Goal: Task Accomplishment & Management: Use online tool/utility

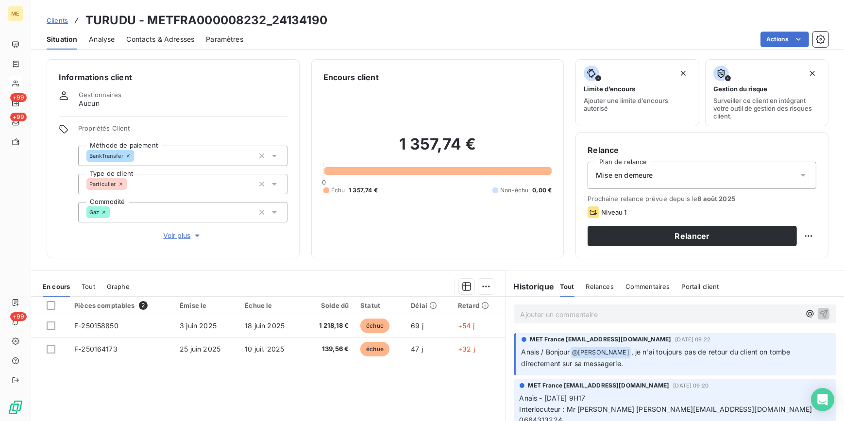
click at [102, 41] on span "Analyse" at bounding box center [102, 39] width 26 height 10
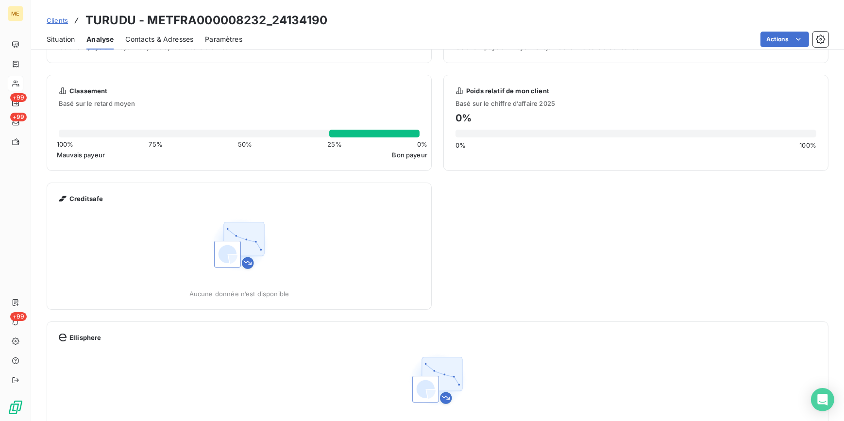
scroll to position [20, 0]
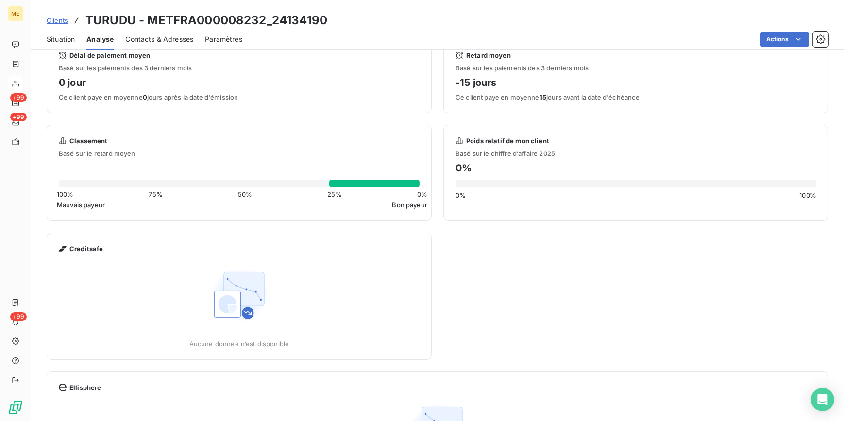
click at [63, 38] on span "Situation" at bounding box center [61, 39] width 28 height 10
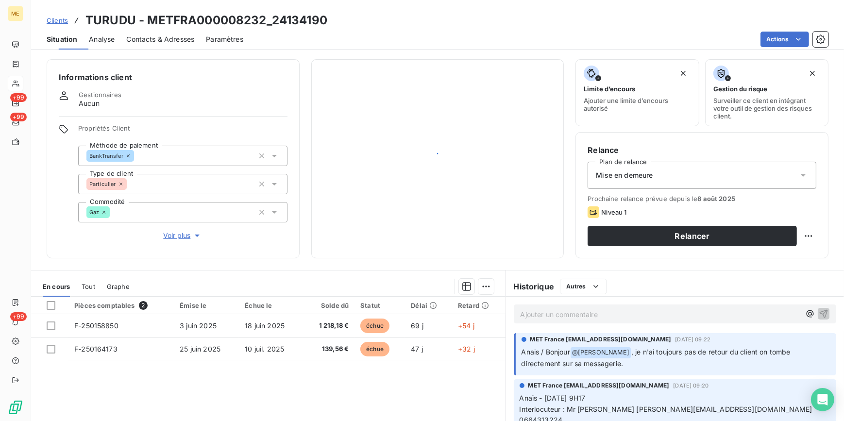
scroll to position [0, 0]
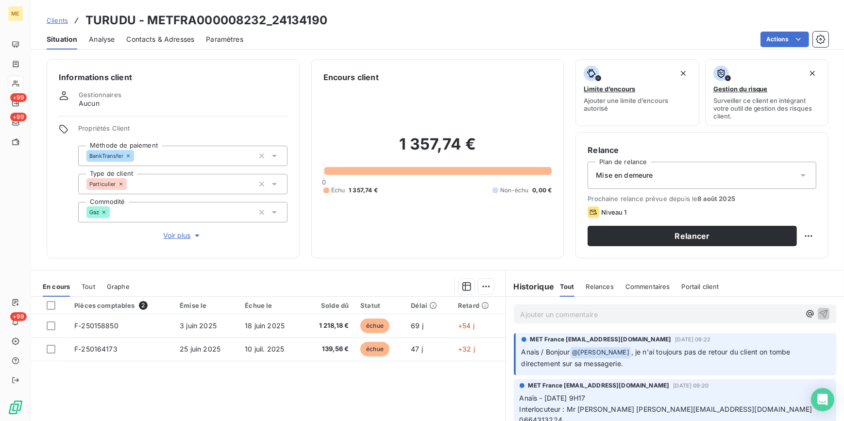
click at [97, 283] on div "En cours Tout Graphe" at bounding box center [268, 286] width 474 height 20
click at [88, 284] on span "Tout" at bounding box center [89, 287] width 14 height 8
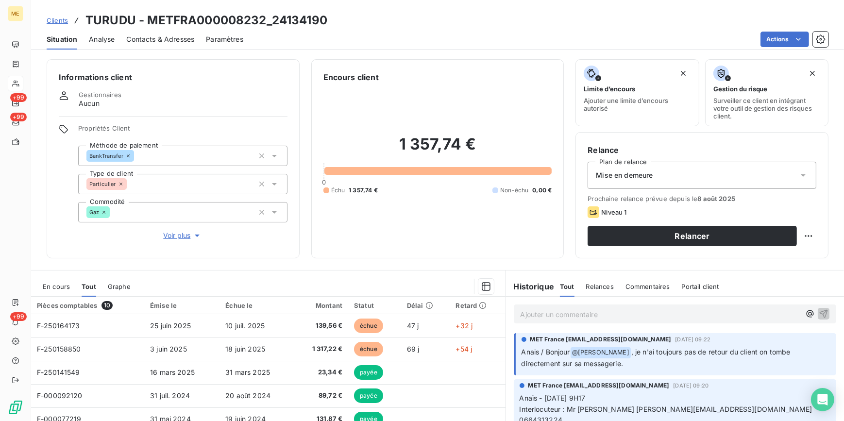
scroll to position [44, 0]
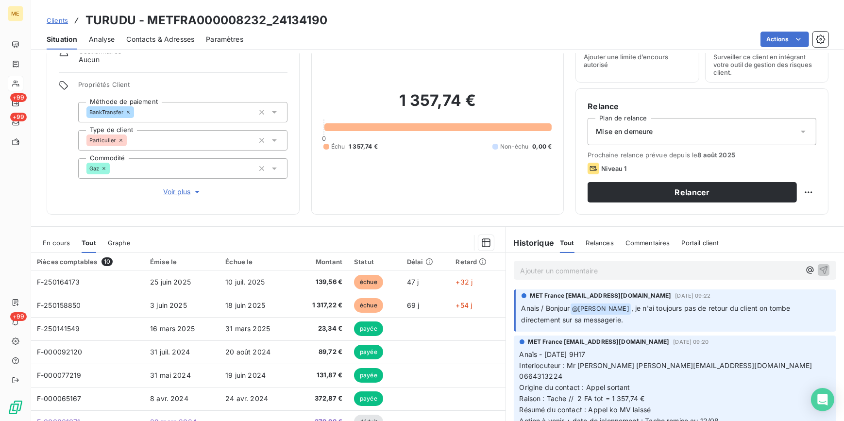
click at [60, 244] on span "En cours" at bounding box center [56, 243] width 27 height 8
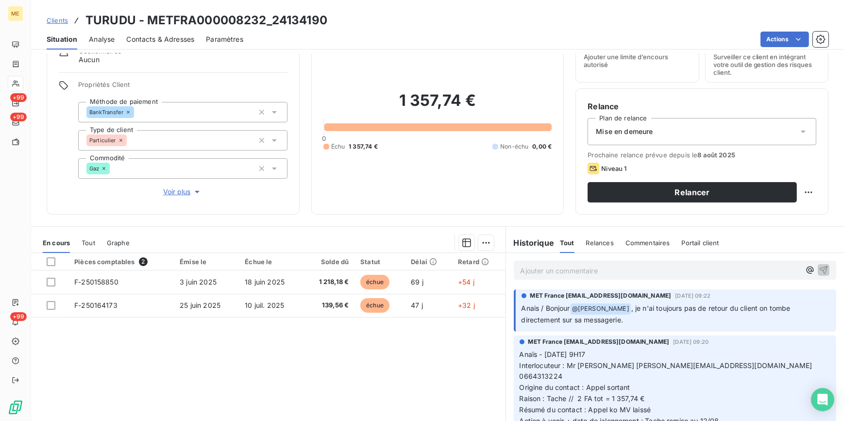
scroll to position [0, 0]
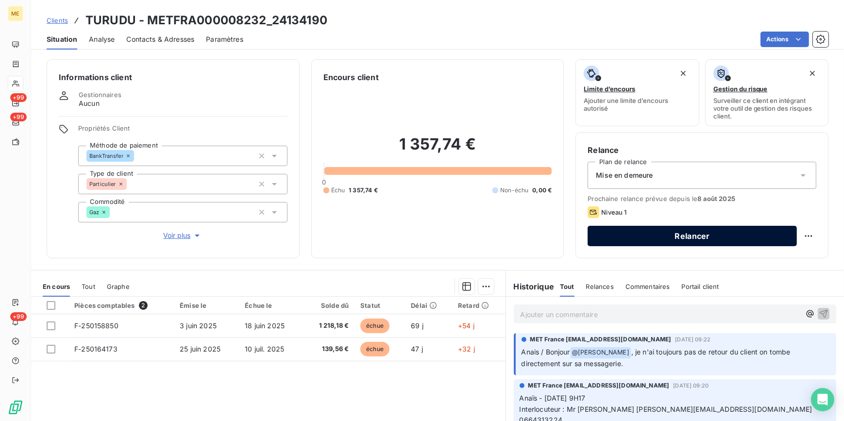
click at [778, 227] on button "Relancer" at bounding box center [692, 236] width 209 height 20
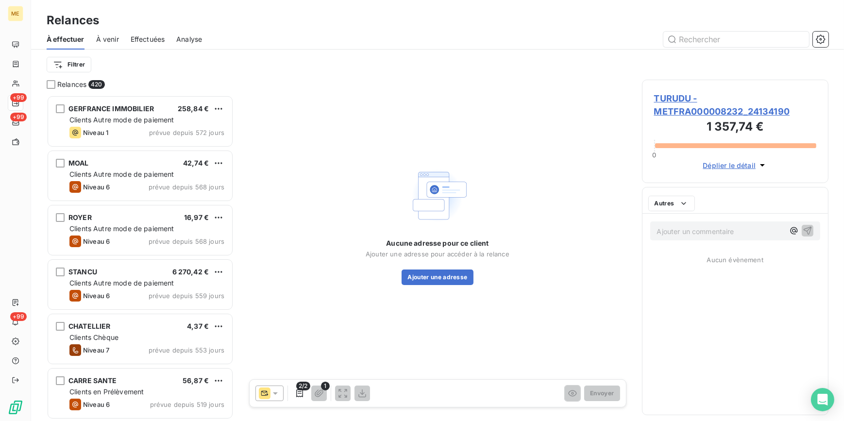
scroll to position [320, 180]
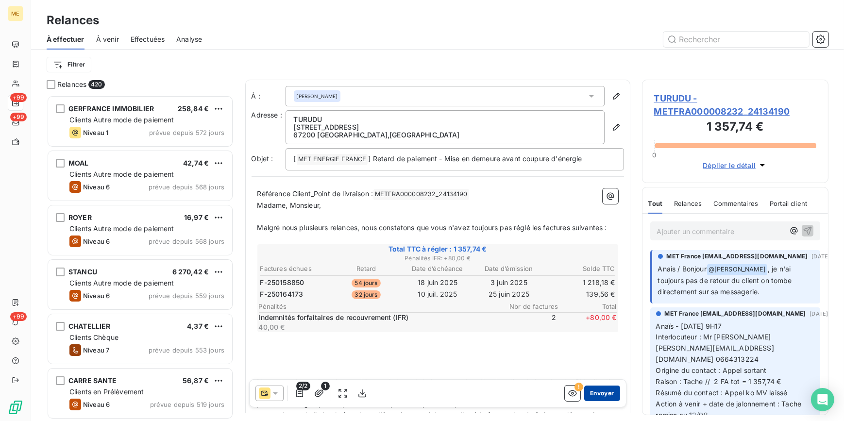
click at [595, 398] on button "Envoyer" at bounding box center [601, 394] width 35 height 16
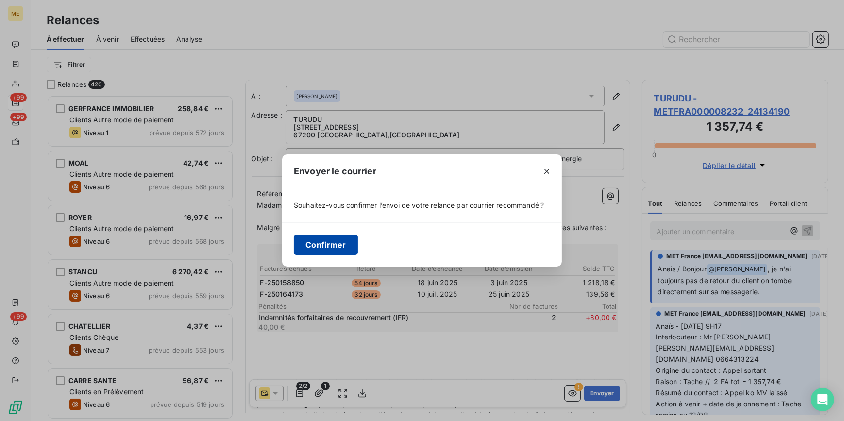
click at [339, 243] on button "Confirmer" at bounding box center [326, 245] width 64 height 20
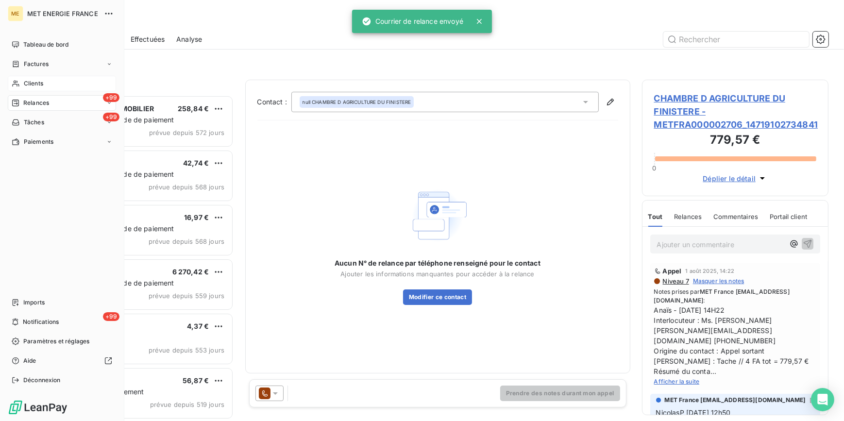
click at [33, 84] on span "Clients" at bounding box center [33, 83] width 19 height 9
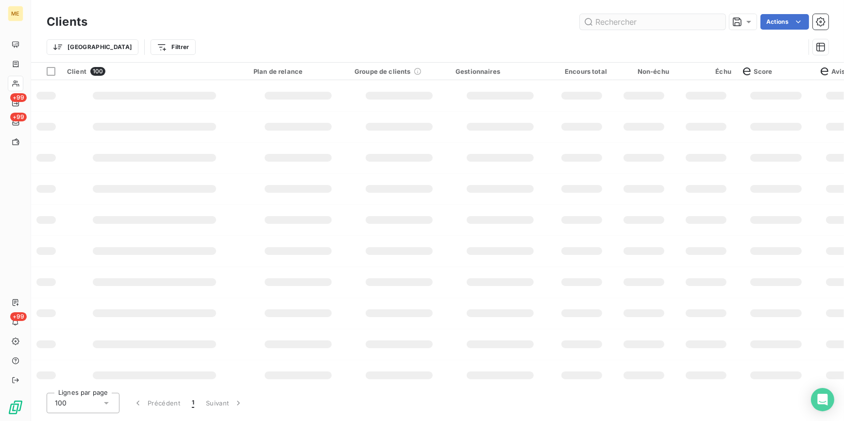
click at [660, 20] on input "text" at bounding box center [653, 22] width 146 height 16
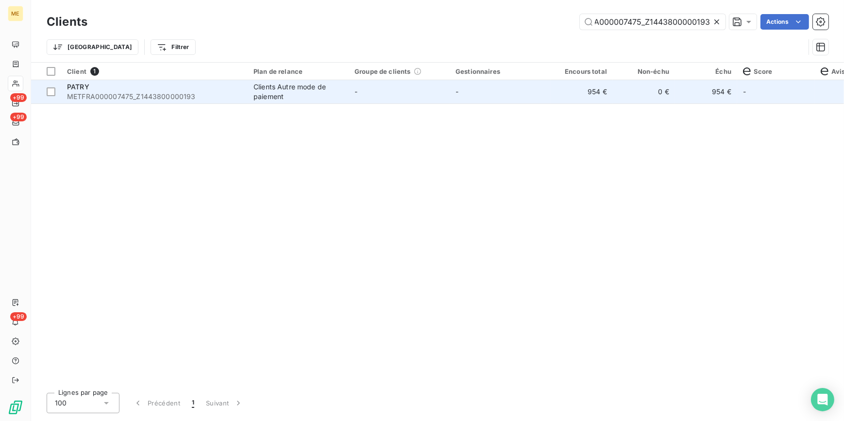
type input "METFRA000007475_Z1443800000193"
click at [505, 84] on td "-" at bounding box center [500, 91] width 101 height 23
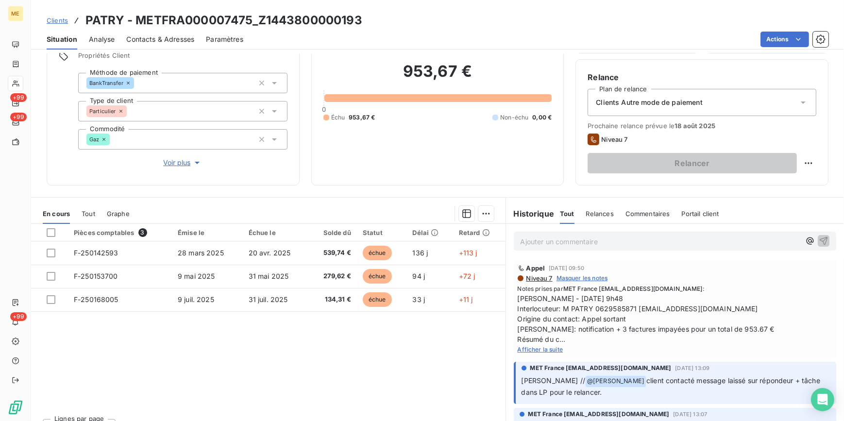
scroll to position [88, 0]
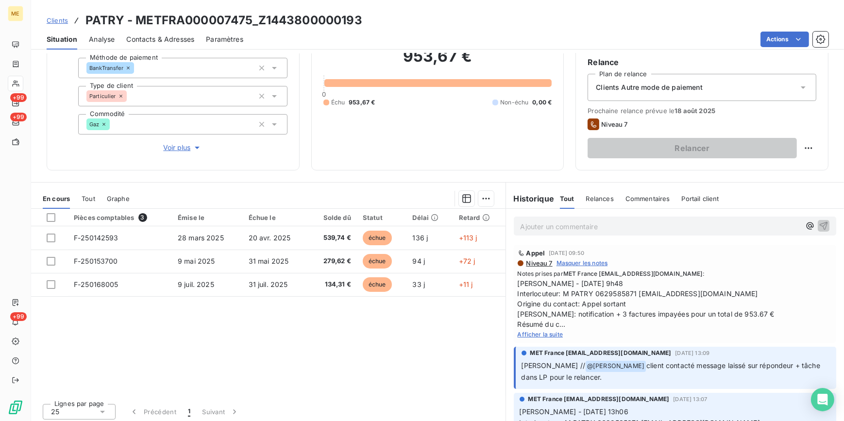
click at [554, 331] on span "Afficher la suite" at bounding box center [541, 334] width 46 height 7
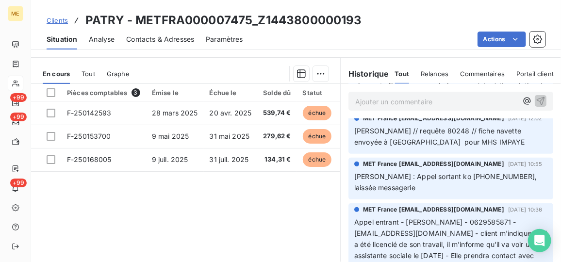
scroll to position [1677, 0]
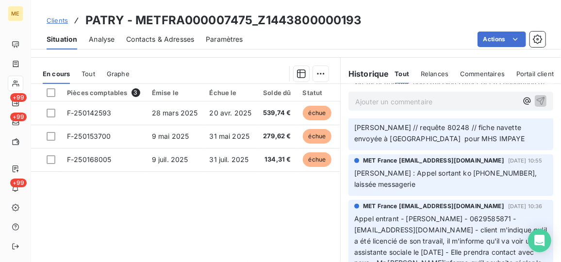
click at [435, 68] on div "Relances" at bounding box center [435, 74] width 28 height 20
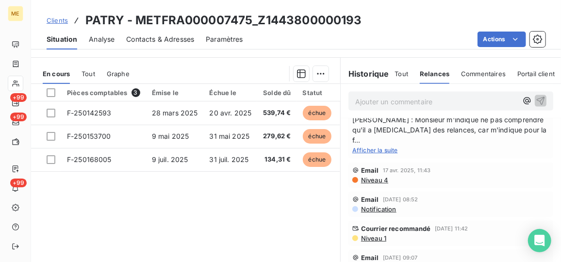
scroll to position [539, 0]
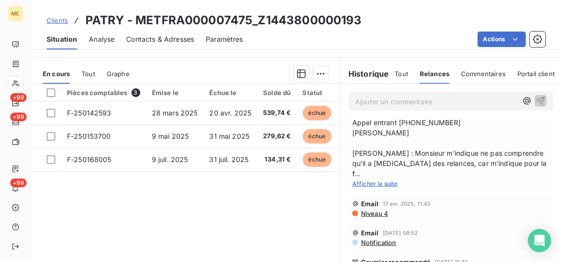
click at [91, 77] on div "Tout" at bounding box center [89, 74] width 14 height 20
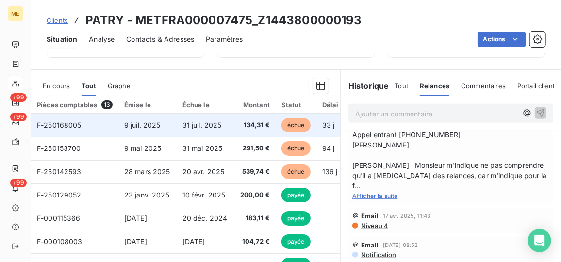
scroll to position [220, 0]
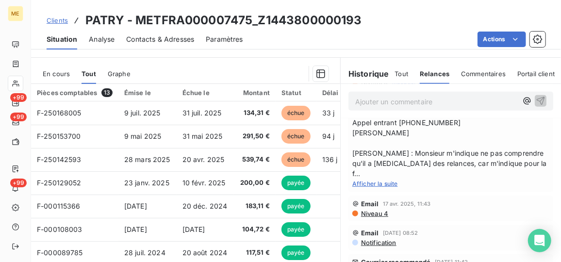
click at [65, 73] on span "En cours" at bounding box center [56, 74] width 27 height 8
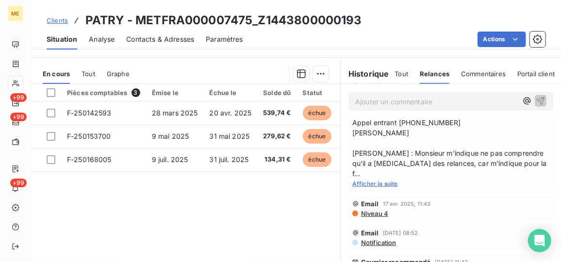
click at [94, 75] on span "Tout" at bounding box center [89, 74] width 14 height 8
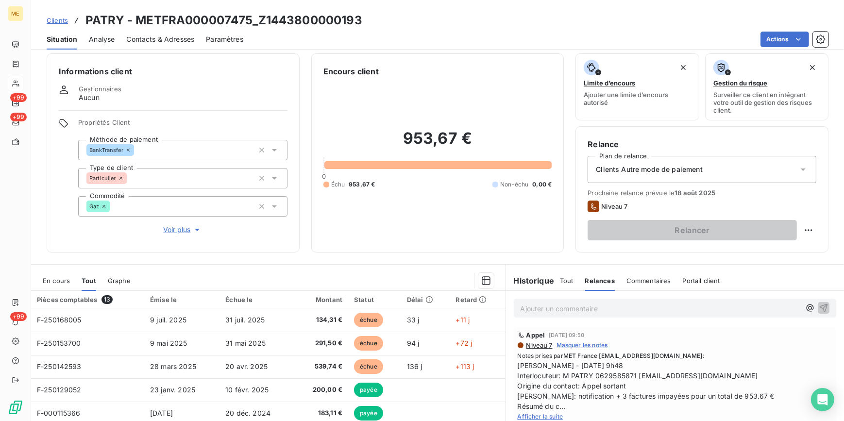
scroll to position [0, 0]
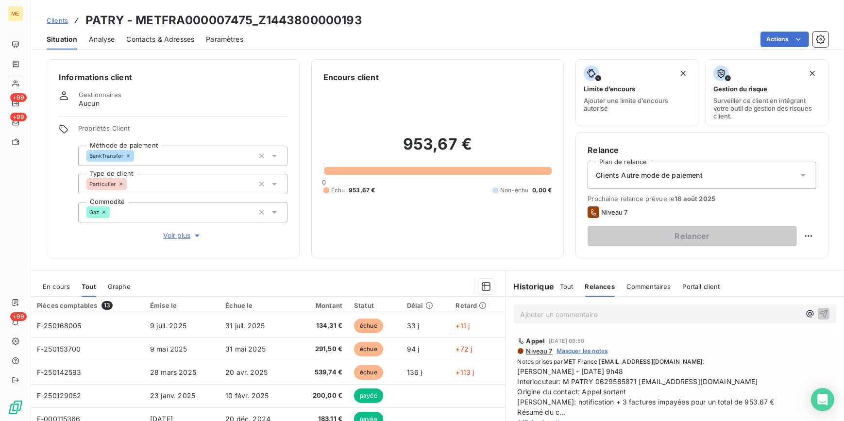
click at [791, 170] on div "Clients Autre mode de paiement" at bounding box center [702, 175] width 229 height 27
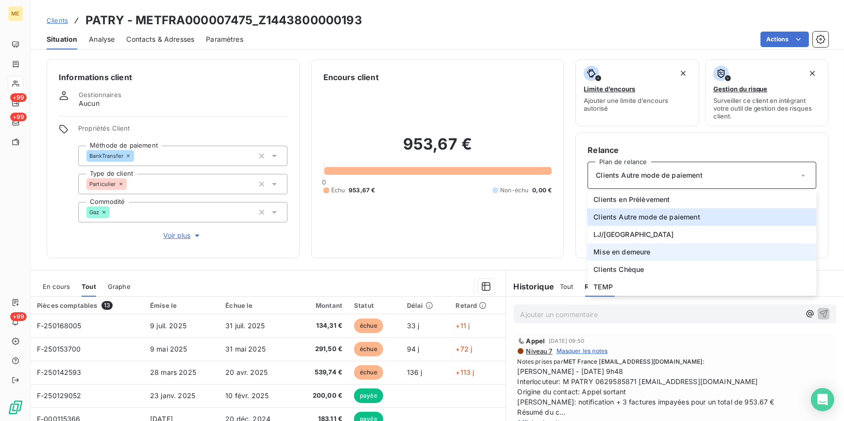
click at [656, 251] on li "Mise en demeure" at bounding box center [702, 251] width 229 height 17
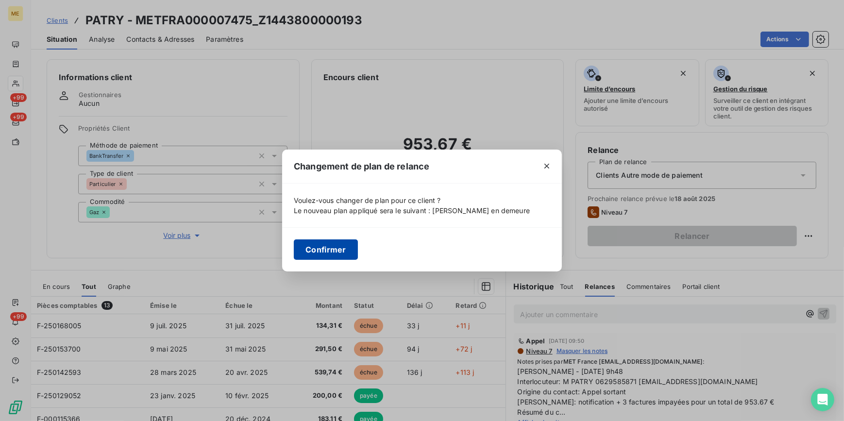
click at [341, 251] on button "Confirmer" at bounding box center [326, 249] width 64 height 20
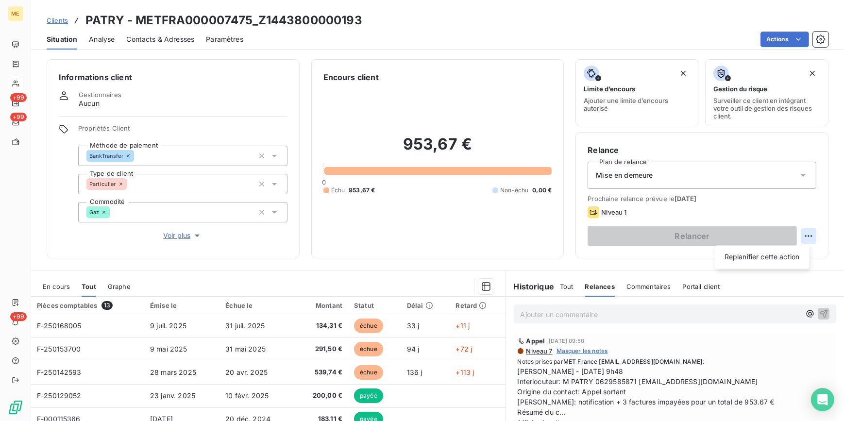
click at [801, 232] on html "ME +99 +99 +99 Clients PATRY - METFRA000007475_Z1443800000193 Situation Analyse…" at bounding box center [422, 210] width 844 height 421
click at [775, 262] on div "Replanifier cette action" at bounding box center [762, 257] width 87 height 16
select select "7"
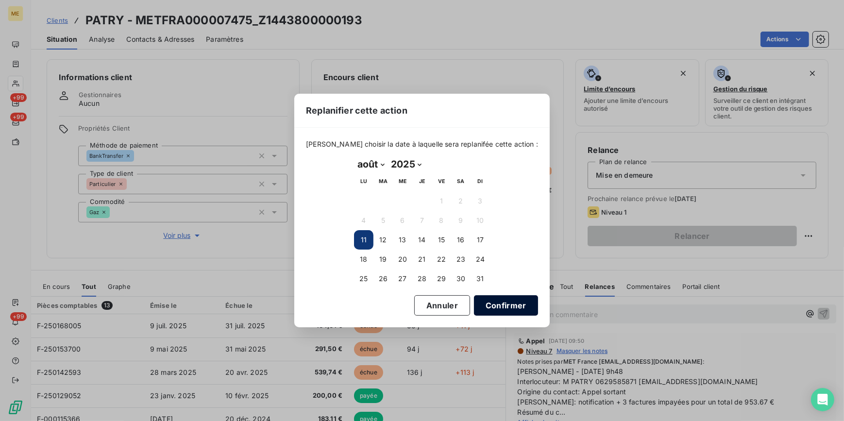
click at [495, 301] on button "Confirmer" at bounding box center [506, 305] width 64 height 20
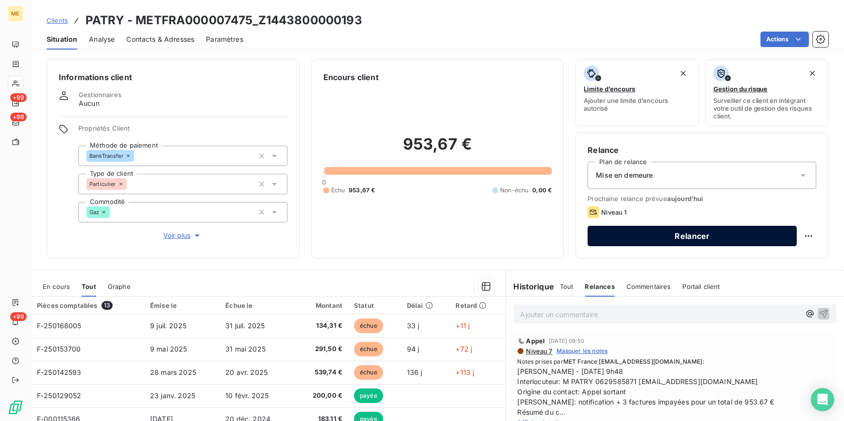
click at [741, 245] on button "Relancer" at bounding box center [692, 236] width 209 height 20
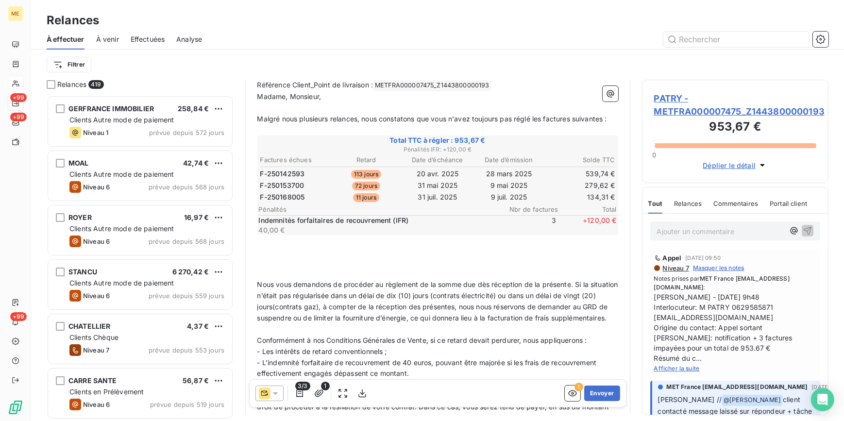
scroll to position [133, 0]
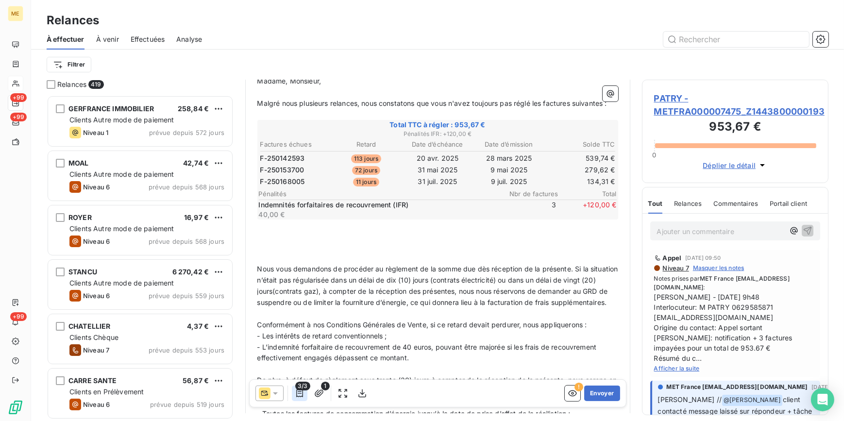
click at [300, 393] on icon "button" at bounding box center [300, 393] width 10 height 10
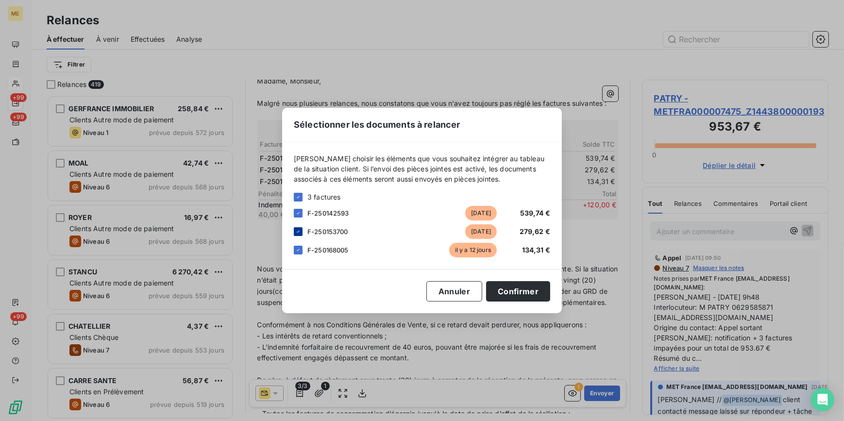
click at [300, 231] on icon at bounding box center [298, 232] width 6 height 6
click at [295, 211] on icon at bounding box center [298, 213] width 6 height 6
click at [507, 296] on button "Confirmer" at bounding box center [518, 291] width 64 height 20
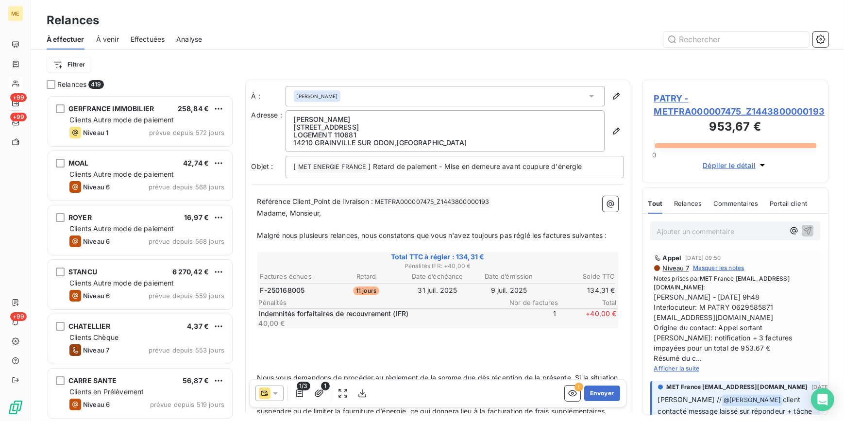
scroll to position [0, 0]
click at [588, 394] on button "Envoyer" at bounding box center [601, 394] width 35 height 16
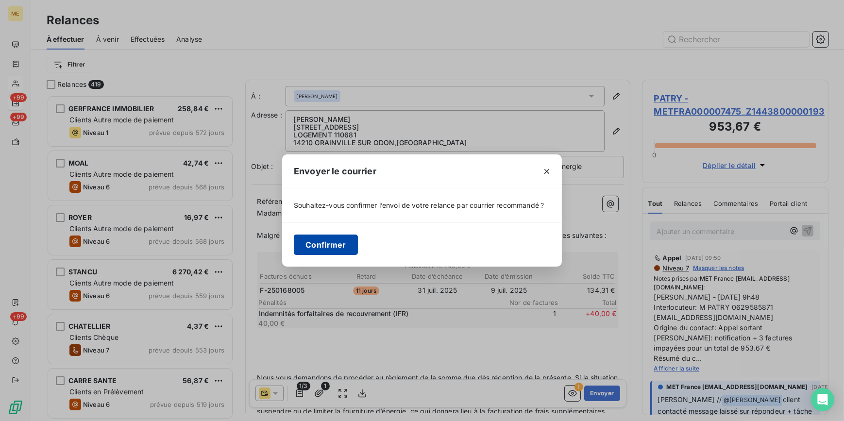
click at [326, 244] on button "Confirmer" at bounding box center [326, 245] width 64 height 20
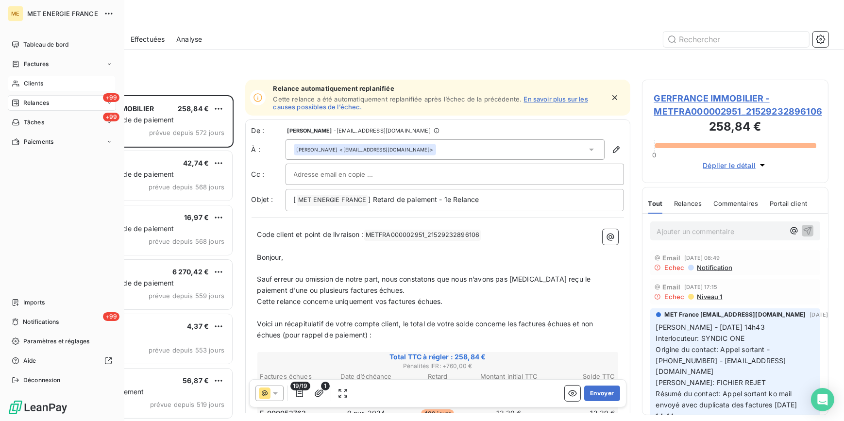
click at [44, 83] on div "Clients" at bounding box center [62, 84] width 108 height 16
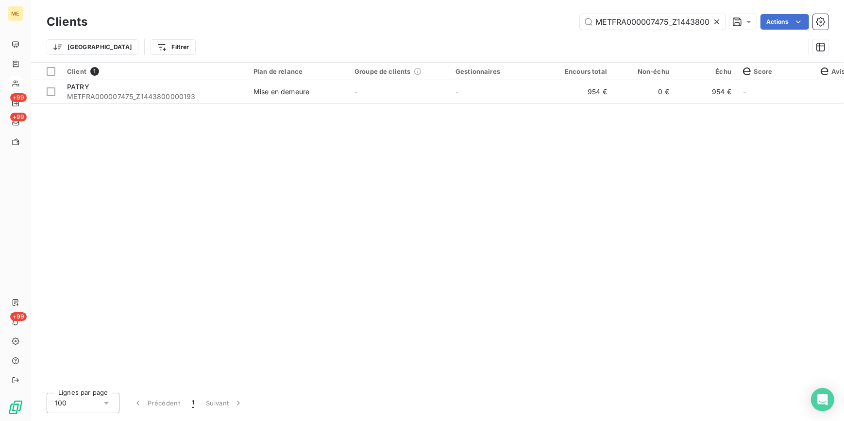
click at [714, 19] on icon at bounding box center [717, 22] width 10 height 10
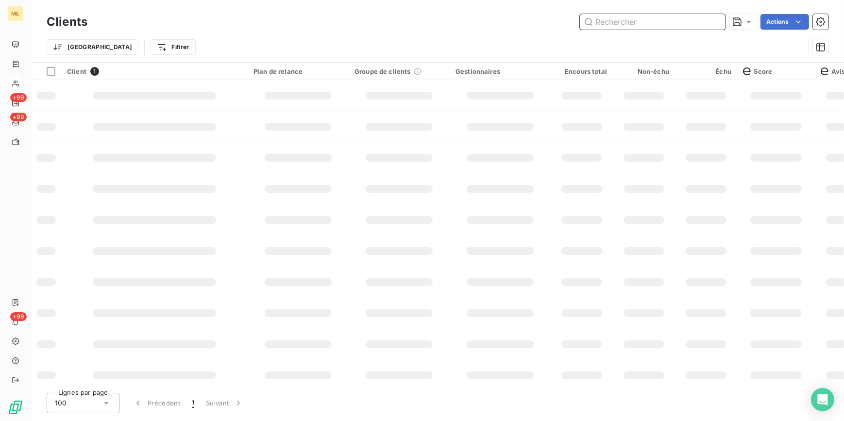
click at [700, 20] on input "text" at bounding box center [653, 22] width 146 height 16
paste input "METFRA000007475_Z1443800000193"
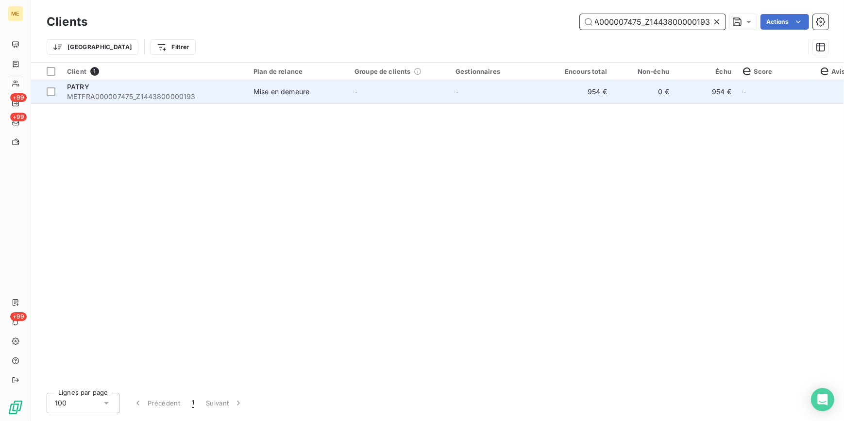
type input "METFRA000007475_Z1443800000193"
click at [495, 101] on td "-" at bounding box center [500, 91] width 101 height 23
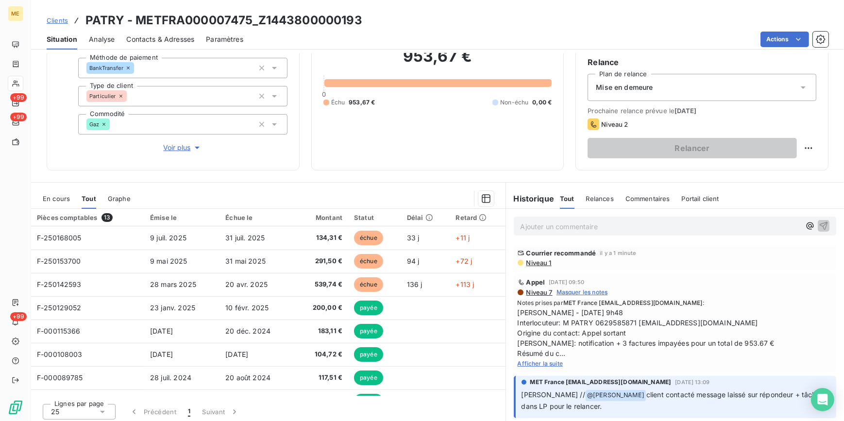
click at [653, 217] on div "Ajouter un commentaire ﻿" at bounding box center [675, 226] width 323 height 19
click at [538, 229] on p "Ajouter un commentaire ﻿" at bounding box center [661, 226] width 280 height 12
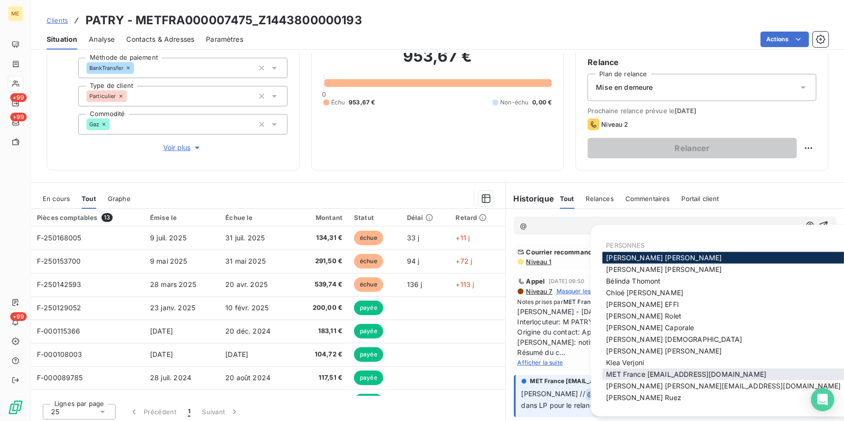
click at [685, 372] on span "MET France [EMAIL_ADDRESS][DOMAIN_NAME]" at bounding box center [686, 374] width 160 height 8
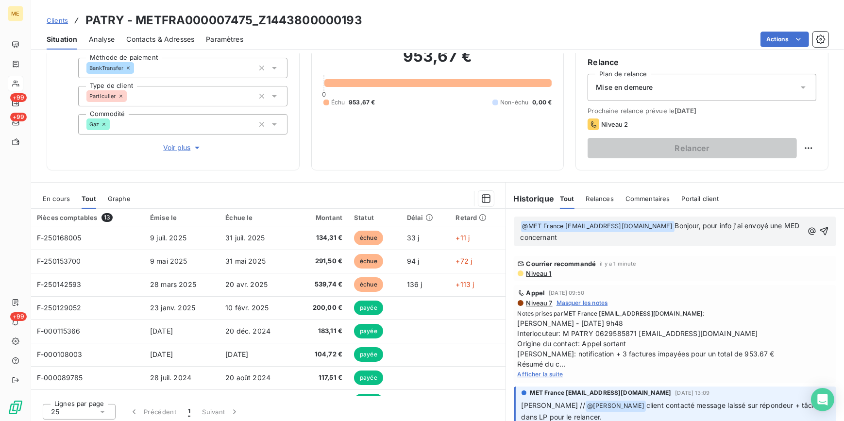
click at [633, 234] on p "﻿ @ MET [GEOGRAPHIC_DATA] [EMAIL_ADDRESS][DOMAIN_NAME] ﻿ Bonjour, pour info j'a…" at bounding box center [662, 231] width 283 height 23
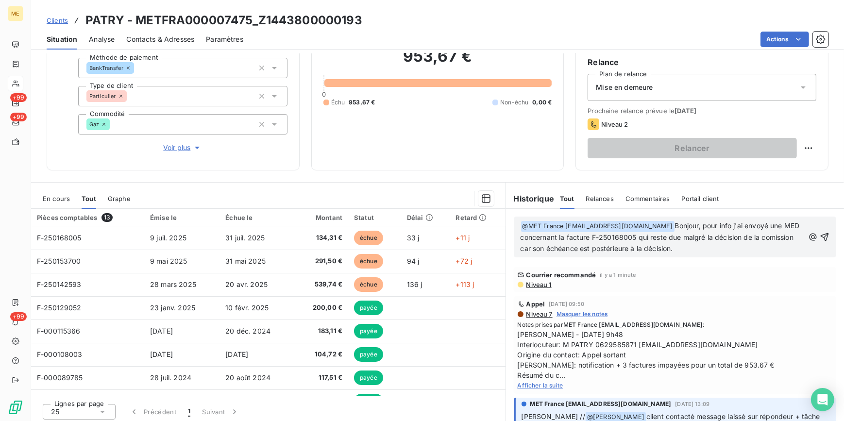
click at [538, 245] on span "Bonjour, pour info j'ai envoyé une MED concernant la facture F-250168005 qui re…" at bounding box center [661, 236] width 281 height 31
click at [527, 251] on span "Bonjour, pour info j'ai envoyé une MED concernant la facture F-250168005 qui re…" at bounding box center [661, 236] width 281 height 31
click at [721, 243] on p "﻿ @ MET [GEOGRAPHIC_DATA] [EMAIL_ADDRESS][DOMAIN_NAME] ﻿ Bonjour, pour info j'a…" at bounding box center [663, 237] width 284 height 34
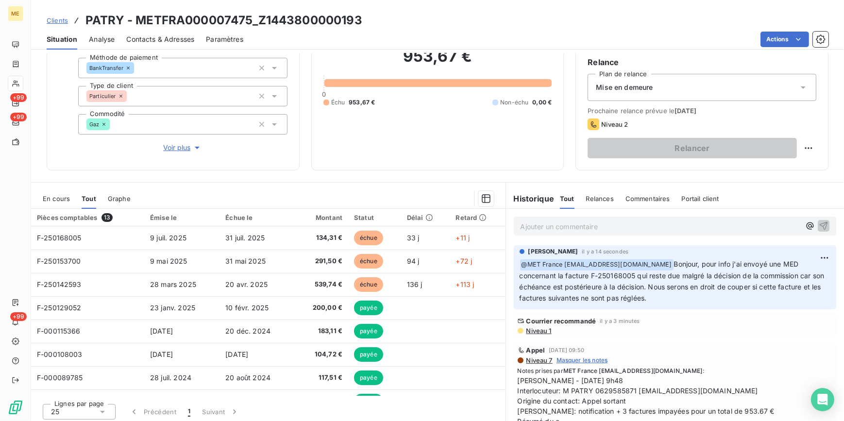
scroll to position [44, 0]
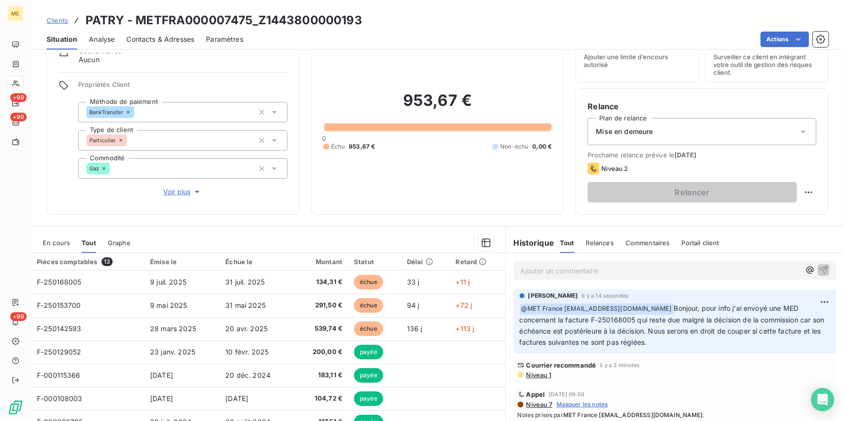
click at [48, 19] on span "Clients" at bounding box center [57, 21] width 21 height 8
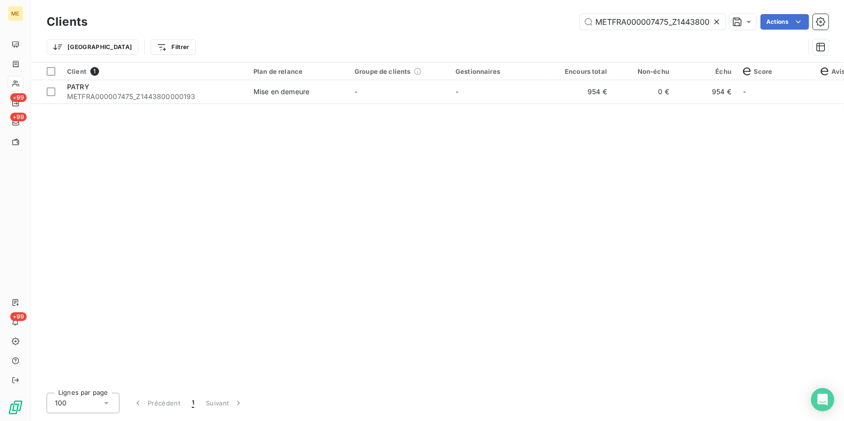
click at [716, 16] on div at bounding box center [719, 22] width 14 height 16
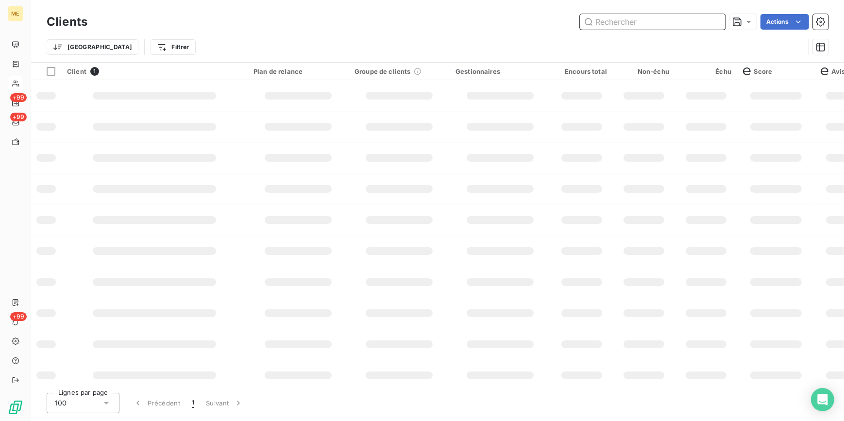
click at [697, 24] on input "text" at bounding box center [653, 22] width 146 height 16
paste input "METFRA000007091_Z1420200000031"
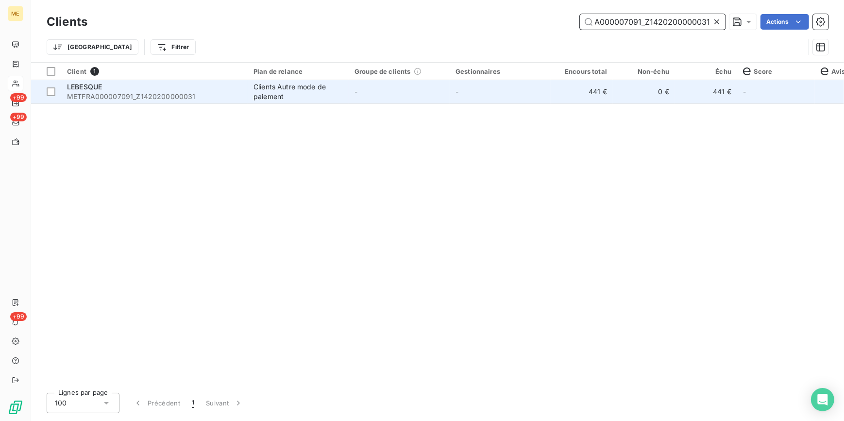
type input "METFRA000007091_Z1420200000031"
click at [568, 95] on td "441 €" at bounding box center [582, 91] width 62 height 23
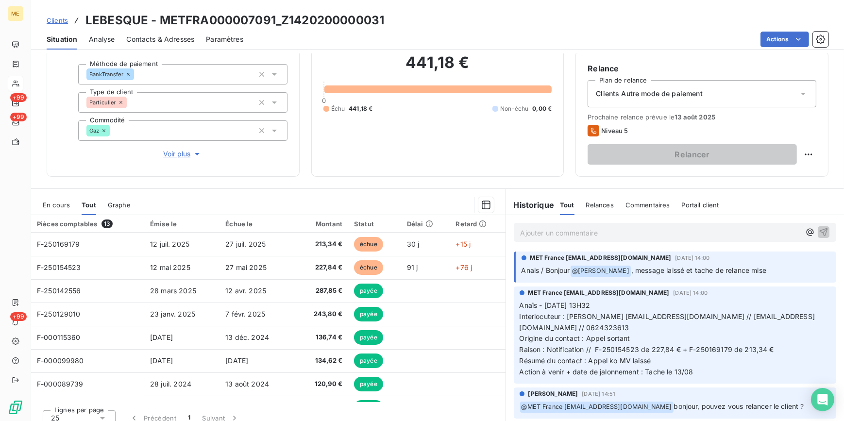
scroll to position [88, 0]
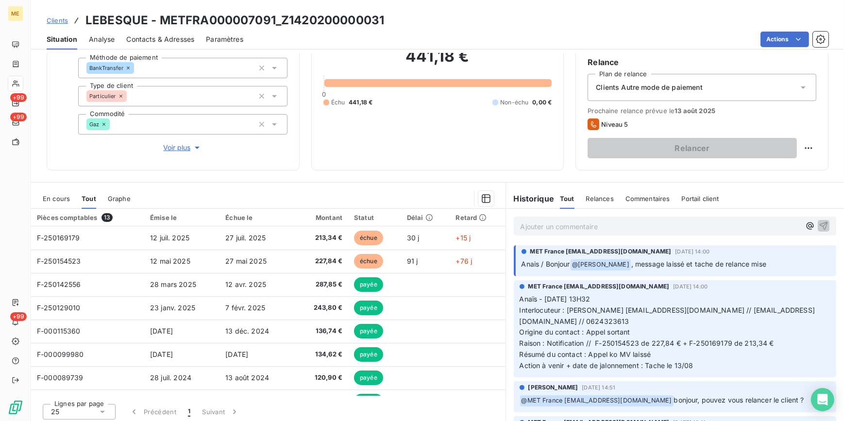
click at [58, 197] on span "En cours" at bounding box center [56, 199] width 27 height 8
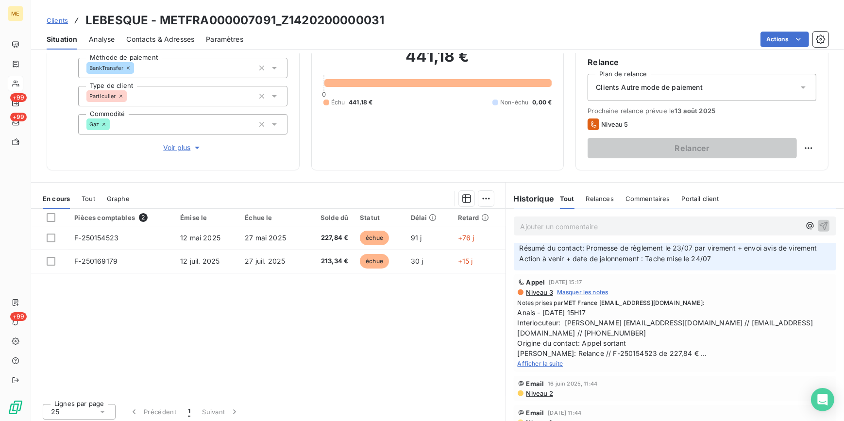
scroll to position [618, 0]
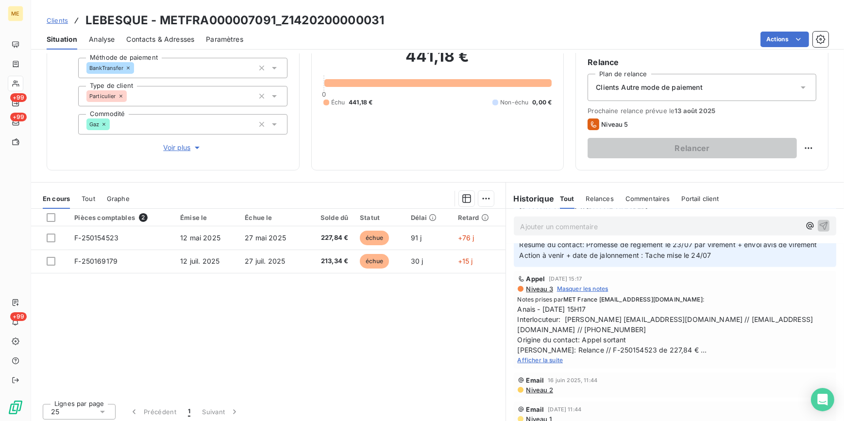
click at [543, 359] on span "Afficher la suite" at bounding box center [541, 359] width 46 height 7
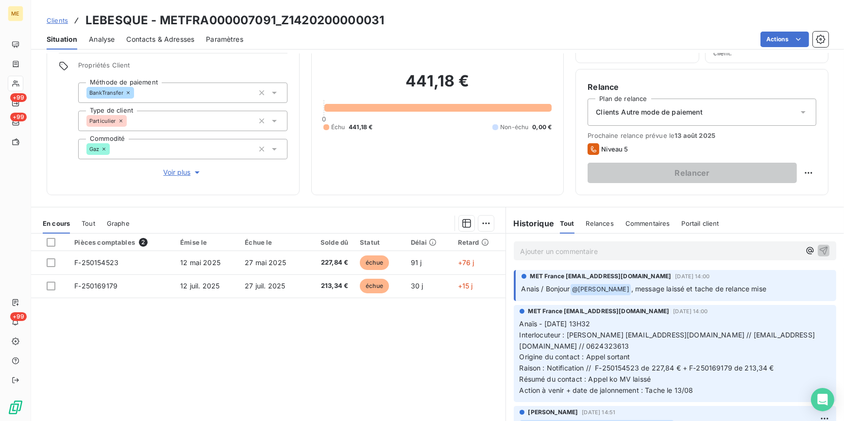
scroll to position [44, 0]
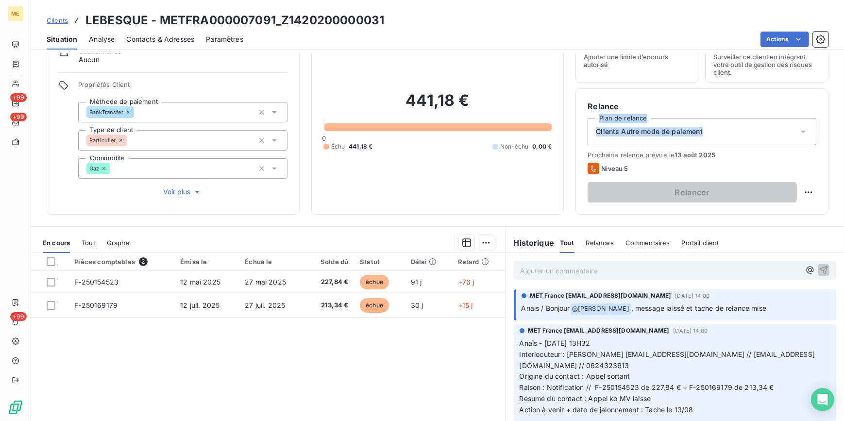
click at [712, 115] on div "Relance Plan de relance Clients Autre mode de paiement Prochaine relance prévue…" at bounding box center [702, 152] width 229 height 102
drag, startPoint x: 712, startPoint y: 115, endPoint x: 776, endPoint y: 136, distance: 67.1
click at [776, 136] on div "Clients Autre mode de paiement" at bounding box center [702, 131] width 229 height 27
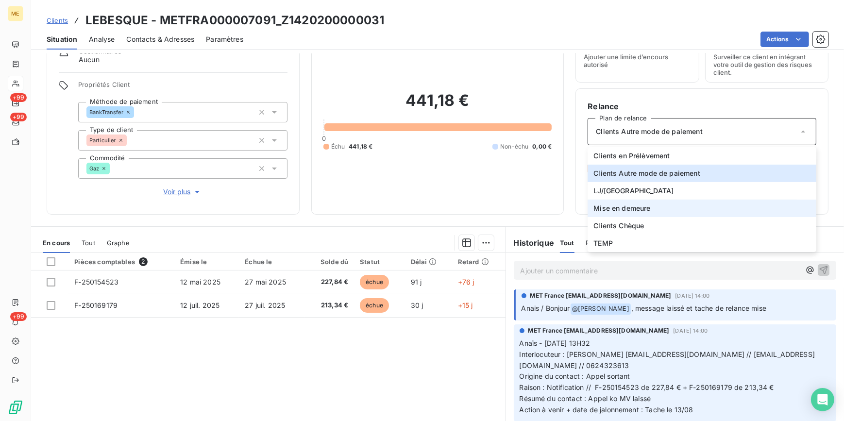
click at [651, 205] on li "Mise en demeure" at bounding box center [702, 208] width 229 height 17
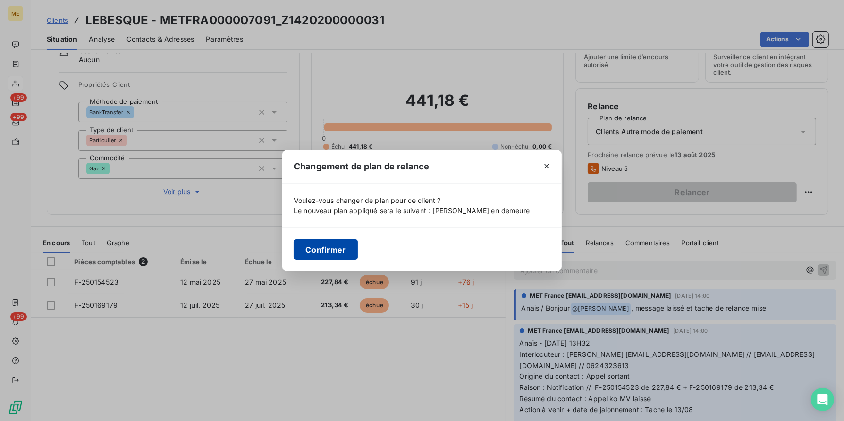
click at [312, 252] on button "Confirmer" at bounding box center [326, 249] width 64 height 20
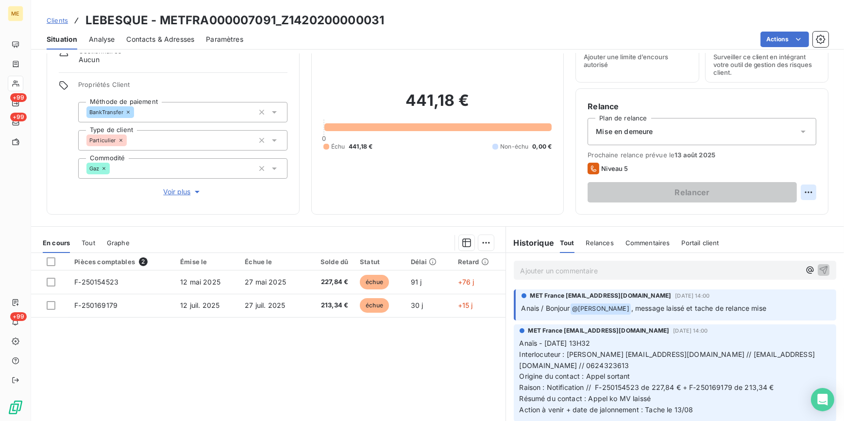
click at [802, 195] on html "ME +99 +99 +99 Clients LEBESQUE - METFRA000007091_Z1420200000031 Situation Anal…" at bounding box center [422, 210] width 844 height 421
click at [747, 215] on div "Replanifier cette action" at bounding box center [762, 213] width 87 height 16
select select "7"
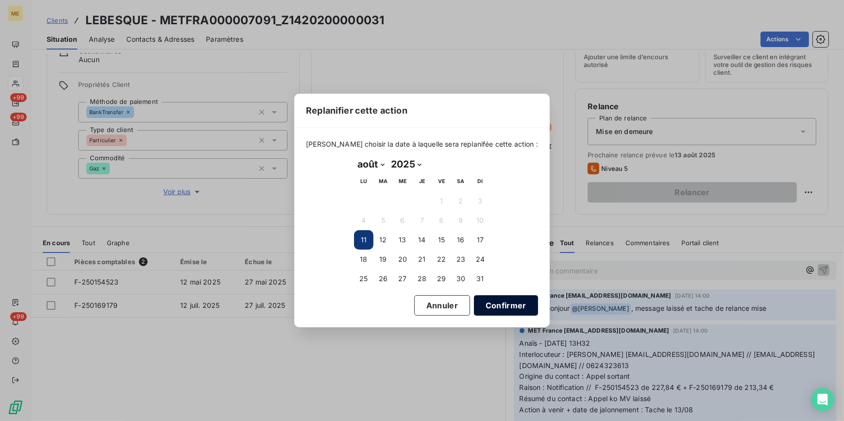
click at [508, 302] on button "Confirmer" at bounding box center [506, 305] width 64 height 20
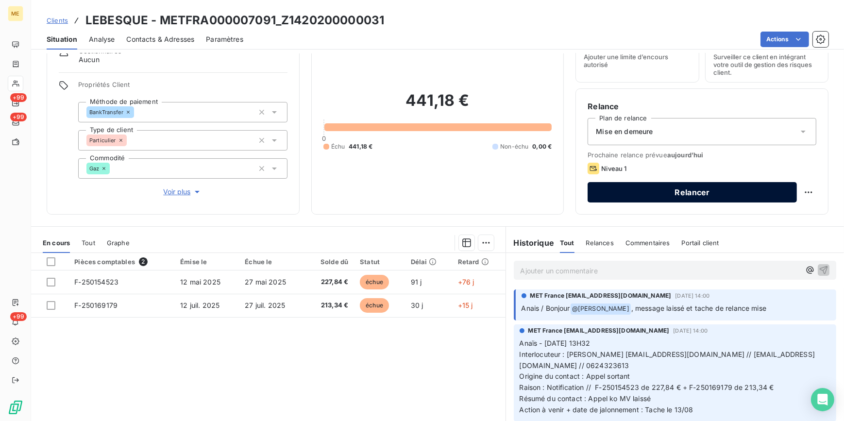
click at [696, 182] on button "Relancer" at bounding box center [692, 192] width 209 height 20
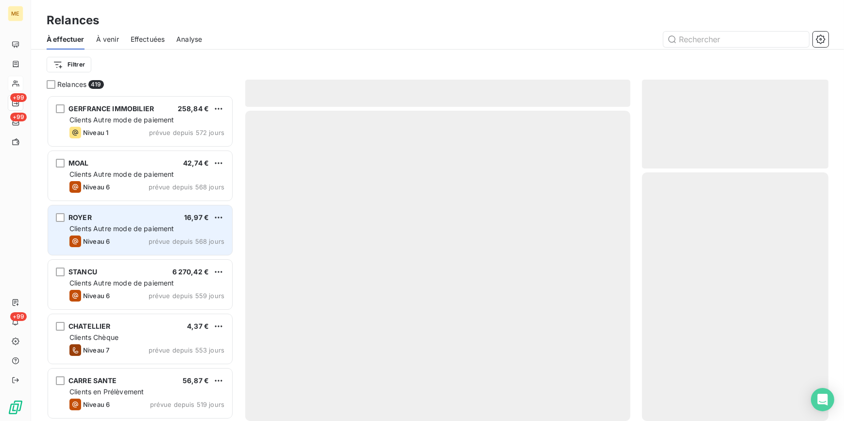
scroll to position [320, 180]
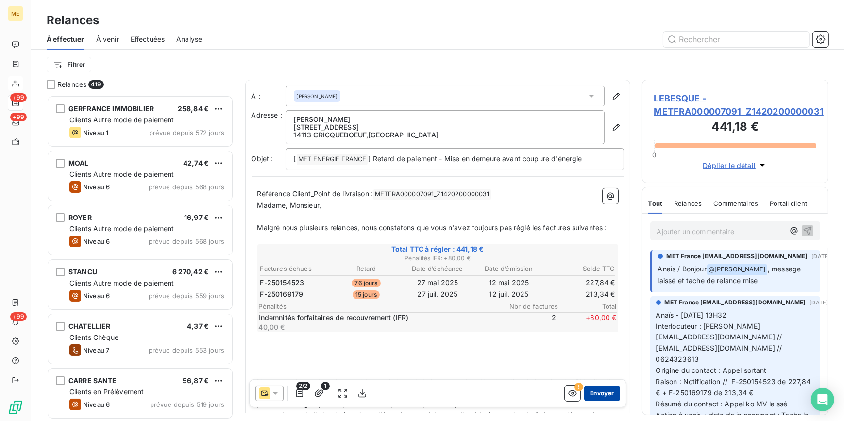
click at [598, 395] on button "Envoyer" at bounding box center [601, 394] width 35 height 16
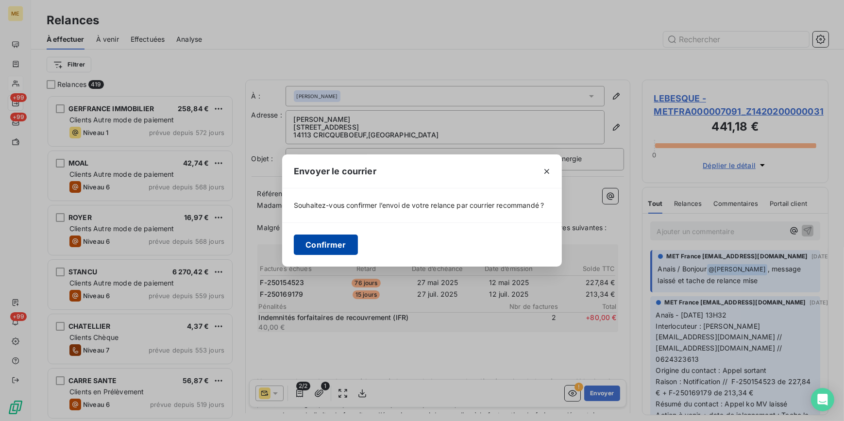
click at [330, 248] on button "Confirmer" at bounding box center [326, 245] width 64 height 20
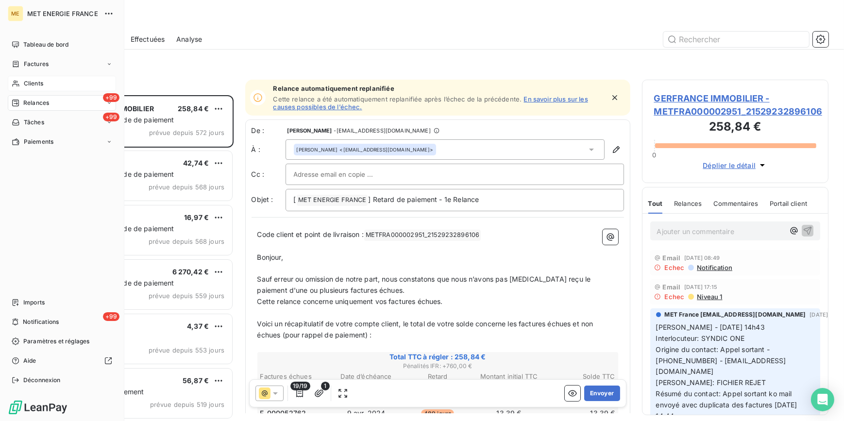
drag, startPoint x: 29, startPoint y: 85, endPoint x: 78, endPoint y: 84, distance: 49.1
click at [29, 85] on span "Clients" at bounding box center [33, 83] width 19 height 9
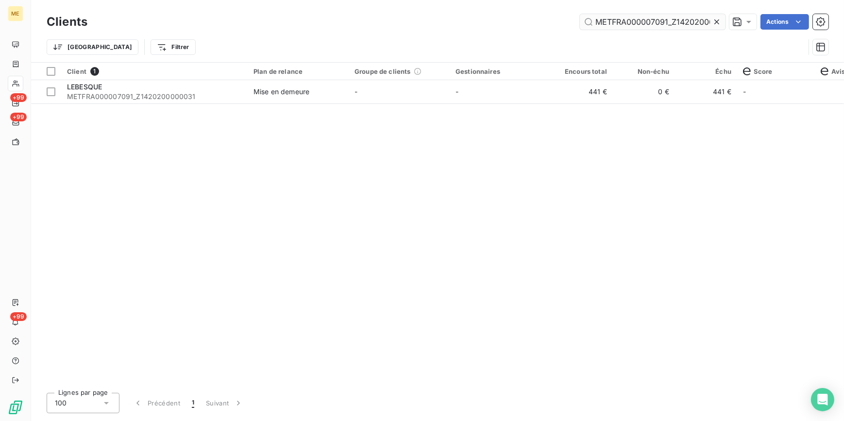
drag, startPoint x: 719, startPoint y: 20, endPoint x: 712, endPoint y: 20, distance: 6.8
click at [718, 20] on icon at bounding box center [717, 22] width 10 height 10
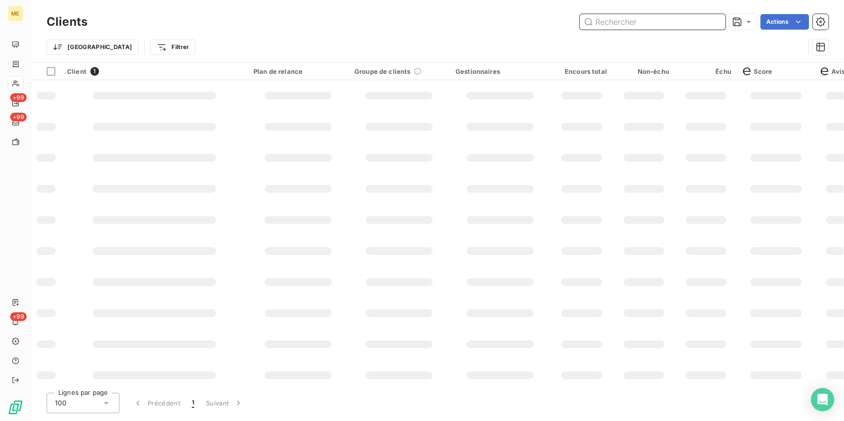
click at [707, 20] on input "text" at bounding box center [653, 22] width 146 height 16
paste input "METFRA000006724_65468L"
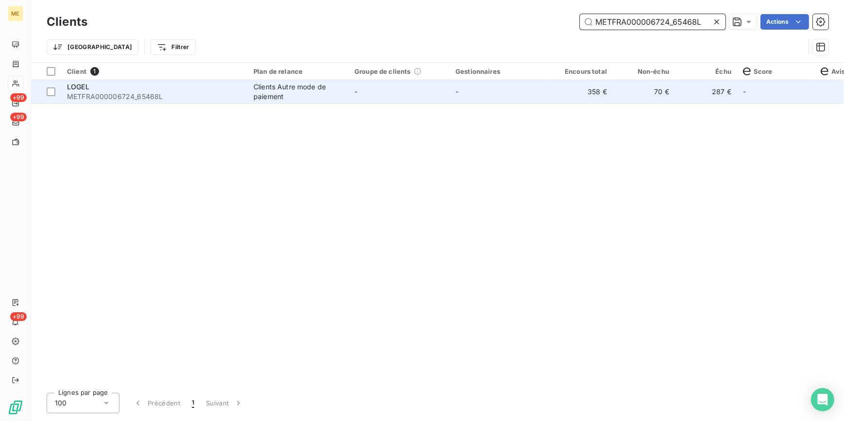
type input "METFRA000006724_65468L"
click at [628, 88] on td "70 €" at bounding box center [644, 91] width 62 height 23
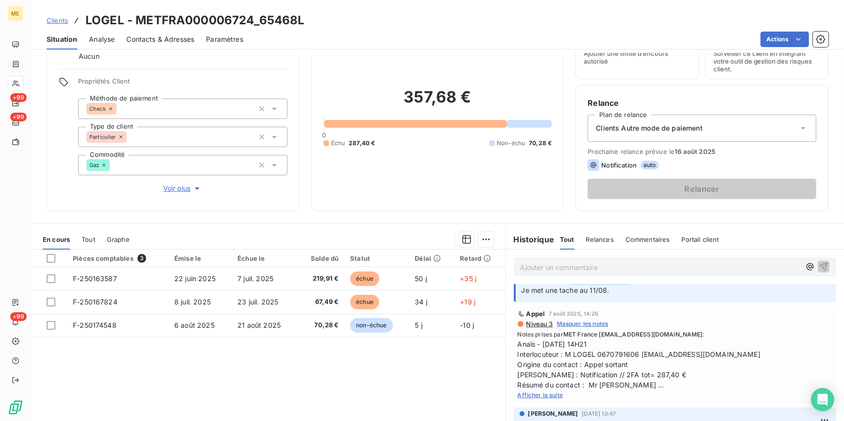
scroll to position [132, 0]
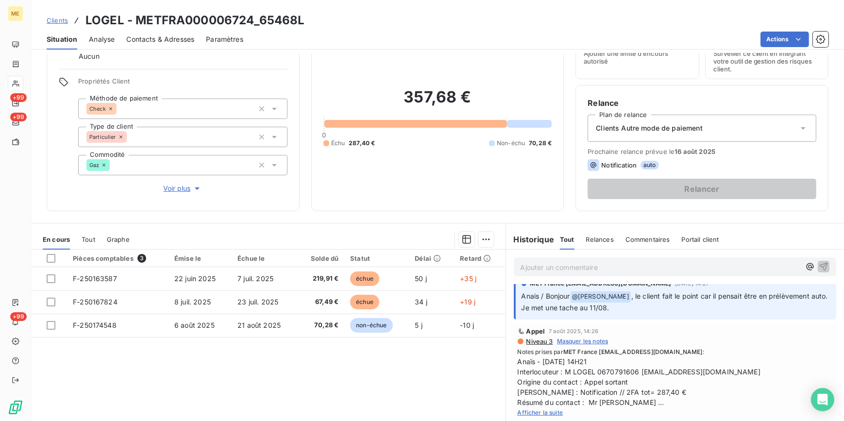
click at [547, 413] on span "Afficher la suite" at bounding box center [541, 412] width 46 height 7
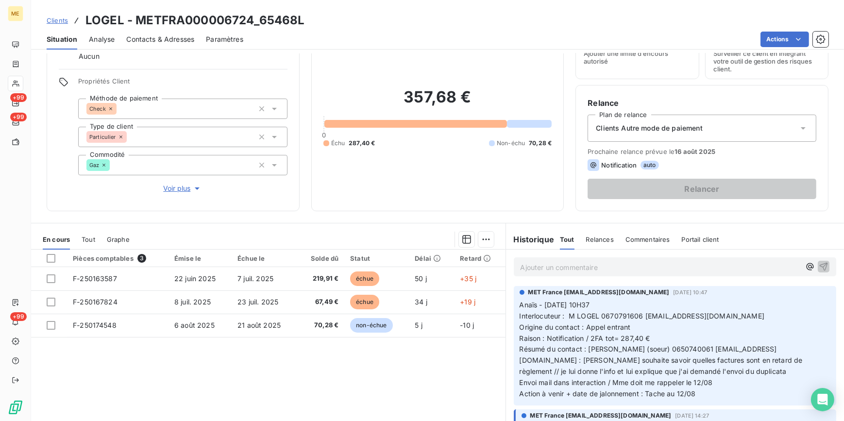
scroll to position [3, 0]
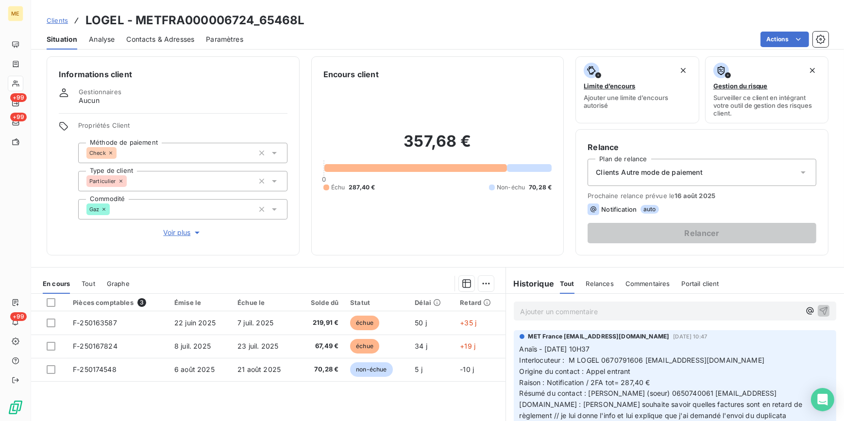
click at [61, 22] on span "Clients" at bounding box center [57, 21] width 21 height 8
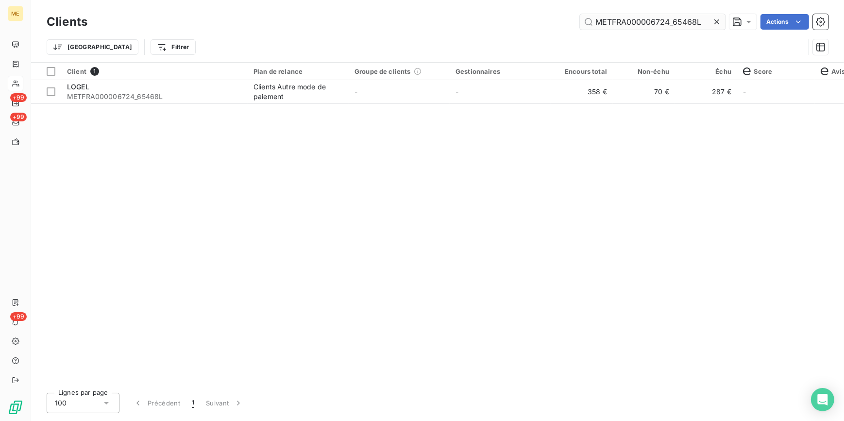
drag, startPoint x: 719, startPoint y: 21, endPoint x: 711, endPoint y: 24, distance: 7.8
click at [718, 21] on icon at bounding box center [717, 22] width 10 height 10
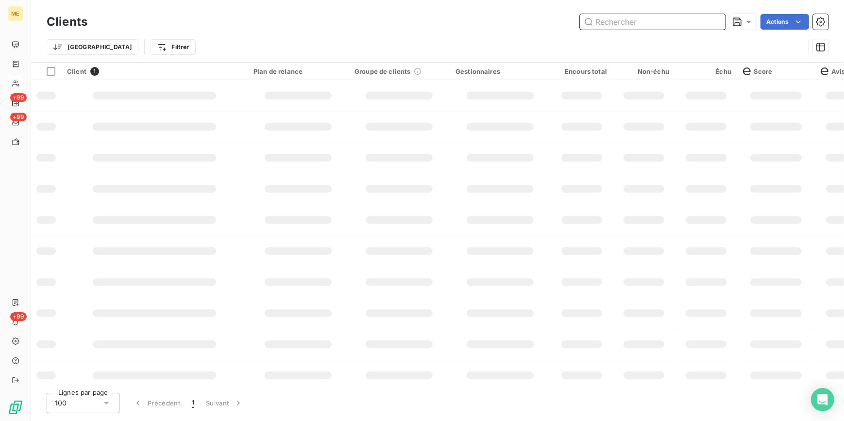
click at [701, 23] on input "text" at bounding box center [653, 22] width 146 height 16
paste input "METFRA000007427_14212445591882"
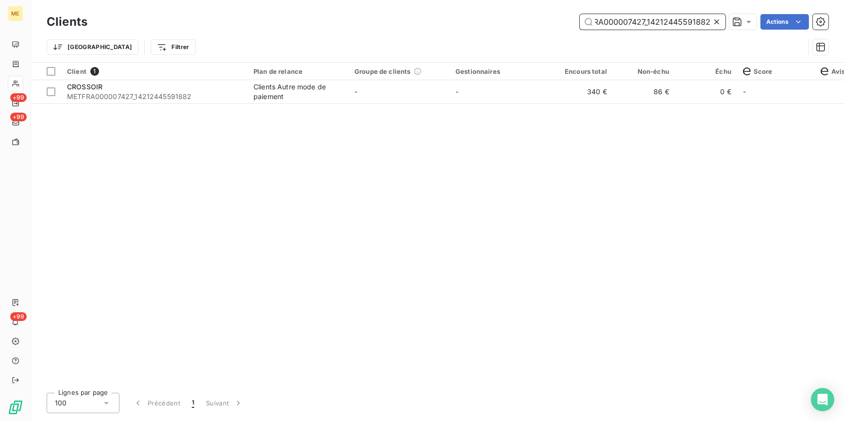
type input "METFRA000007427_14212445591882"
click at [554, 87] on td "340 €" at bounding box center [582, 91] width 62 height 23
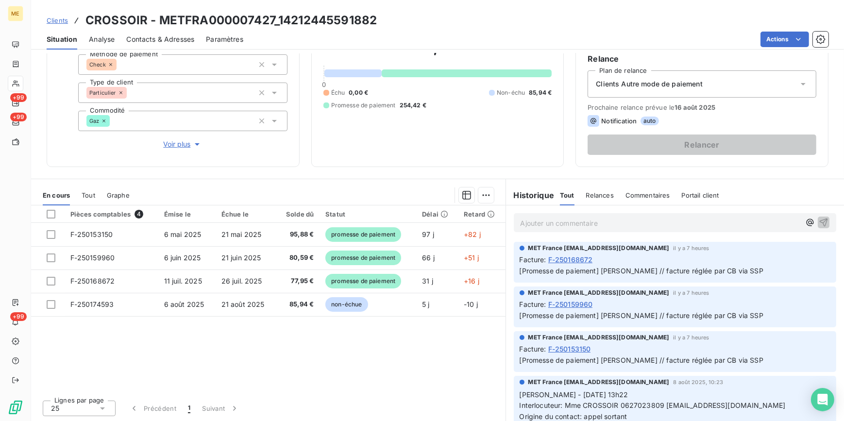
click at [48, 20] on span "Clients" at bounding box center [57, 21] width 21 height 8
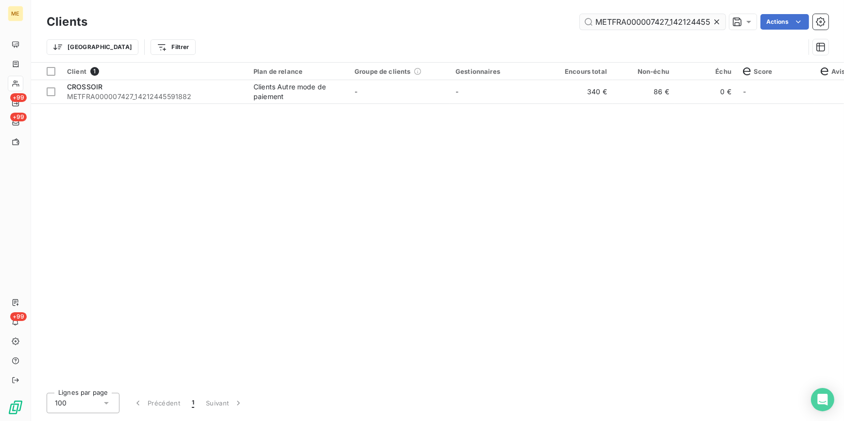
drag, startPoint x: 720, startPoint y: 20, endPoint x: 714, endPoint y: 23, distance: 6.7
click at [719, 20] on icon at bounding box center [717, 22] width 10 height 10
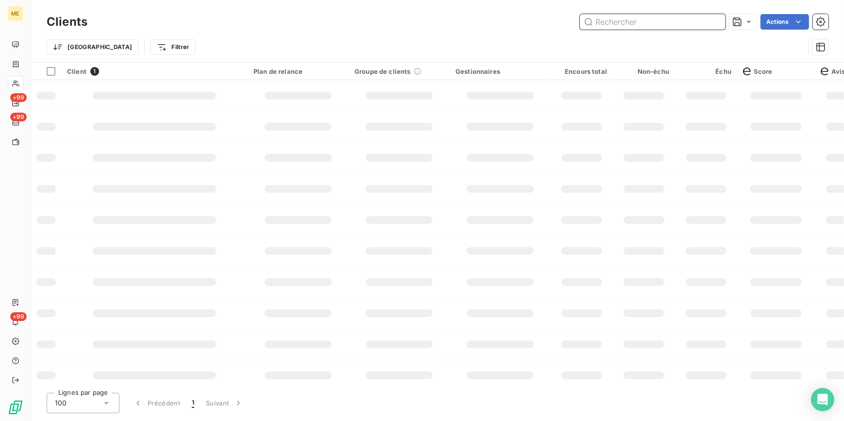
click at [703, 24] on input "text" at bounding box center [653, 22] width 146 height 16
paste input "METFRA000008090_19996671400350"
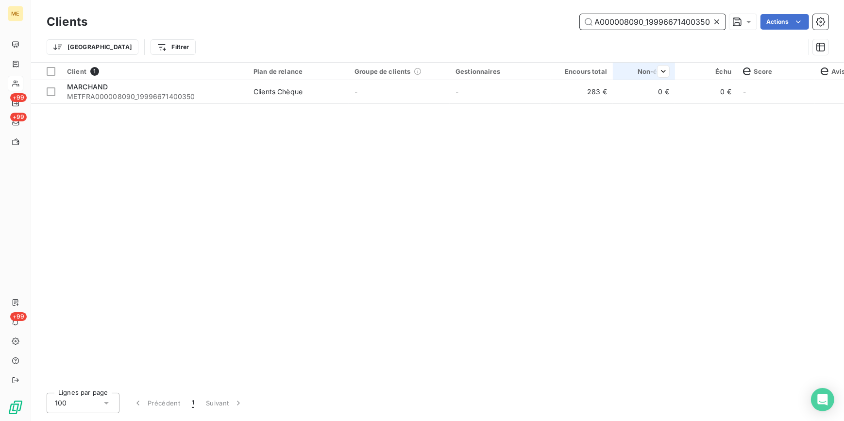
type input "METFRA000008090_19996671400350"
click at [639, 79] on th "Non-échu" at bounding box center [644, 71] width 62 height 17
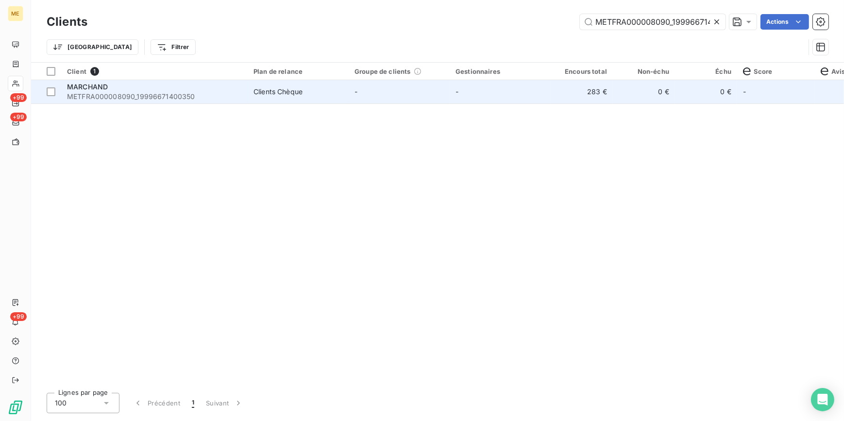
click at [630, 88] on td "0 €" at bounding box center [644, 91] width 62 height 23
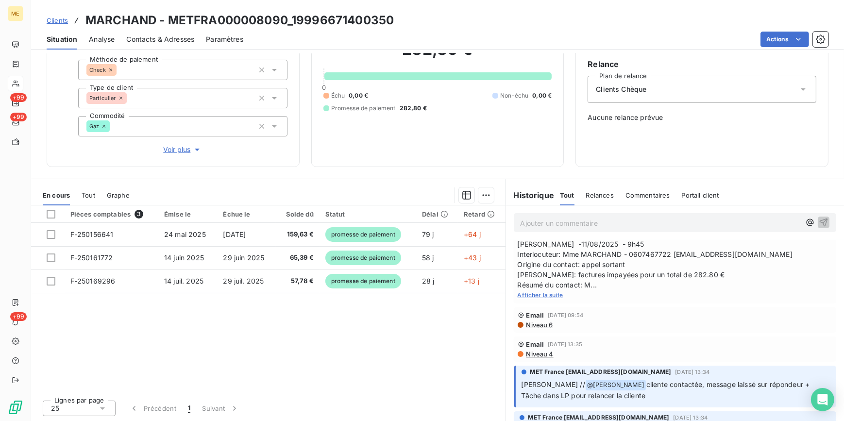
scroll to position [176, 0]
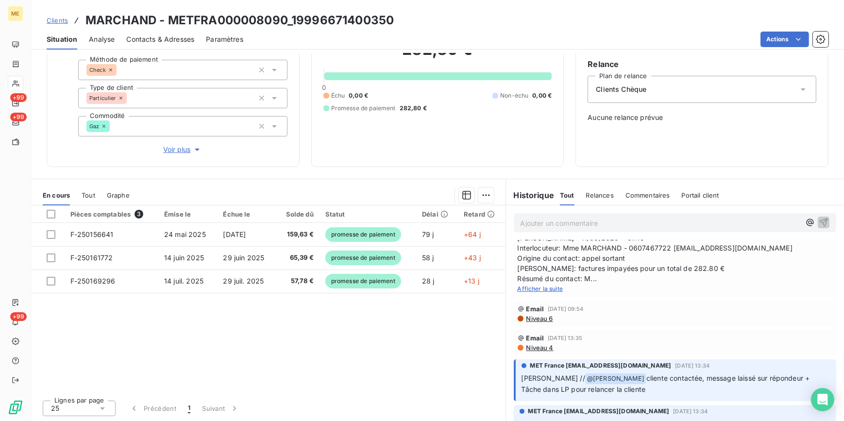
click at [544, 287] on span "Afficher la suite" at bounding box center [541, 288] width 46 height 7
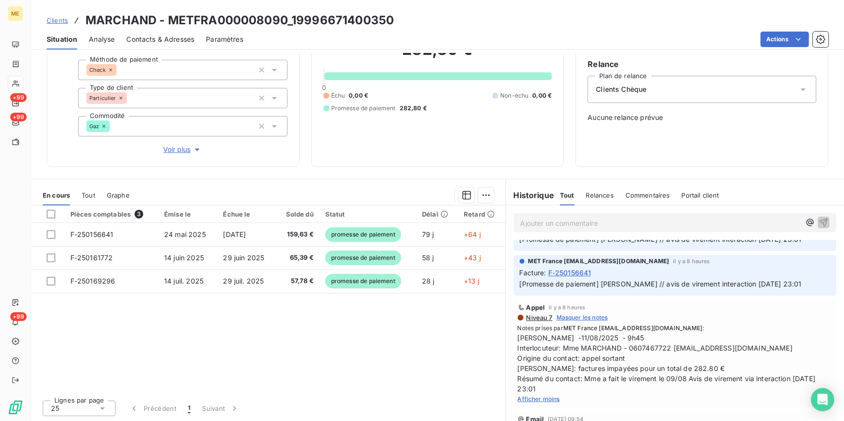
scroll to position [88, 0]
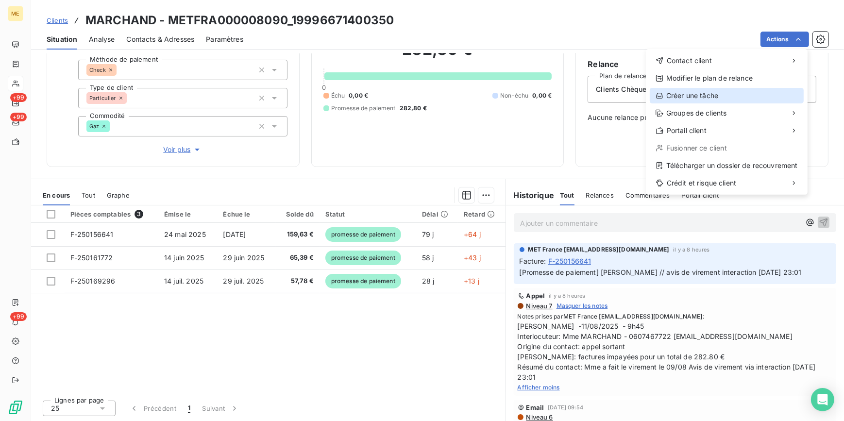
click at [701, 96] on div "Créer une tâche" at bounding box center [727, 96] width 154 height 16
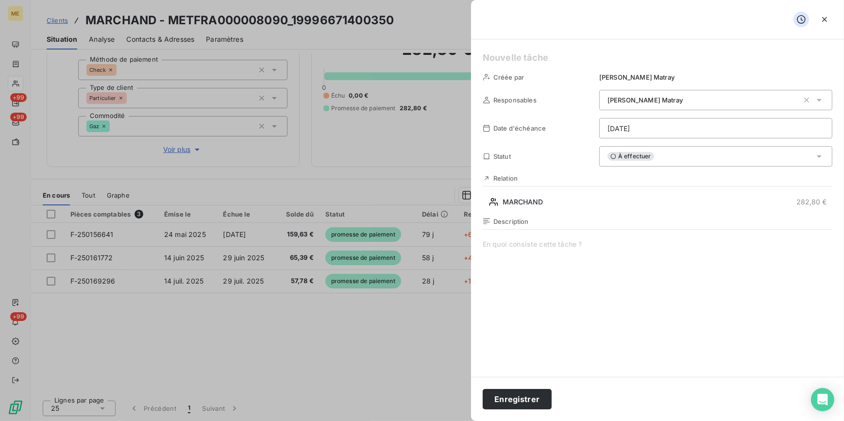
click at [646, 135] on html "ME +99 +99 +99 Clients MARCHAND - METFRA000008090_19996671400350 Situation Anal…" at bounding box center [422, 210] width 844 height 421
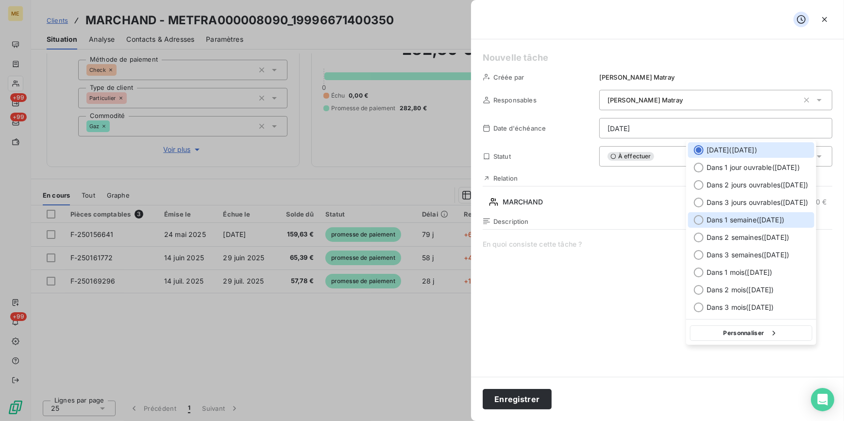
click at [733, 220] on span "Dans 1 semaine ( [DATE] )" at bounding box center [746, 220] width 78 height 10
type input "[DATE]"
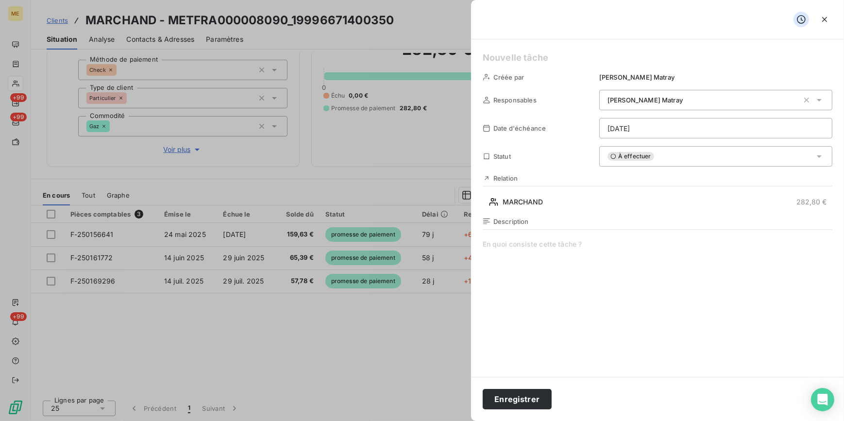
click at [558, 259] on span at bounding box center [658, 332] width 350 height 186
click at [523, 395] on button "Enregistrer" at bounding box center [517, 399] width 69 height 20
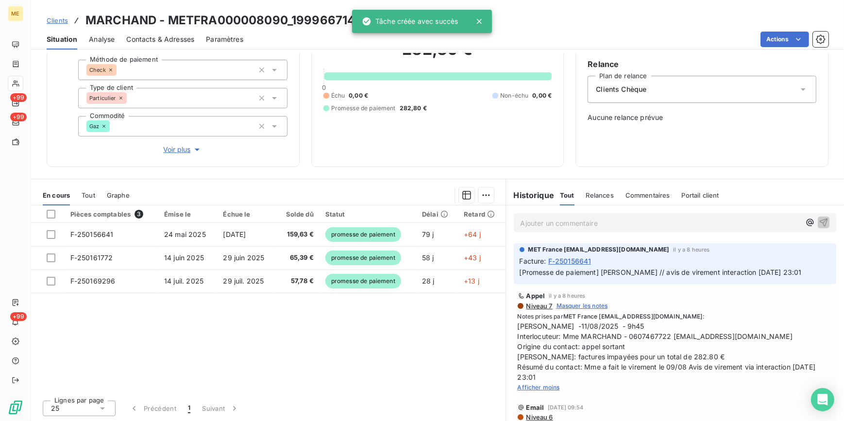
click at [66, 17] on span "Clients" at bounding box center [57, 21] width 21 height 8
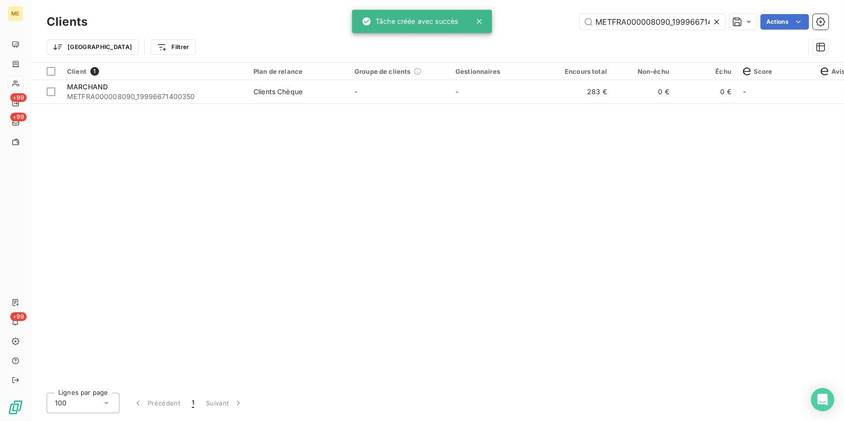
click at [712, 18] on icon at bounding box center [717, 22] width 10 height 10
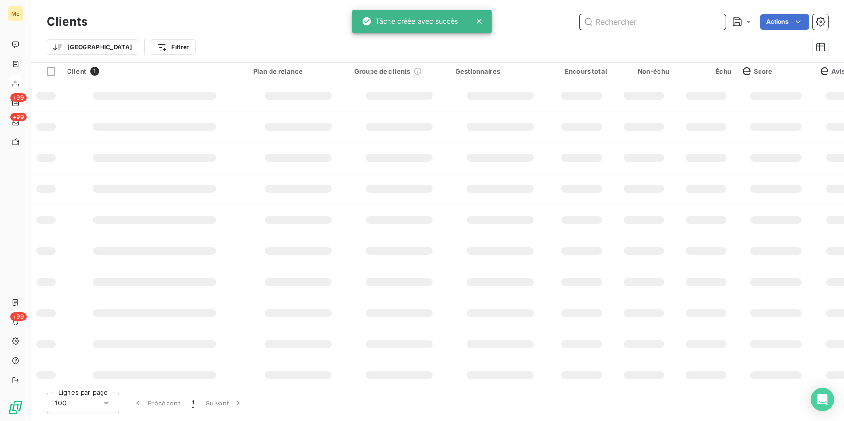
click at [682, 18] on input "text" at bounding box center [653, 22] width 146 height 16
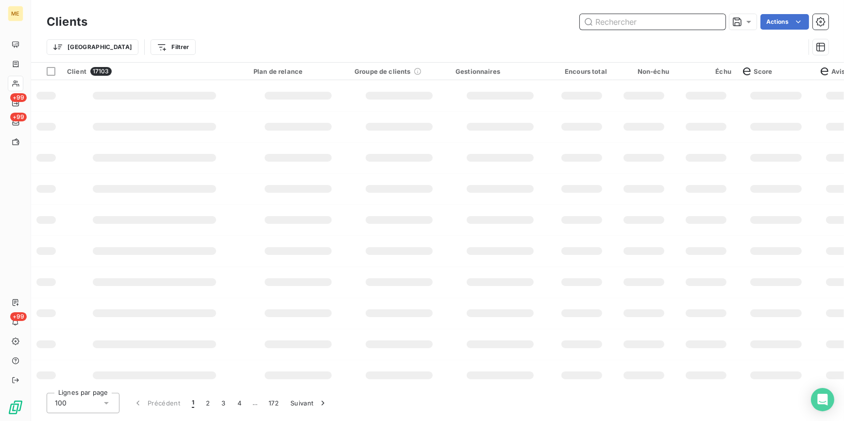
paste input "METFRA000007427_14212445591882"
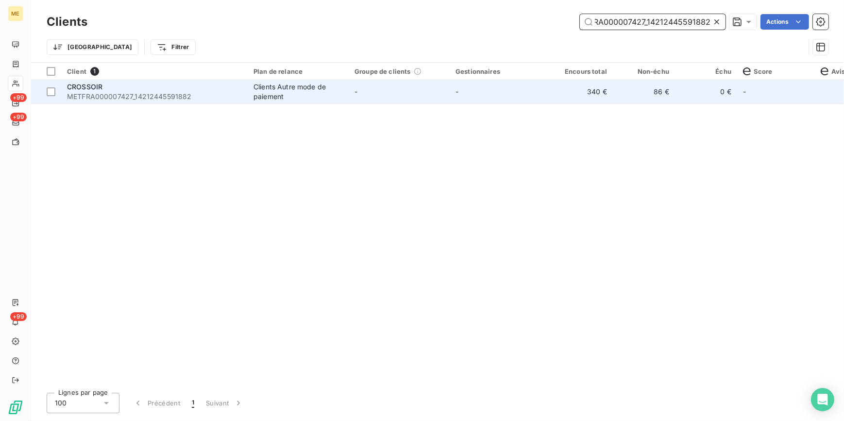
type input "METFRA000007427_14212445591882"
click at [522, 93] on td "-" at bounding box center [500, 91] width 101 height 23
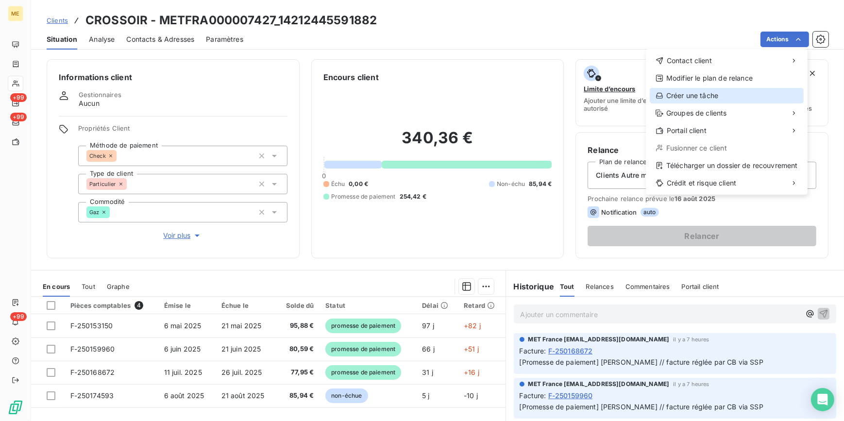
click at [696, 95] on div "Créer une tâche" at bounding box center [727, 96] width 154 height 16
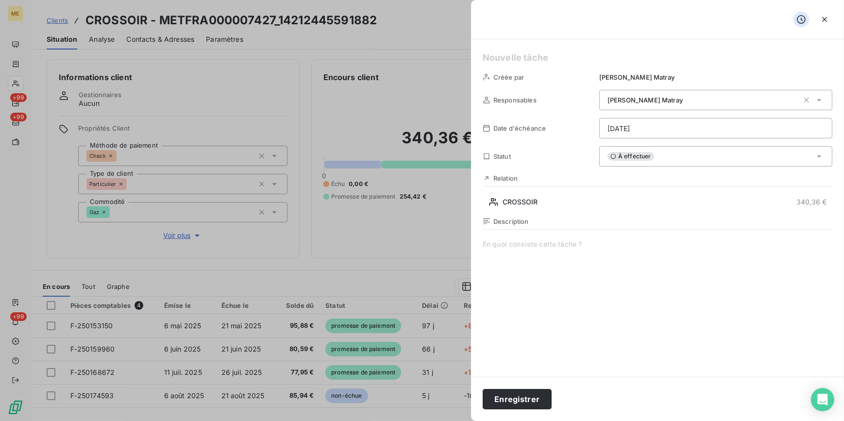
click at [558, 264] on span at bounding box center [658, 332] width 350 height 186
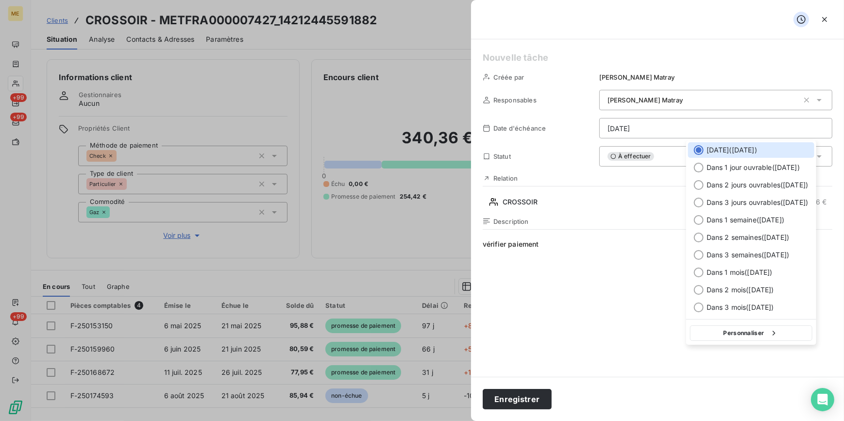
click at [657, 133] on html "ME +99 +99 +99 Clients CROSSOIR - METFRA000007427_14212445591882 Situation Anal…" at bounding box center [422, 210] width 844 height 421
click at [729, 219] on span "Dans 1 semaine ( [DATE] )" at bounding box center [746, 220] width 78 height 10
type input "[DATE]"
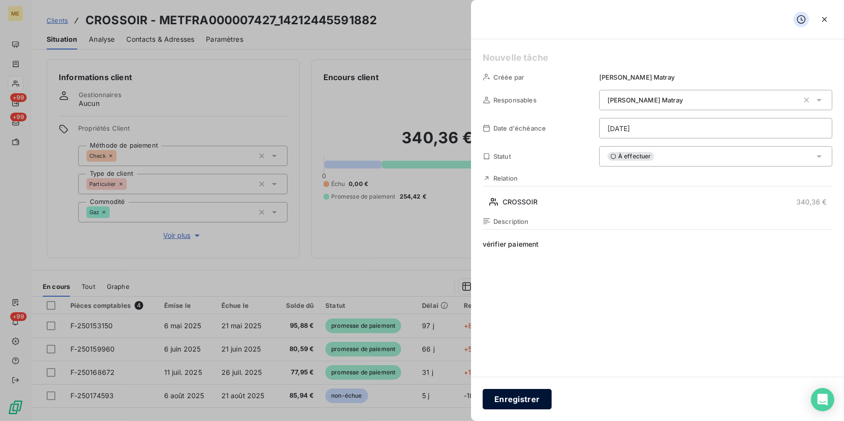
click at [532, 404] on button "Enregistrer" at bounding box center [517, 399] width 69 height 20
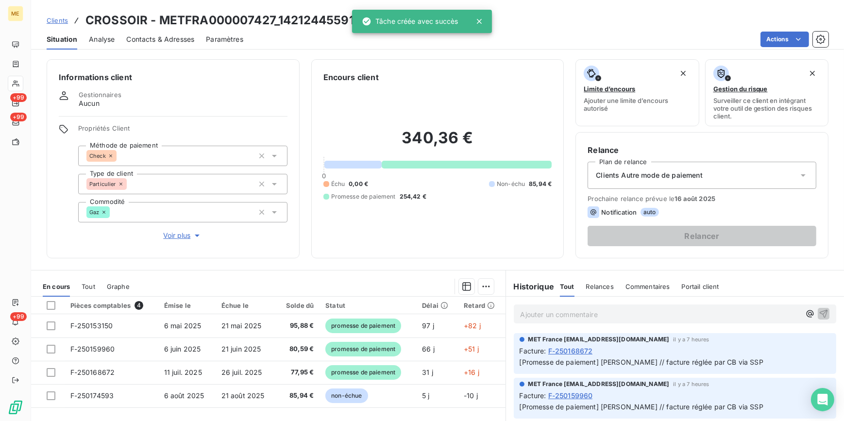
click at [57, 22] on span "Clients" at bounding box center [57, 21] width 21 height 8
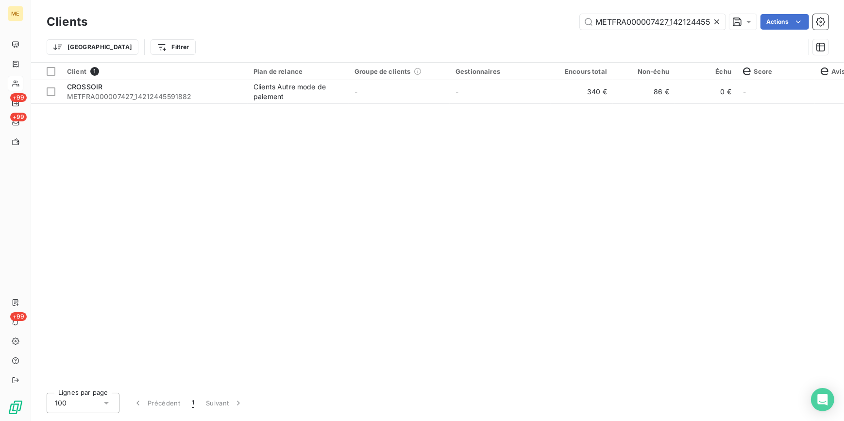
click at [712, 22] on icon at bounding box center [717, 22] width 10 height 10
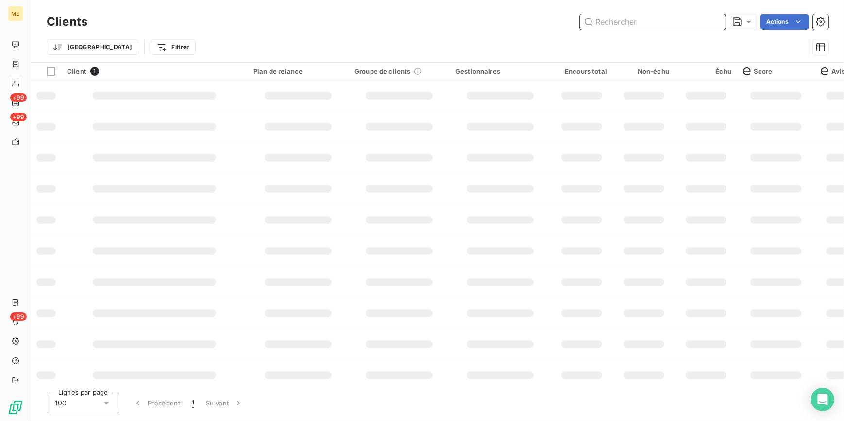
click at [682, 26] on input "text" at bounding box center [653, 22] width 146 height 16
paste input "METFRA000009019_Z6852000000095"
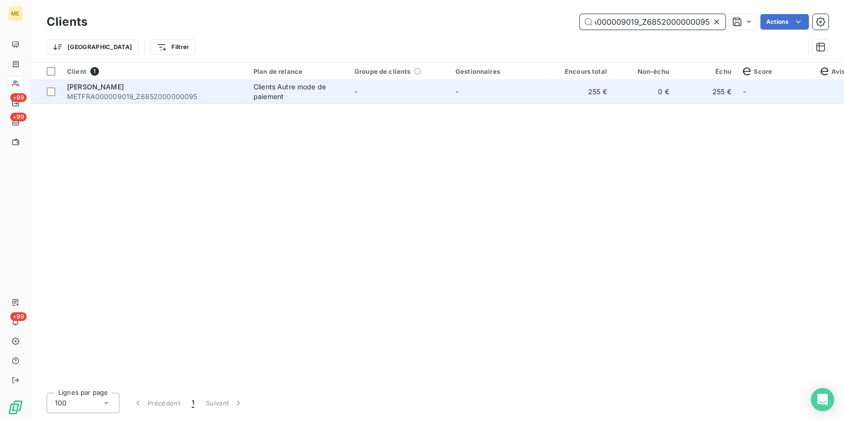
type input "METFRA000009019_Z6852000000095"
click at [555, 98] on td "255 €" at bounding box center [582, 91] width 62 height 23
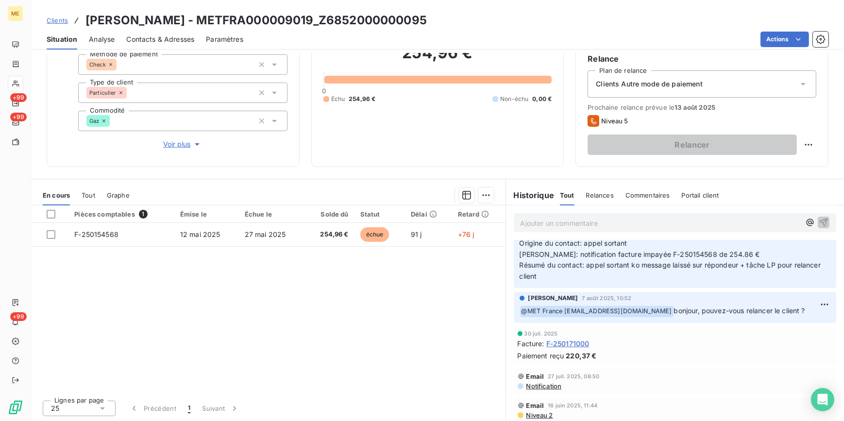
scroll to position [220, 0]
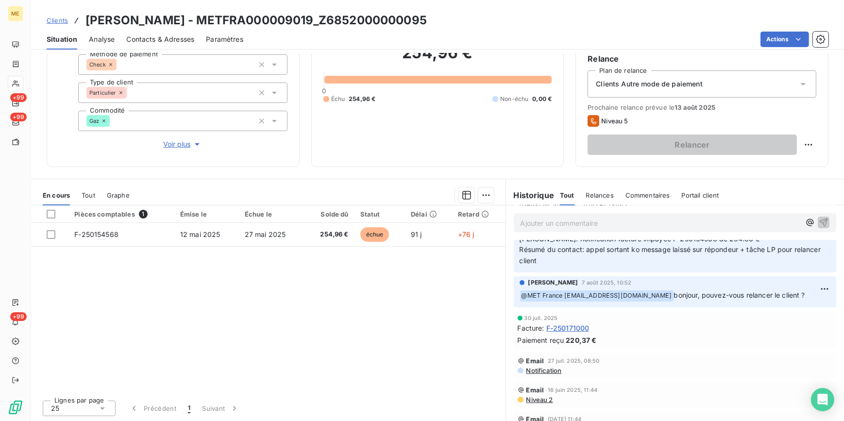
click at [91, 192] on span "Tout" at bounding box center [89, 195] width 14 height 8
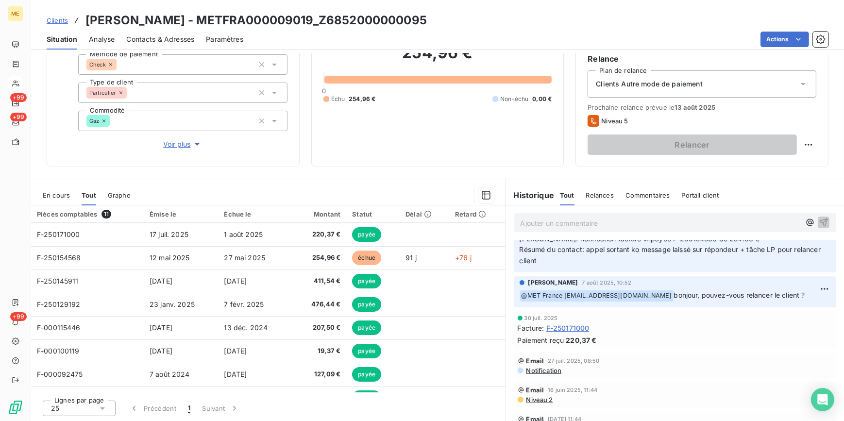
click at [58, 189] on div "En cours" at bounding box center [56, 195] width 27 height 20
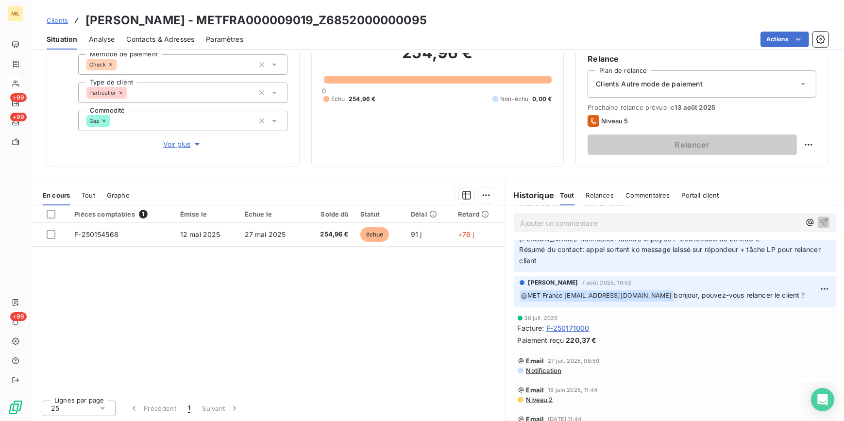
click at [88, 195] on span "Tout" at bounding box center [89, 195] width 14 height 8
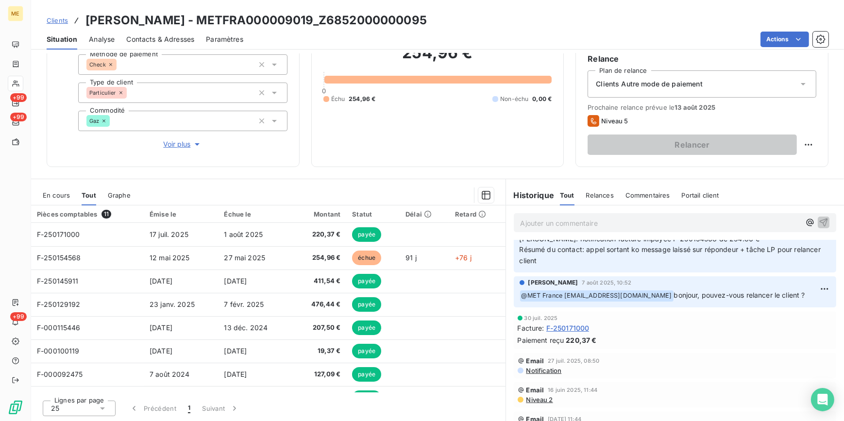
click at [59, 193] on span "En cours" at bounding box center [56, 195] width 27 height 8
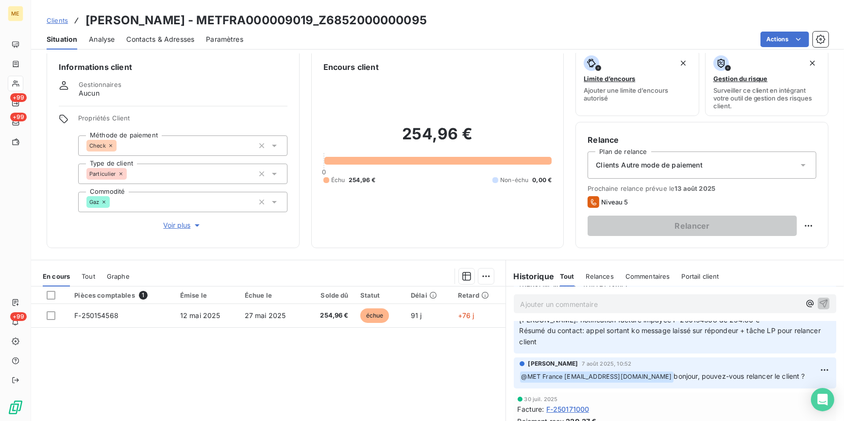
scroll to position [0, 0]
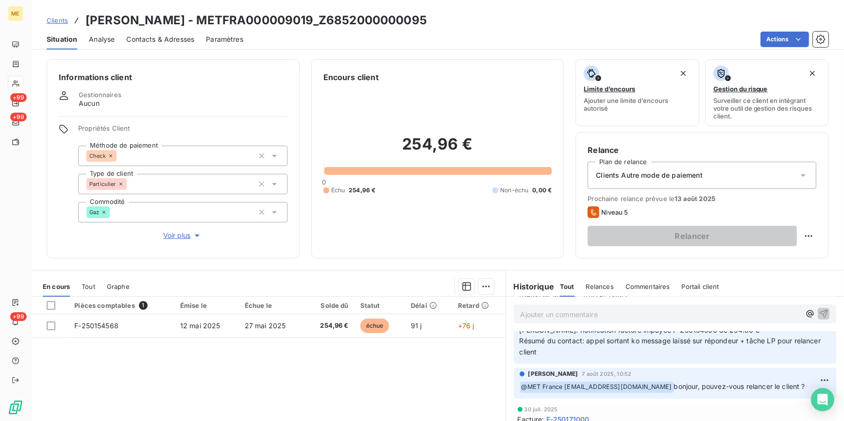
click at [149, 34] on div "Contacts & Adresses" at bounding box center [160, 39] width 68 height 20
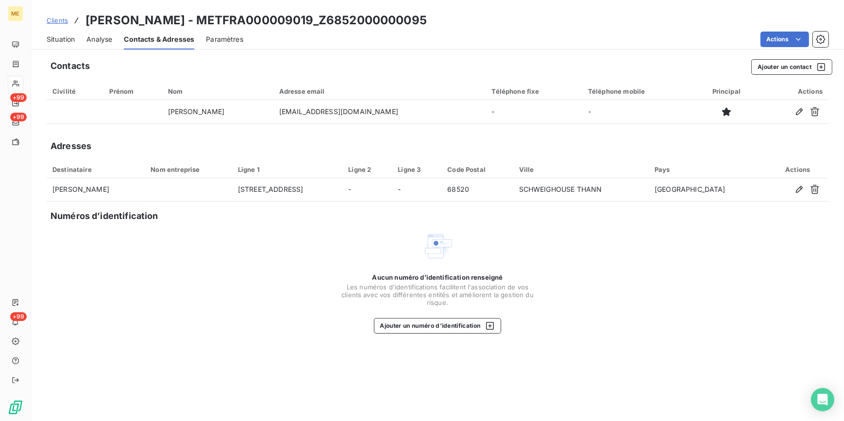
click at [92, 42] on span "Analyse" at bounding box center [99, 39] width 26 height 10
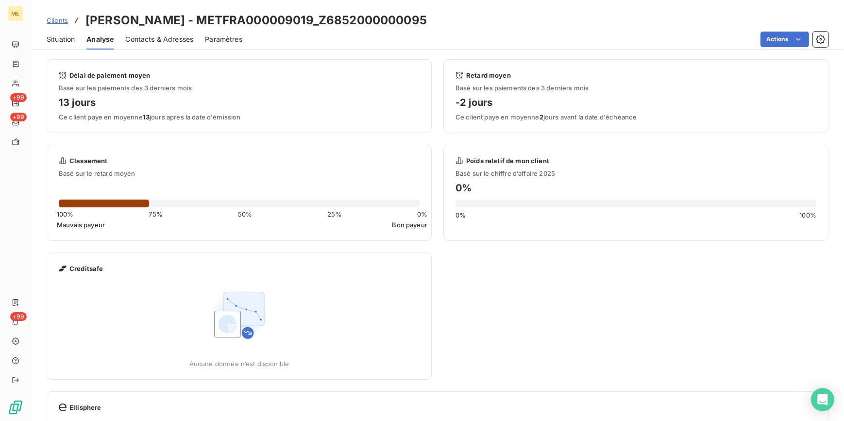
click at [71, 36] on span "Situation" at bounding box center [61, 39] width 28 height 10
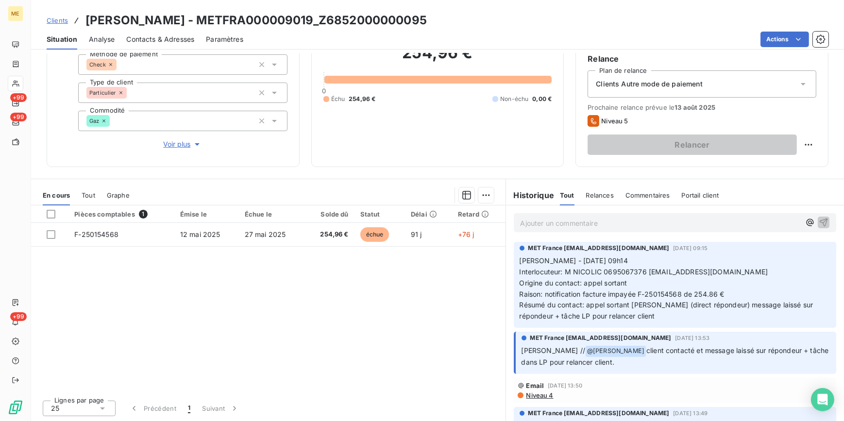
click at [56, 18] on span "Clients" at bounding box center [57, 21] width 21 height 8
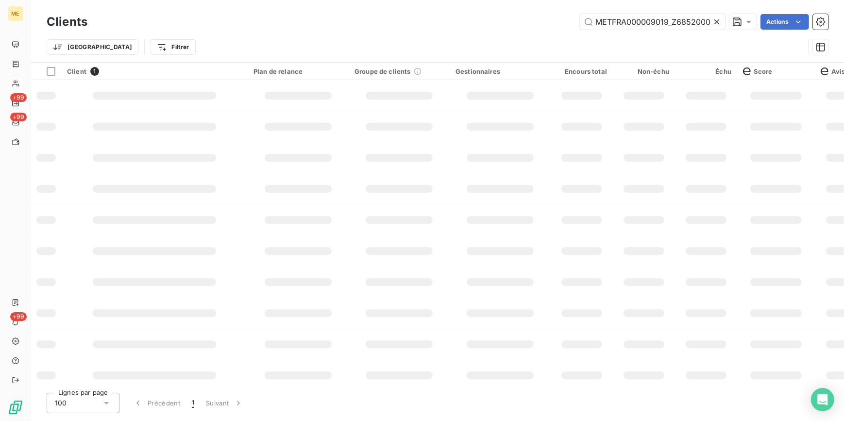
scroll to position [0, 30]
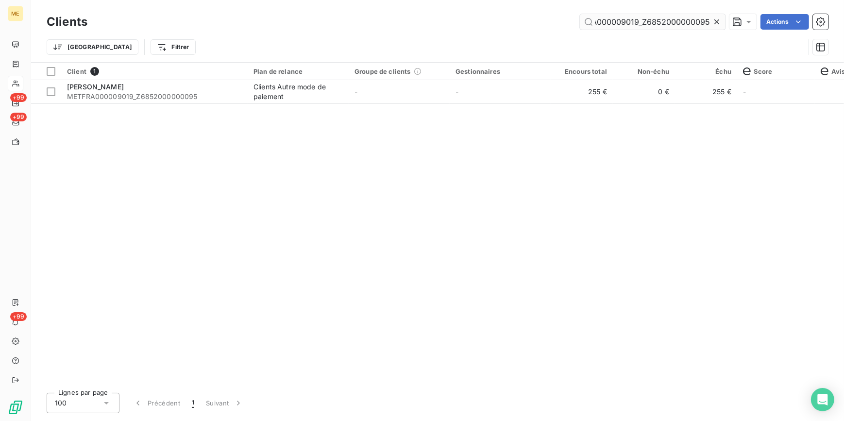
click at [718, 20] on icon at bounding box center [716, 21] width 5 height 5
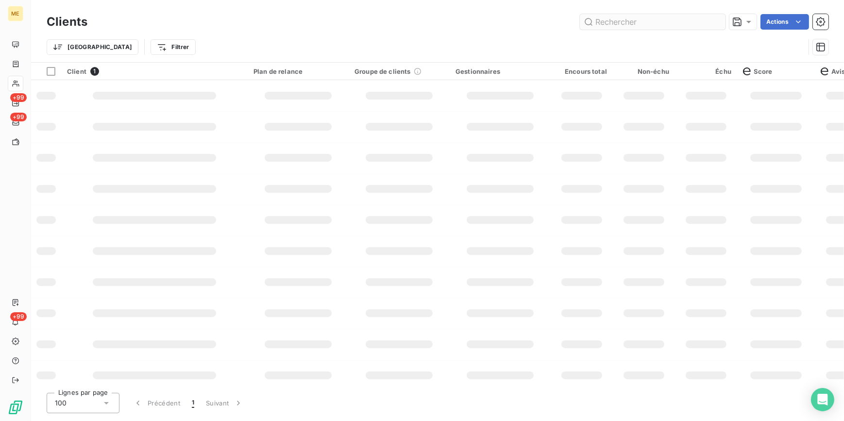
scroll to position [0, 0]
click at [709, 17] on input "text" at bounding box center [653, 22] width 146 height 16
paste input "METFRA000008261_Z1420200000045"
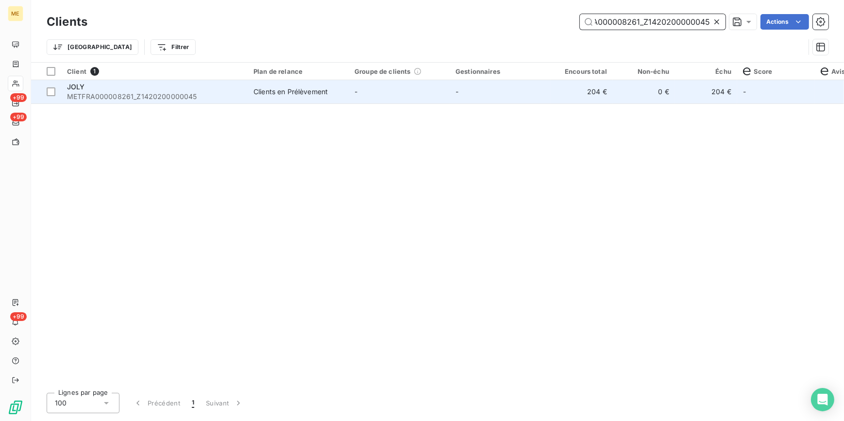
type input "METFRA000008261_Z1420200000045"
click at [613, 92] on td "0 €" at bounding box center [644, 91] width 62 height 23
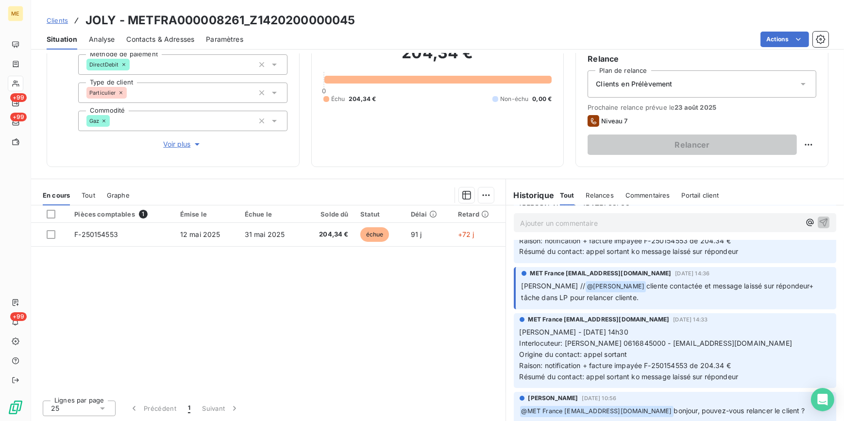
scroll to position [132, 0]
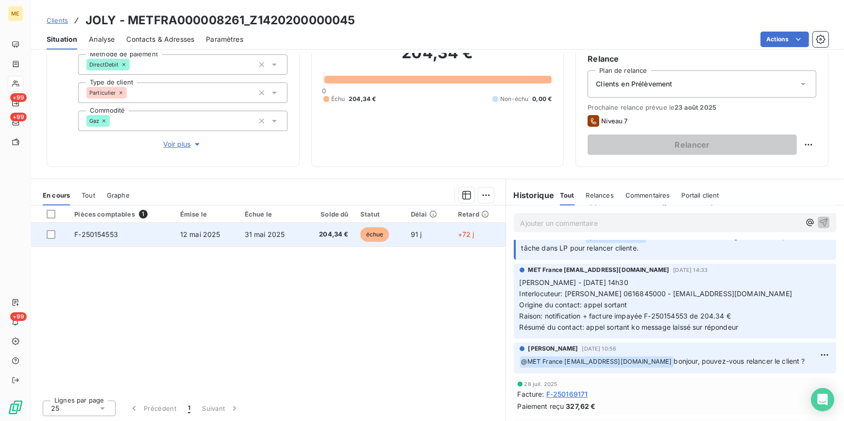
click at [304, 233] on td "204,34 €" at bounding box center [329, 234] width 51 height 23
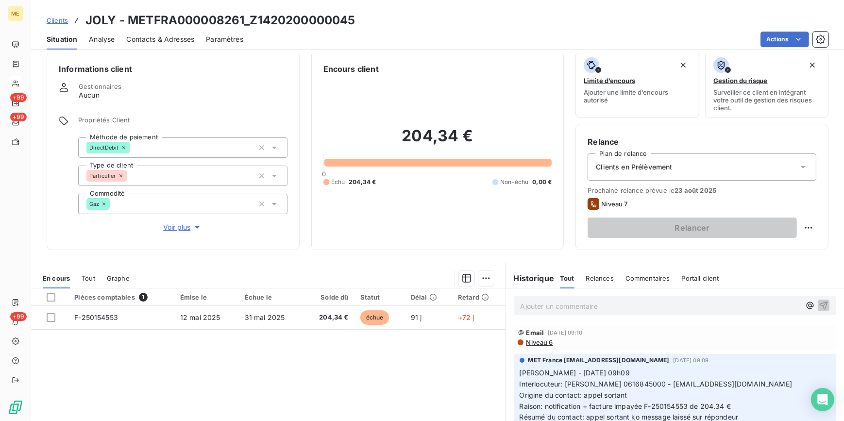
scroll to position [3, 0]
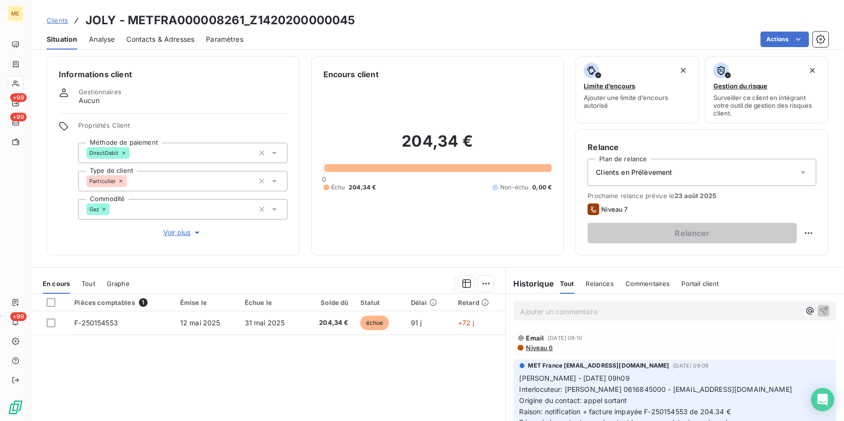
click at [68, 22] on div "Clients JOLY - METFRA000008261_Z1420200000045" at bounding box center [201, 20] width 309 height 17
click at [63, 20] on span "Clients" at bounding box center [57, 21] width 21 height 8
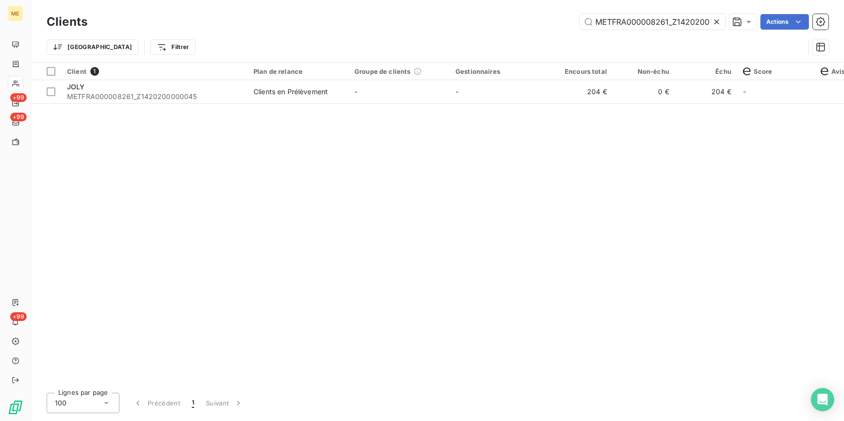
click at [721, 24] on div at bounding box center [719, 22] width 14 height 16
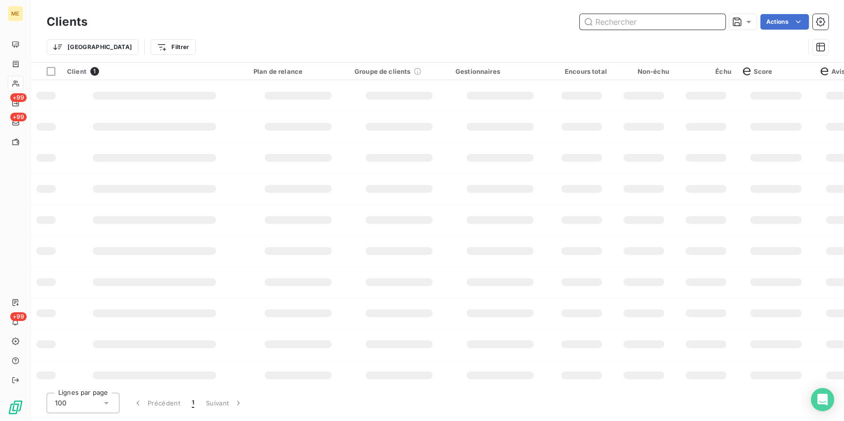
click at [682, 24] on input "text" at bounding box center [653, 22] width 146 height 16
paste input "METFRA000007141_Z1443800000199"
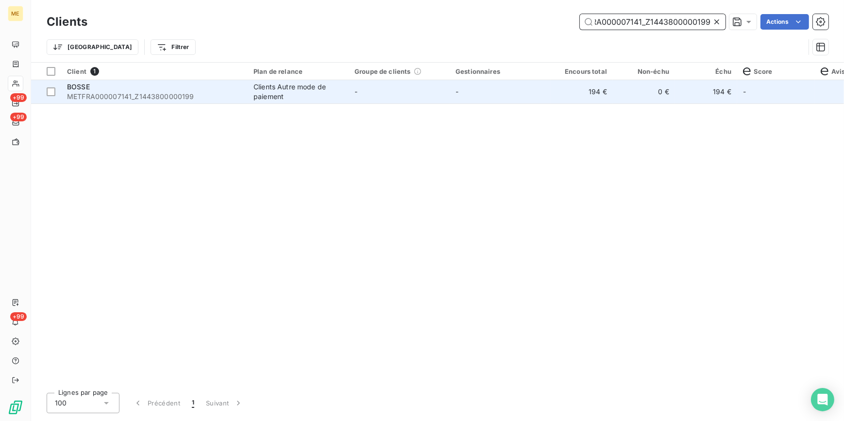
type input "METFRA000007141_Z1443800000199"
click at [519, 88] on td "-" at bounding box center [500, 91] width 101 height 23
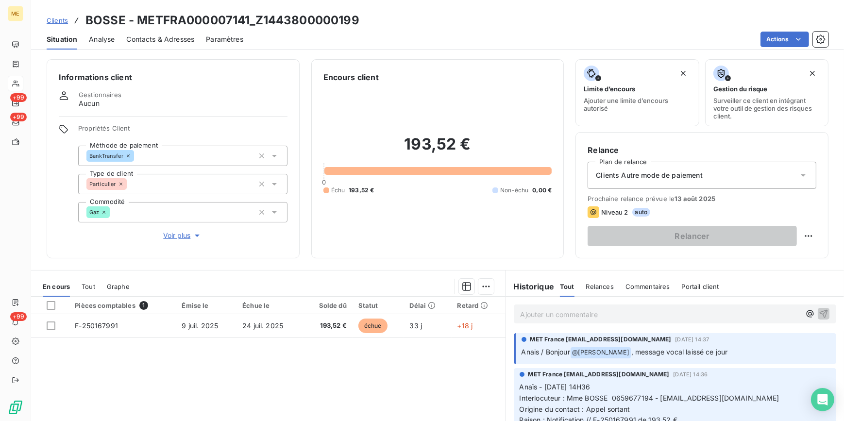
click at [64, 12] on div "Clients BOSSE - METFRA000007141_Z1443800000199" at bounding box center [203, 20] width 313 height 17
click at [61, 24] on link "Clients" at bounding box center [57, 21] width 21 height 10
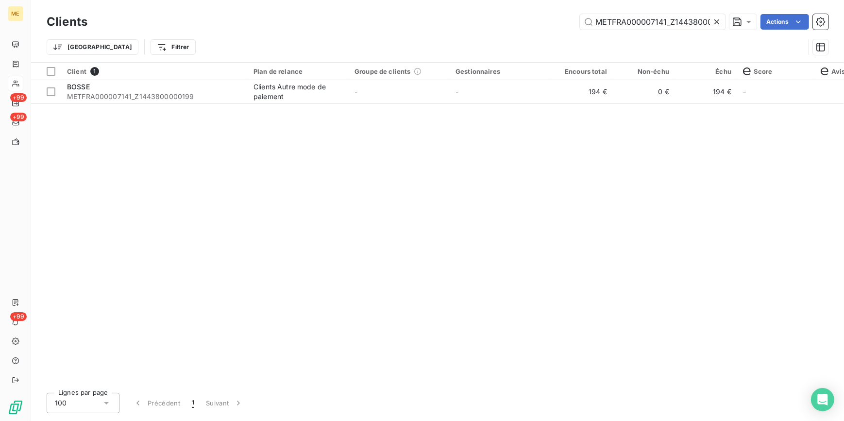
click at [715, 23] on icon at bounding box center [717, 22] width 10 height 10
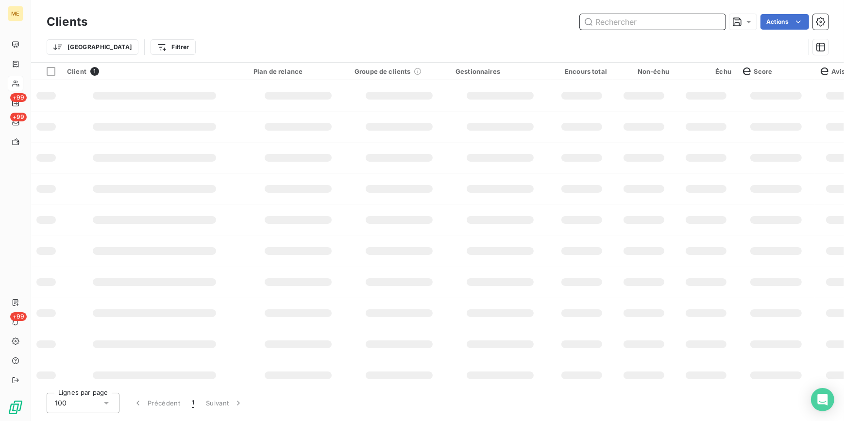
click at [703, 24] on input "text" at bounding box center [653, 22] width 146 height 16
paste input "METFRA000007318_14806367457187"
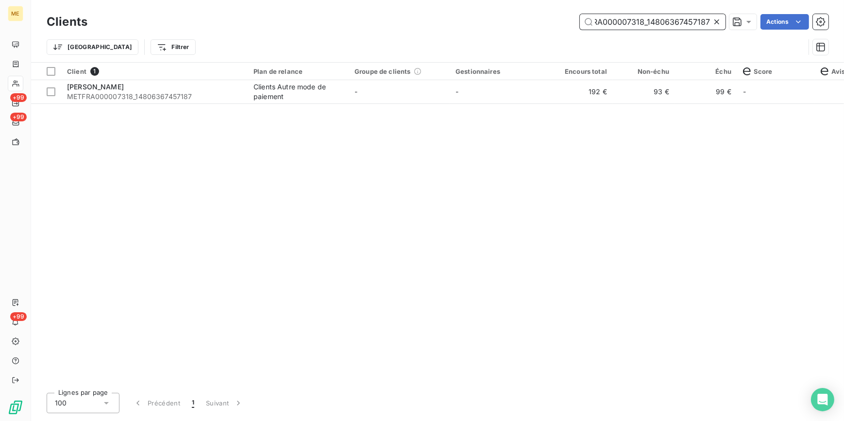
type input "METFRA000007318_14806367457187"
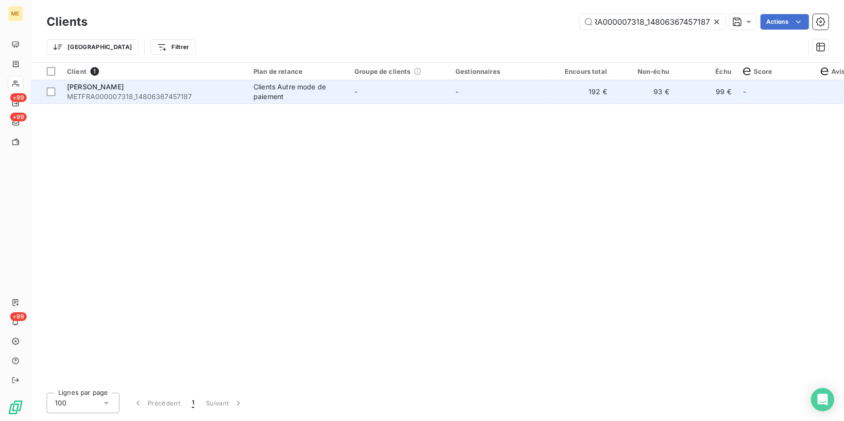
drag, startPoint x: 568, startPoint y: 102, endPoint x: 561, endPoint y: 102, distance: 6.8
click at [561, 102] on td "192 €" at bounding box center [582, 91] width 62 height 23
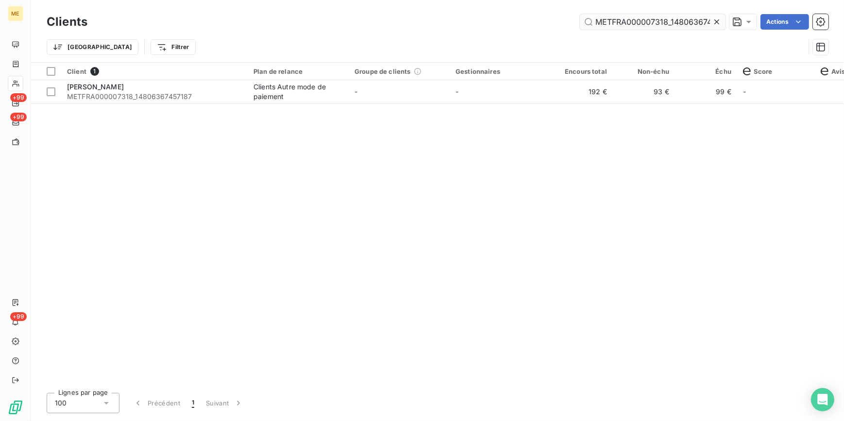
drag, startPoint x: 714, startPoint y: 25, endPoint x: 709, endPoint y: 21, distance: 6.2
click at [714, 25] on icon at bounding box center [717, 22] width 10 height 10
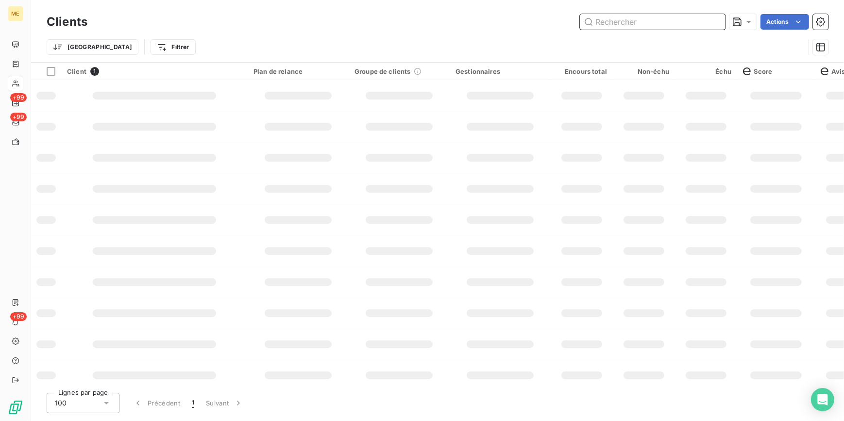
click at [702, 22] on input "text" at bounding box center [653, 22] width 146 height 16
paste input "METFRA000006974_14867148982912"
type input "METFRA000006974_14867148982912"
click at [512, 89] on td at bounding box center [500, 95] width 101 height 31
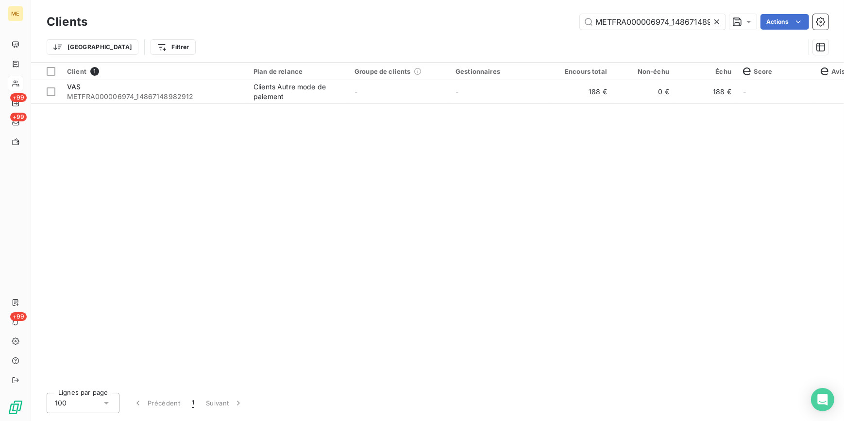
click at [512, 89] on td "-" at bounding box center [500, 91] width 101 height 23
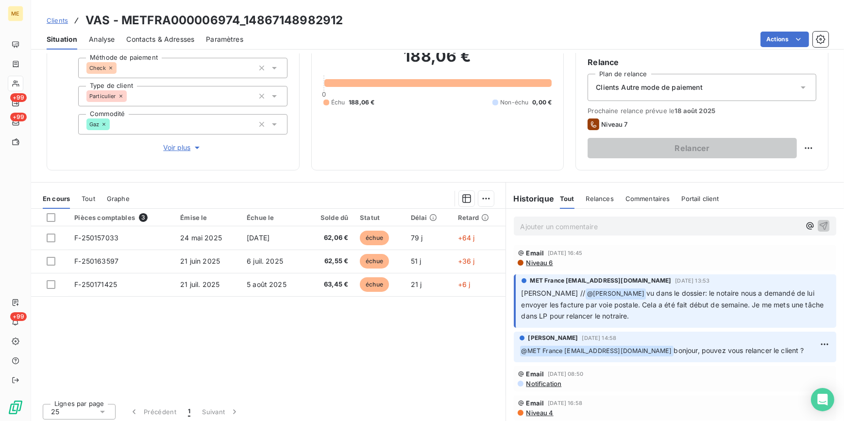
click at [46, 17] on div "Clients VAS - METFRA000006974_14867148982912" at bounding box center [437, 20] width 813 height 17
click at [57, 25] on link "Clients" at bounding box center [57, 21] width 21 height 10
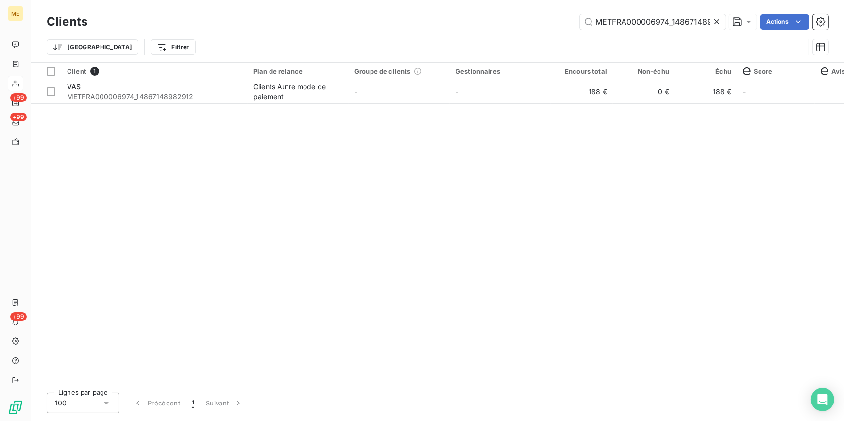
click at [718, 24] on icon at bounding box center [716, 21] width 5 height 5
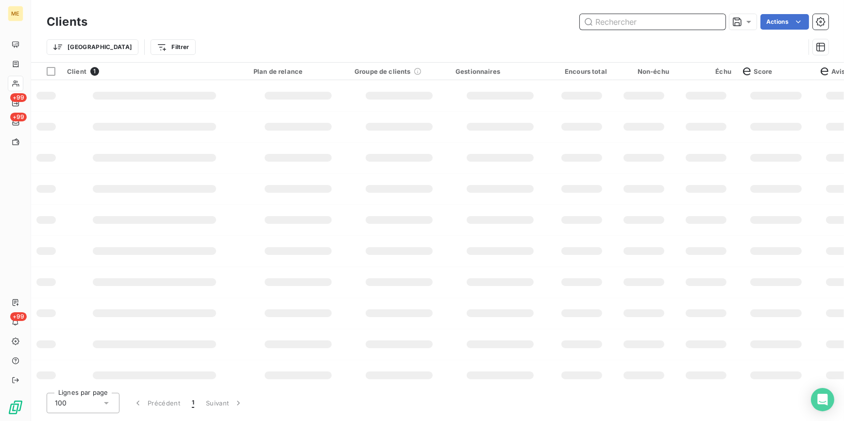
click at [713, 20] on input "text" at bounding box center [653, 22] width 146 height 16
paste input "METFRA000008709_14299421048061"
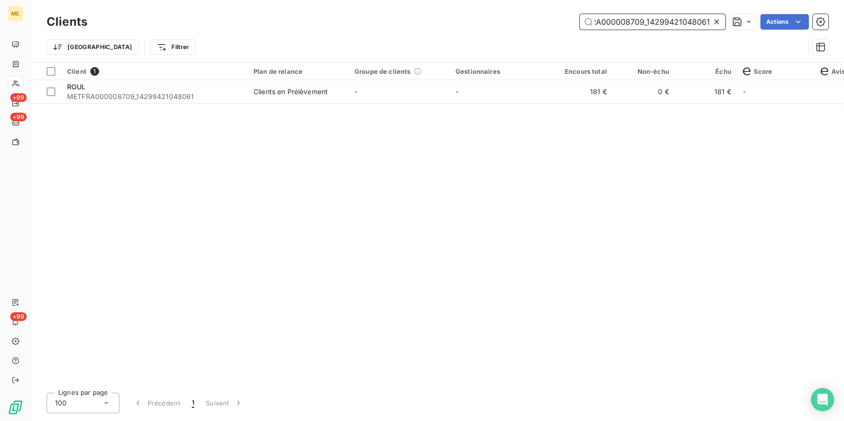
type input "METFRA000008709_14299421048061"
click at [695, 100] on td "181 €" at bounding box center [706, 91] width 62 height 23
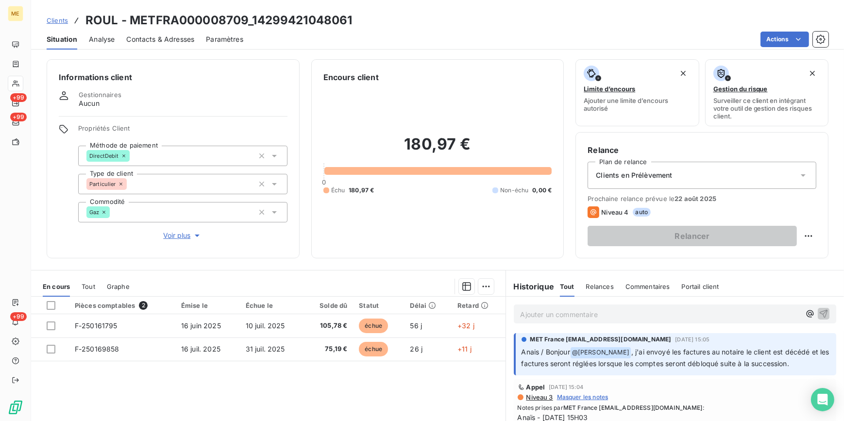
click at [62, 17] on span "Clients" at bounding box center [57, 21] width 21 height 8
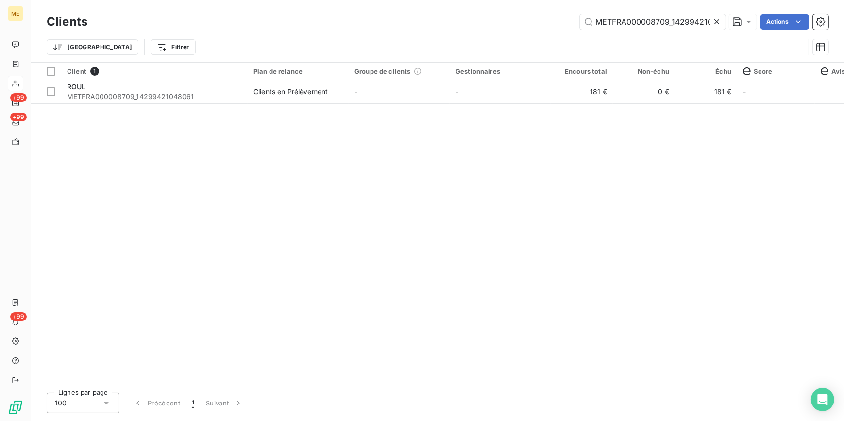
click at [712, 23] on icon at bounding box center [717, 22] width 10 height 10
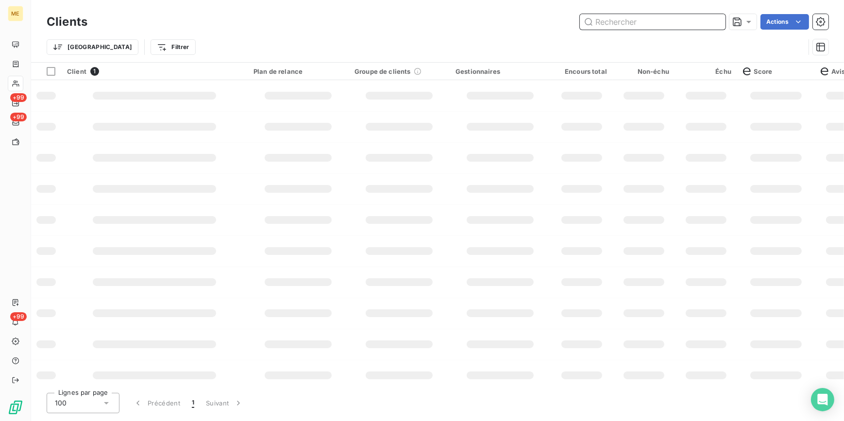
click at [705, 20] on input "text" at bounding box center [653, 22] width 146 height 16
paste input "METFRA000008602_Z1443800000155"
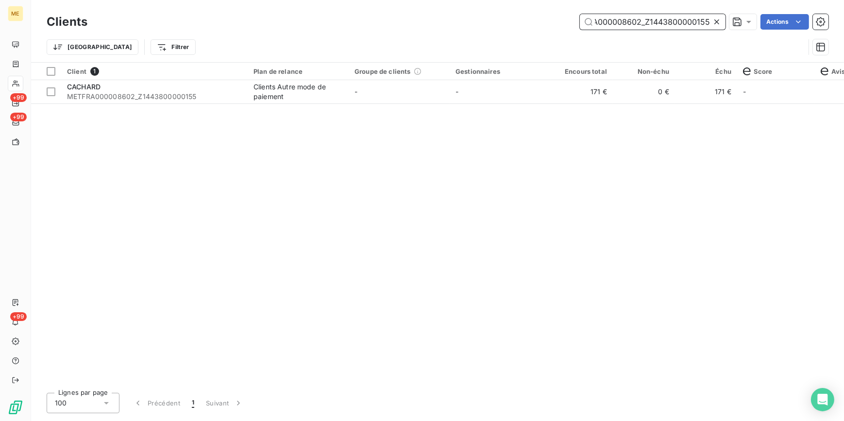
type input "METFRA000008602_Z1443800000155"
click at [590, 91] on td "171 €" at bounding box center [582, 91] width 62 height 23
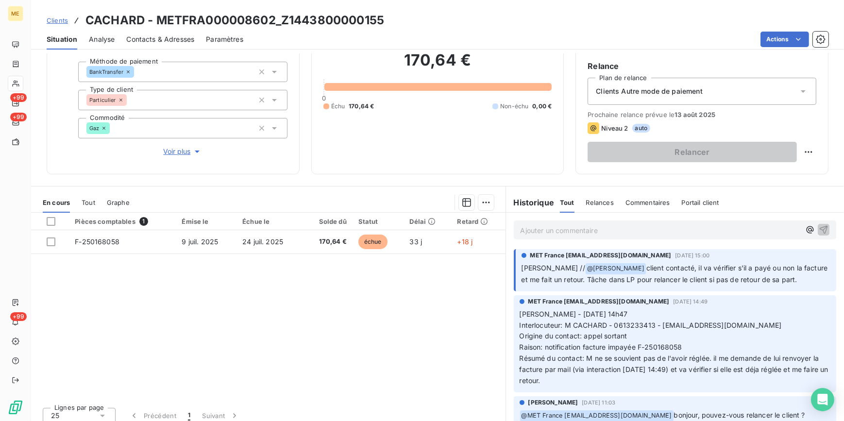
scroll to position [88, 0]
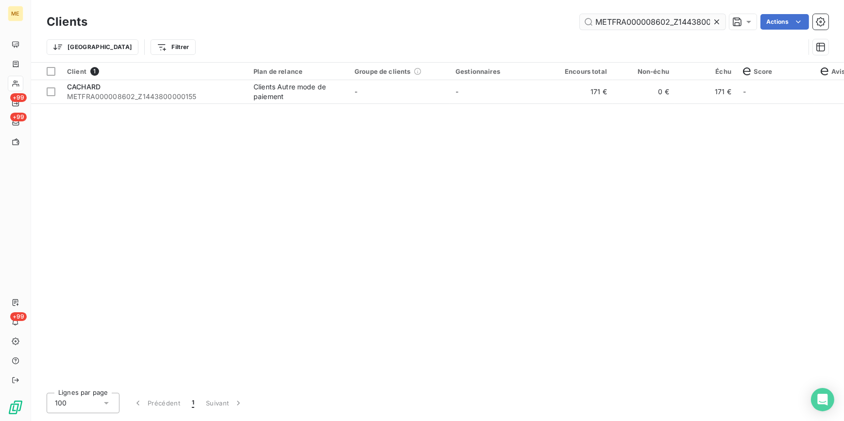
click at [718, 18] on div at bounding box center [719, 22] width 14 height 16
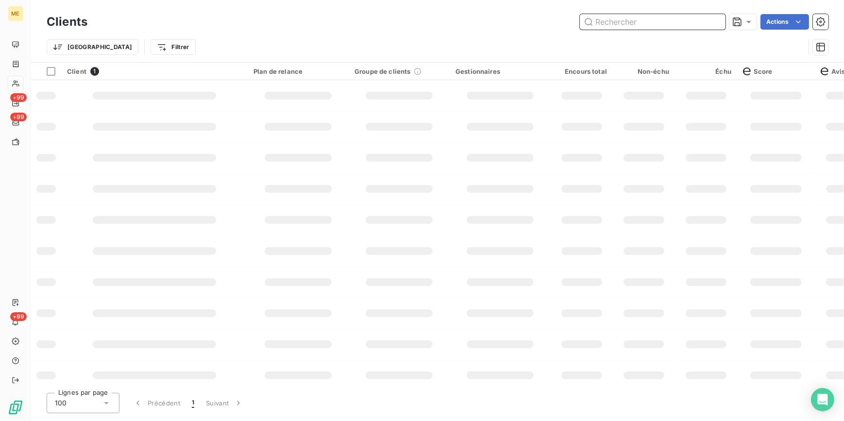
click at [704, 22] on input "text" at bounding box center [653, 22] width 146 height 16
paste input "METFRA000009477_Z1443800000162"
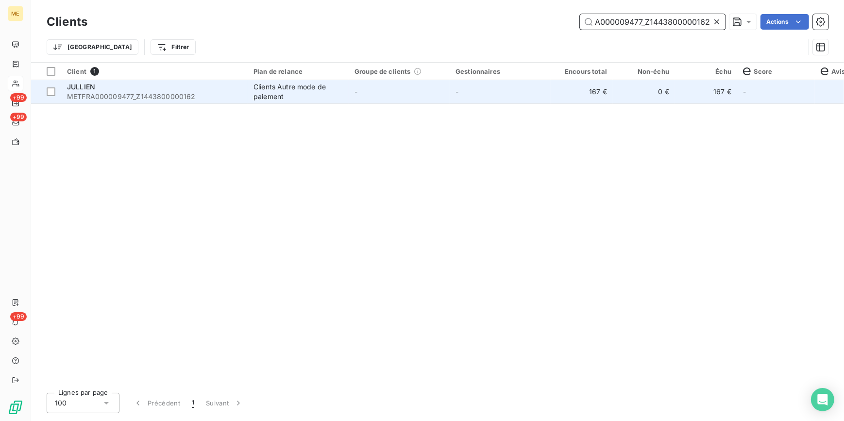
type input "METFRA000009477_Z1443800000162"
click at [625, 95] on td "0 €" at bounding box center [644, 91] width 62 height 23
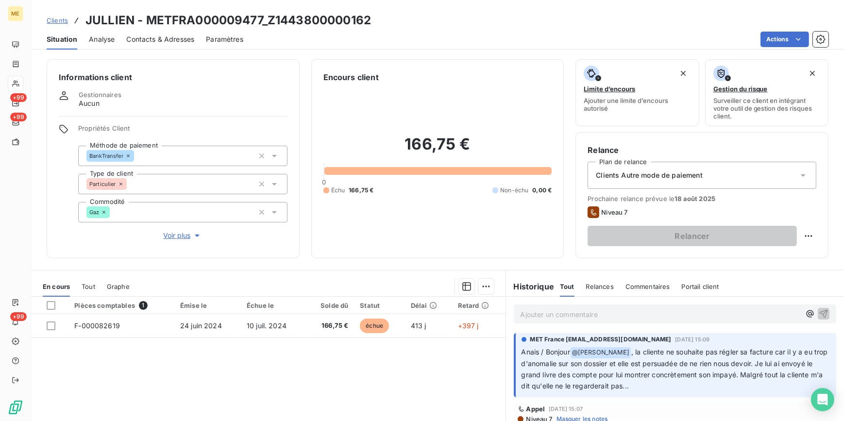
click at [186, 233] on span "Voir plus" at bounding box center [182, 236] width 39 height 10
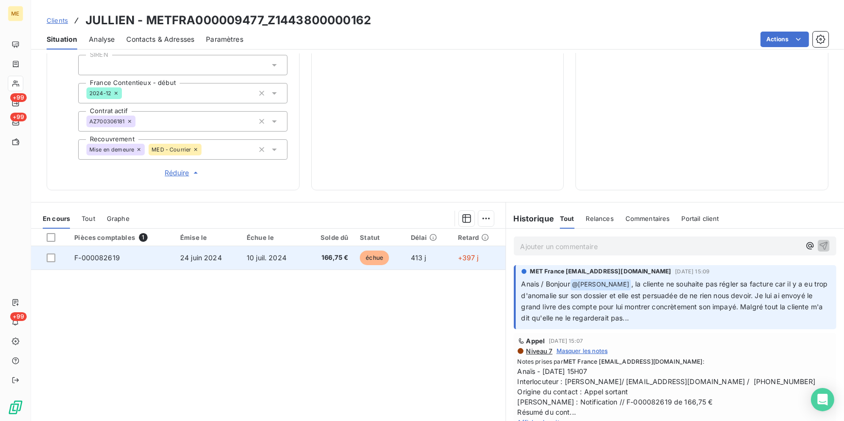
scroll to position [309, 0]
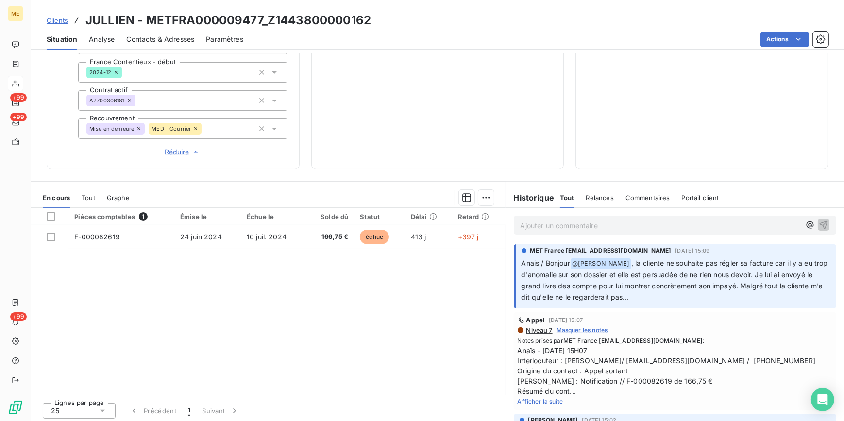
click at [92, 194] on span "Tout" at bounding box center [89, 198] width 14 height 8
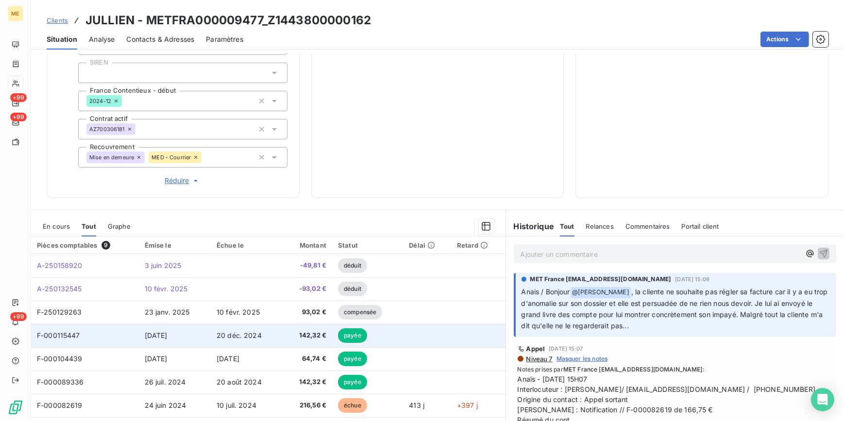
scroll to position [265, 0]
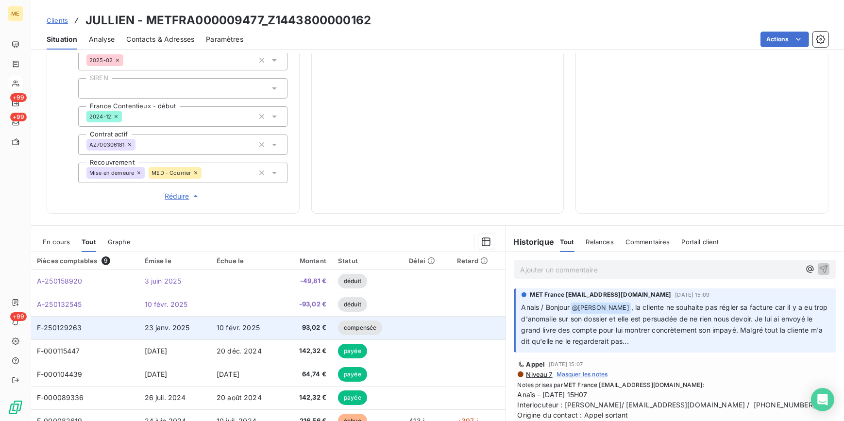
click at [163, 323] on span "23 janv. 2025" at bounding box center [167, 327] width 45 height 8
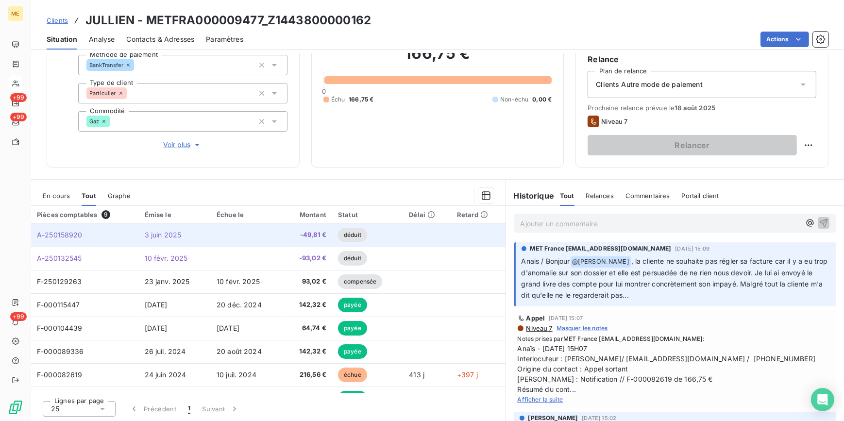
scroll to position [91, 0]
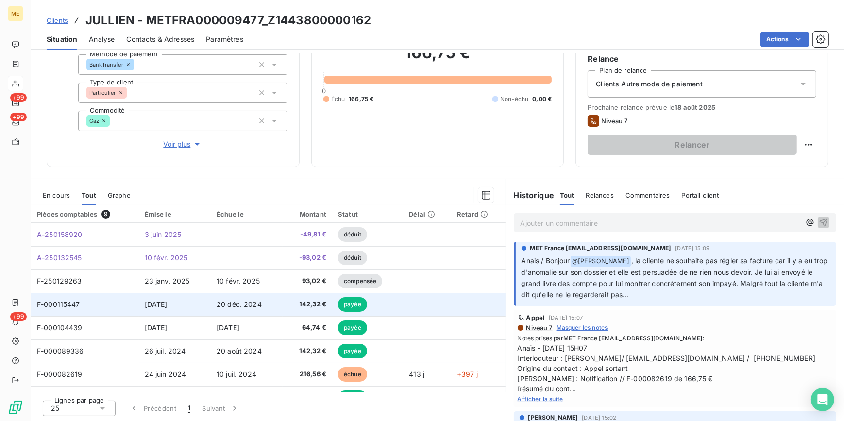
click at [168, 306] on span "[DATE]" at bounding box center [156, 304] width 23 height 8
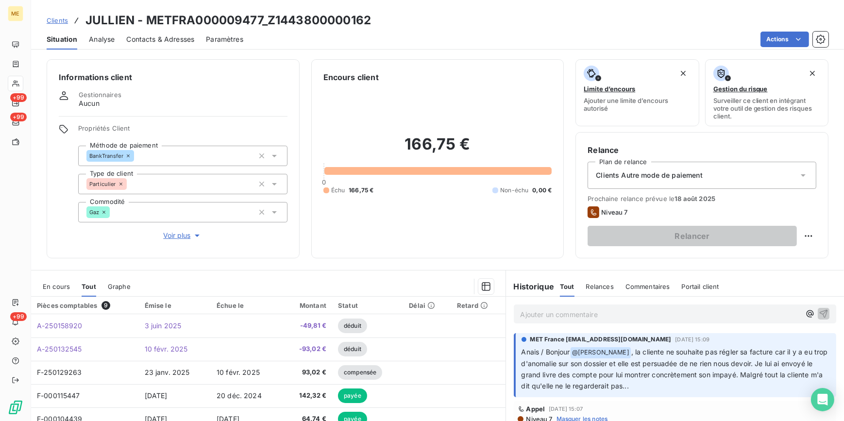
click at [66, 18] on span "Clients" at bounding box center [57, 21] width 21 height 8
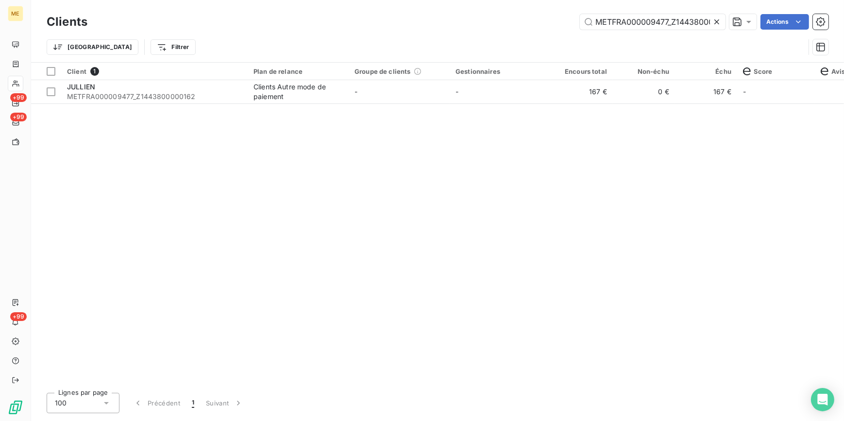
click at [721, 19] on div at bounding box center [719, 22] width 14 height 16
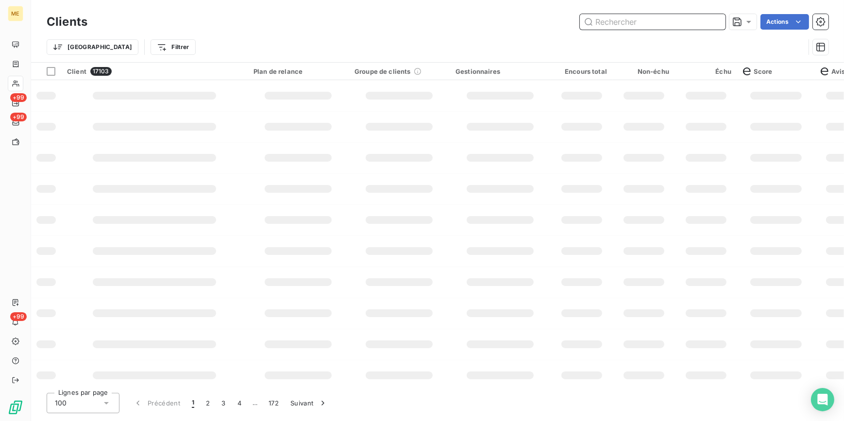
click at [704, 21] on input "text" at bounding box center [653, 22] width 146 height 16
paste input "METFRA000008285_P1235465G"
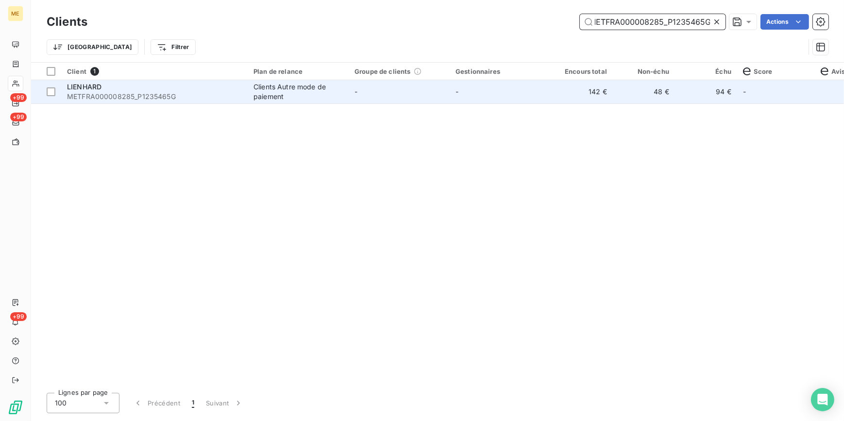
type input "METFRA000008285_P1235465G"
click at [574, 91] on td "142 €" at bounding box center [582, 91] width 62 height 23
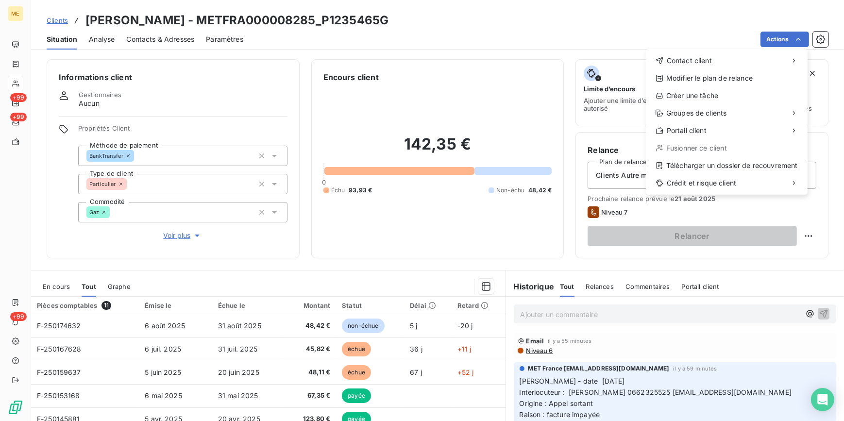
click at [470, 242] on html "ME +99 +99 +99 Clients LIENHARD - METFRA000008285_P1235465G Situation Analyse C…" at bounding box center [422, 210] width 844 height 421
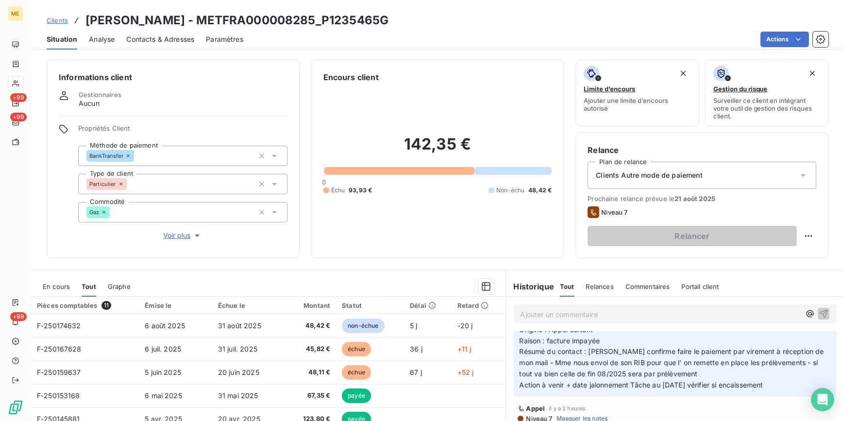
scroll to position [88, 0]
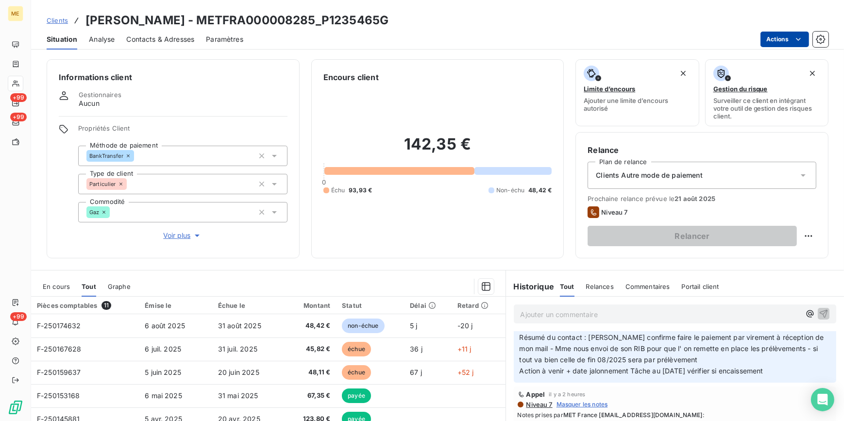
click at [799, 45] on html "ME +99 +99 +99 Clients LIENHARD - METFRA000008285_P1235465G Situation Analyse C…" at bounding box center [422, 210] width 844 height 421
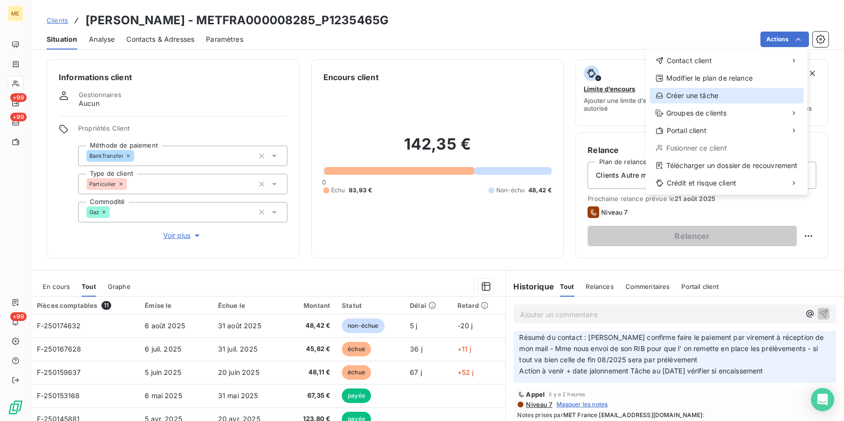
click at [774, 98] on div "Créer une tâche" at bounding box center [727, 96] width 154 height 16
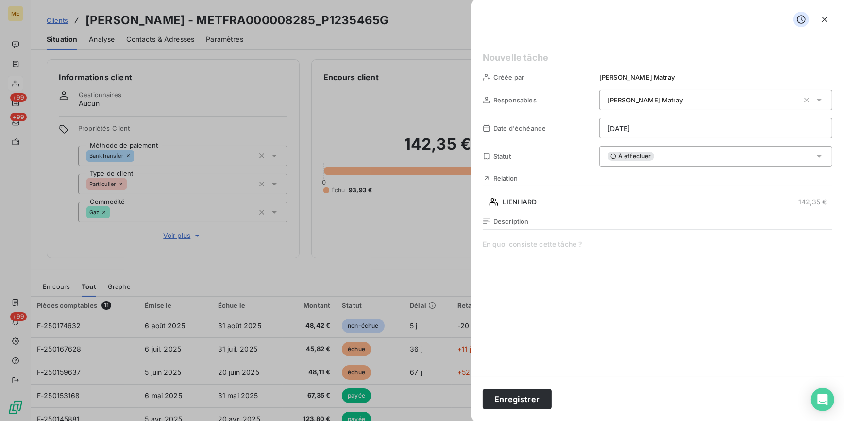
click at [750, 131] on html "ME +99 +99 +99 Clients LIENHARD - METFRA000008285_P1235465G Situation Analyse C…" at bounding box center [422, 210] width 844 height 421
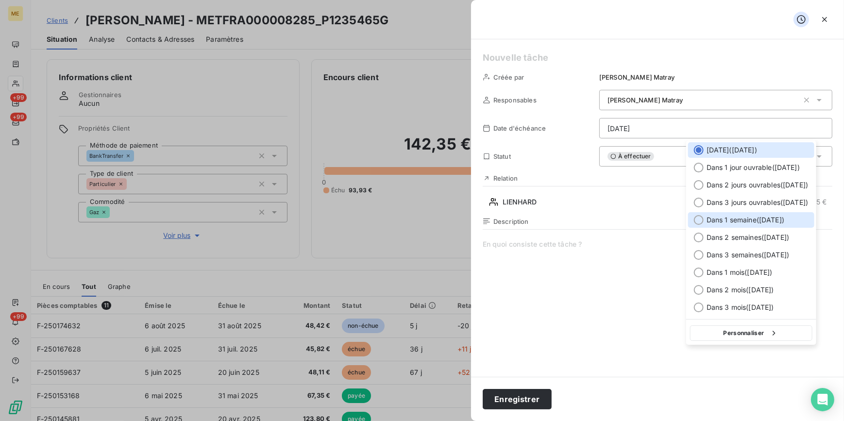
click at [761, 223] on span "Dans 1 semaine ( [DATE] )" at bounding box center [746, 220] width 78 height 10
type input "[DATE]"
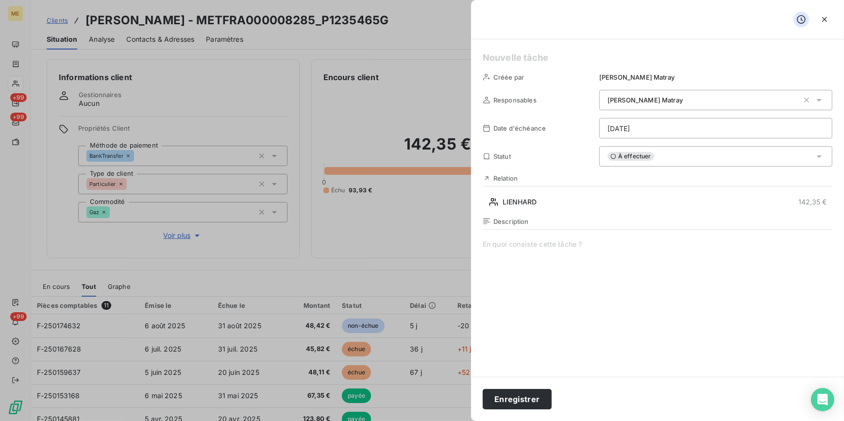
click at [647, 245] on span at bounding box center [658, 332] width 350 height 186
click at [534, 405] on button "Enregistrer" at bounding box center [517, 399] width 69 height 20
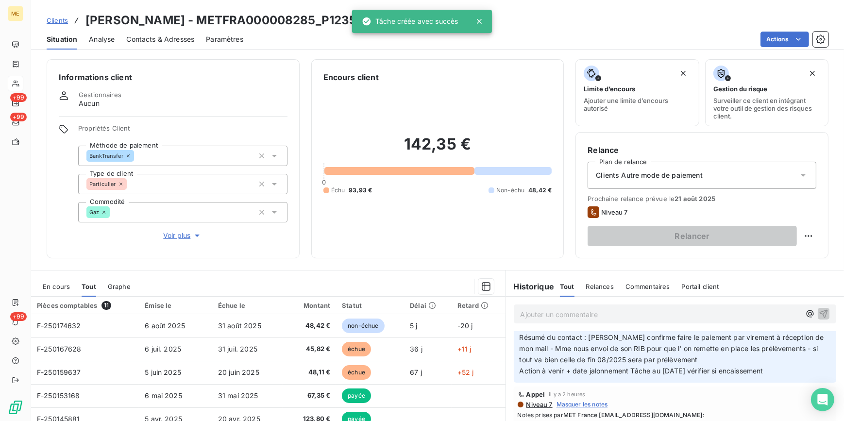
scroll to position [44, 0]
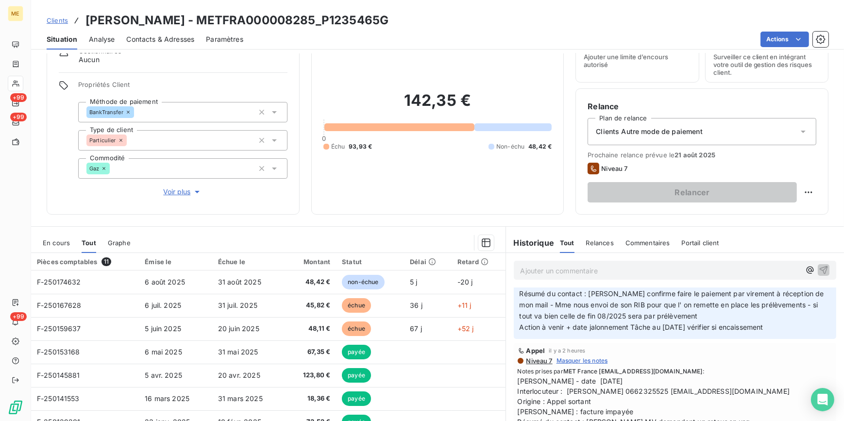
click at [55, 18] on span "Clients" at bounding box center [57, 21] width 21 height 8
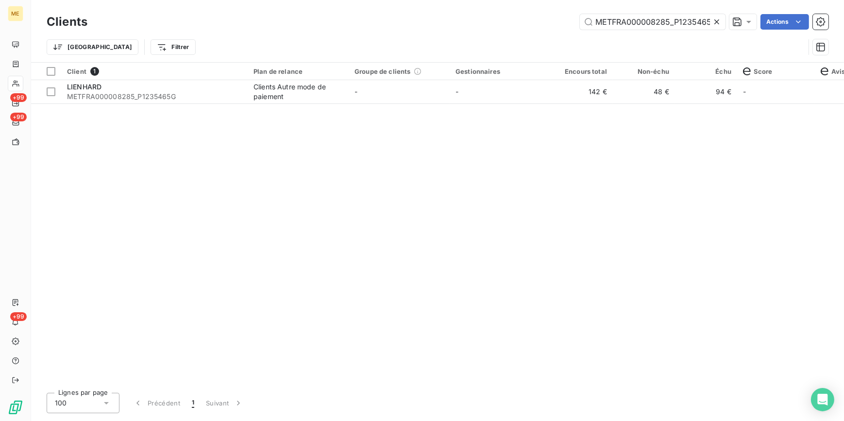
click at [717, 25] on icon at bounding box center [717, 22] width 10 height 10
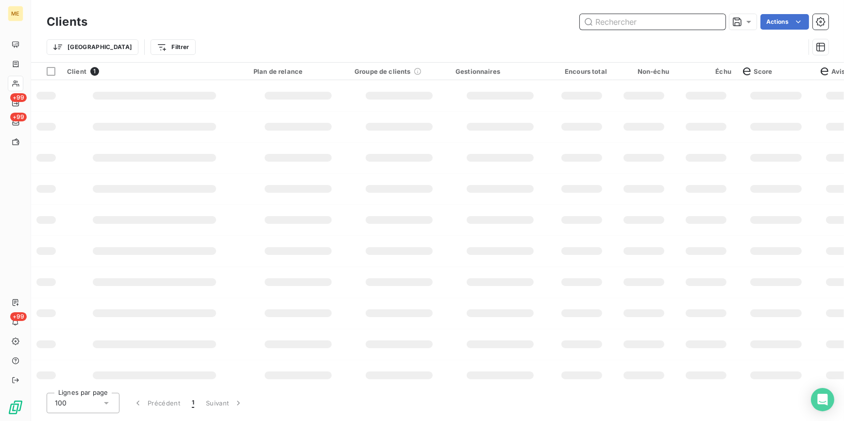
click at [706, 21] on input "text" at bounding box center [653, 22] width 146 height 16
paste input "METFRA000008195_Z1443800000230"
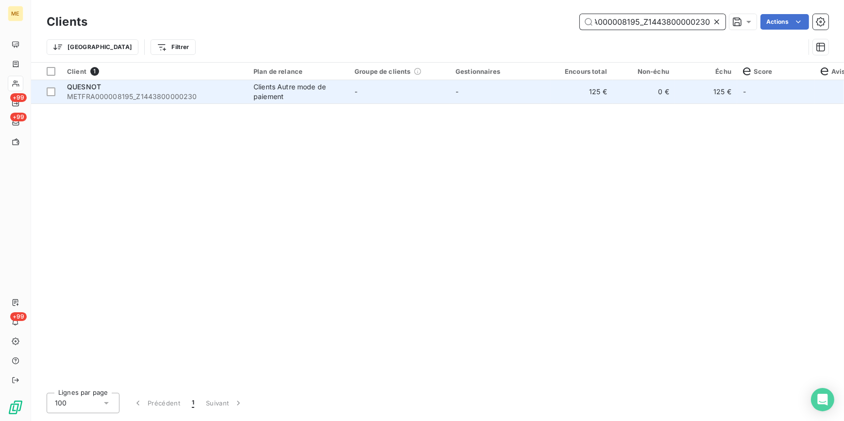
type input "METFRA000008195_Z1443800000230"
click at [455, 89] on td "-" at bounding box center [500, 91] width 101 height 23
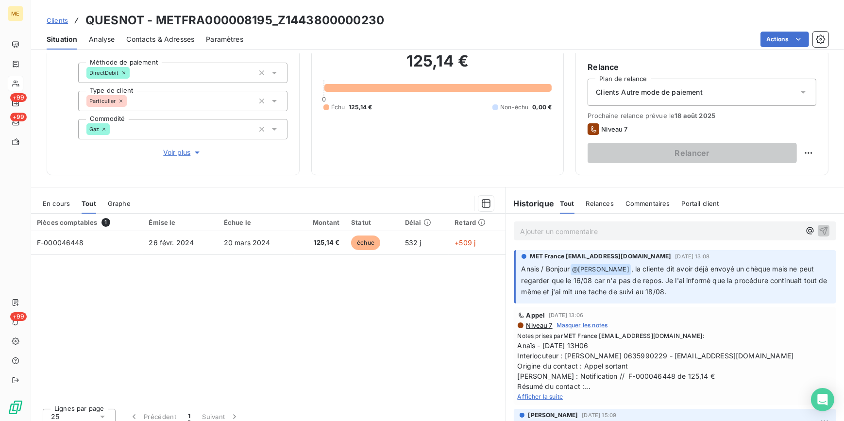
scroll to position [88, 0]
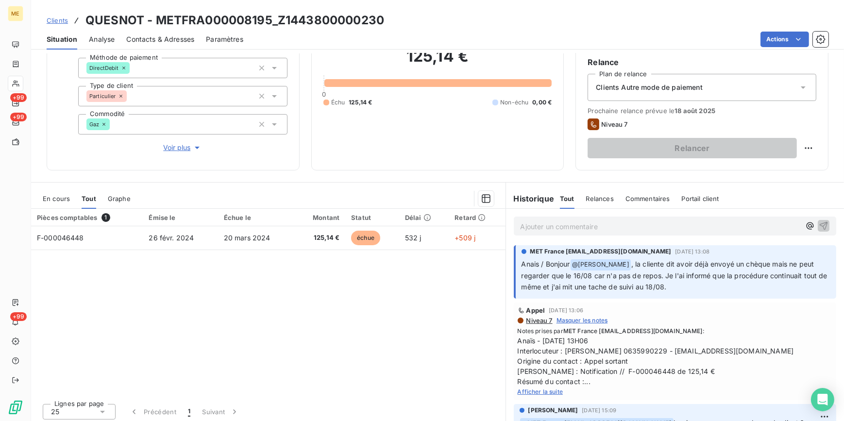
click at [57, 22] on span "Clients" at bounding box center [57, 21] width 21 height 8
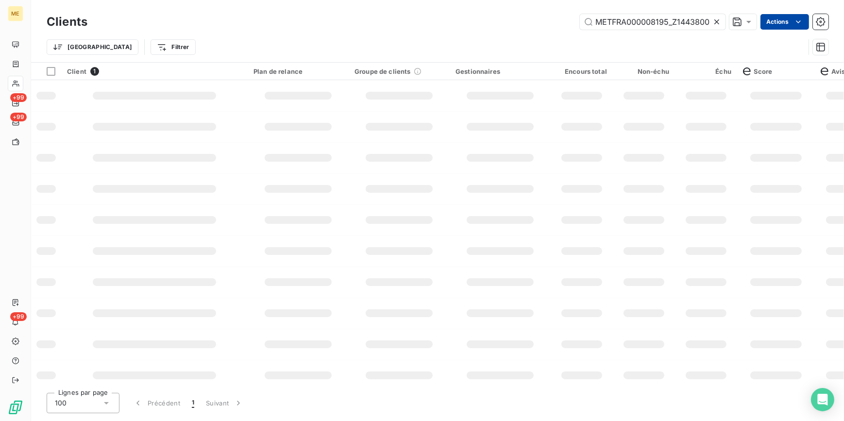
scroll to position [0, 29]
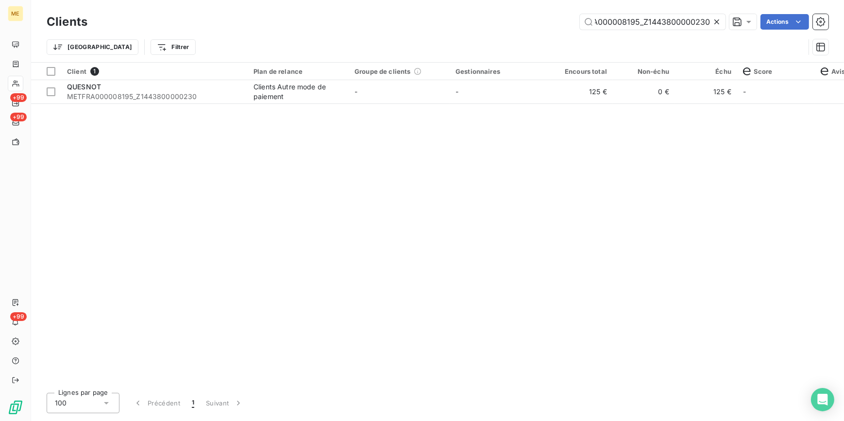
click at [715, 21] on icon at bounding box center [716, 21] width 5 height 5
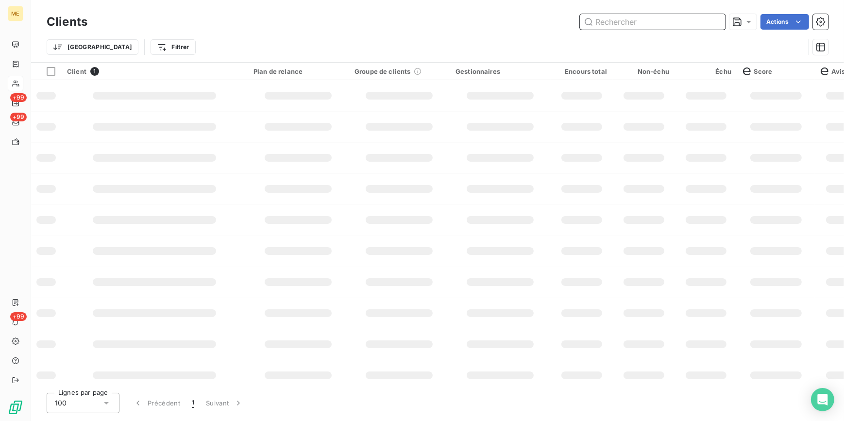
click at [703, 20] on input "text" at bounding box center [653, 22] width 146 height 16
paste input "METFRA000008585_09344862514473"
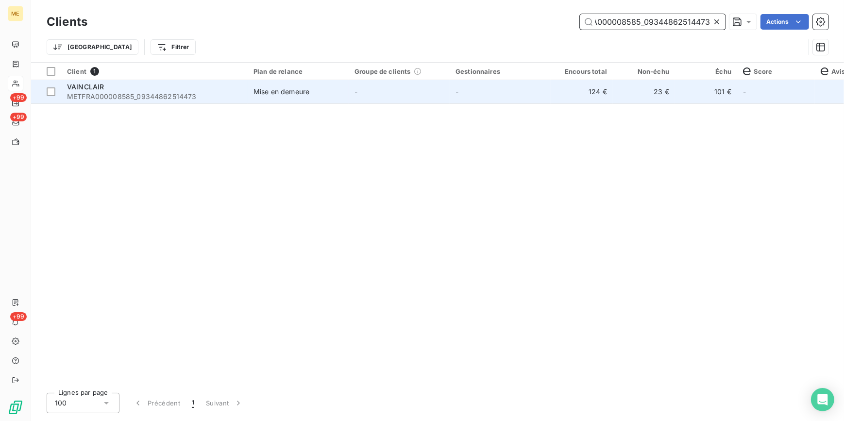
type input "METFRA000008585_09344862514473"
click at [515, 101] on td "-" at bounding box center [500, 91] width 101 height 23
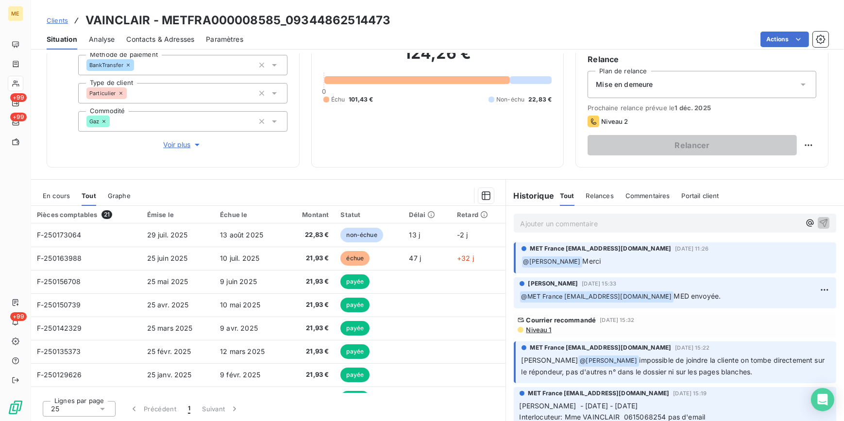
scroll to position [91, 0]
click at [57, 19] on span "Clients" at bounding box center [57, 21] width 21 height 8
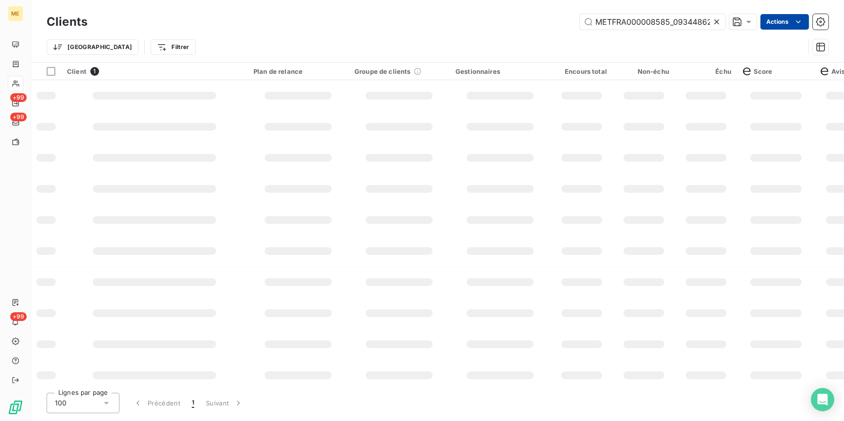
scroll to position [0, 29]
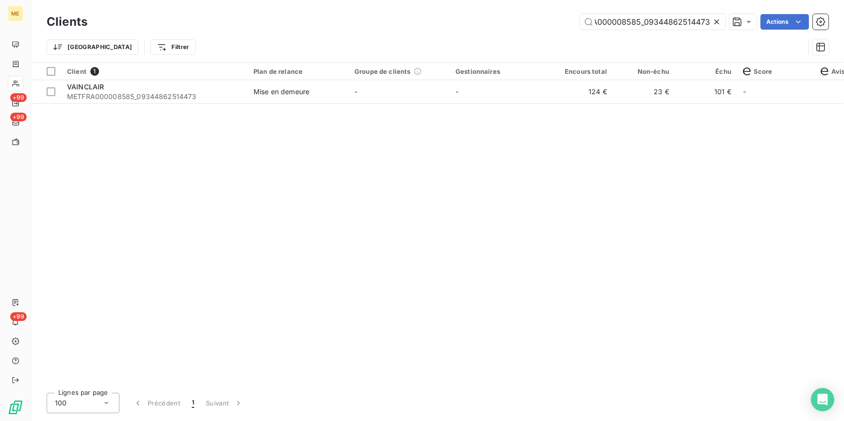
click at [718, 17] on icon at bounding box center [717, 22] width 10 height 10
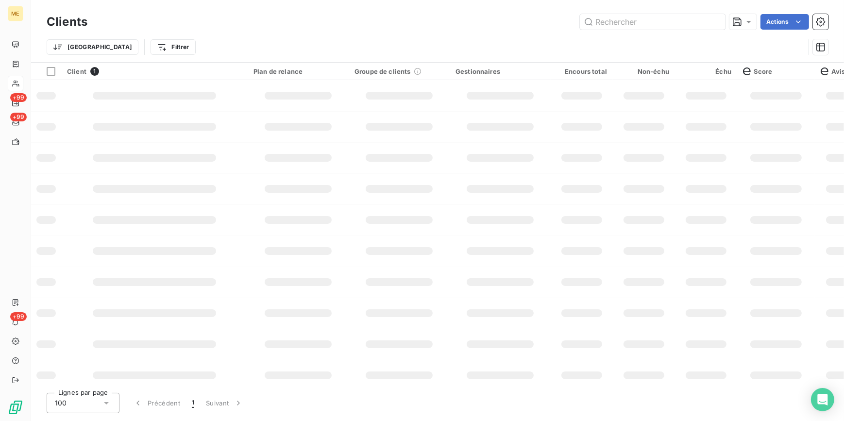
click at [682, 33] on div "Trier Filtrer" at bounding box center [438, 47] width 782 height 30
click at [682, 29] on input "text" at bounding box center [653, 22] width 146 height 16
paste input "METFRA000015907_25357597509380"
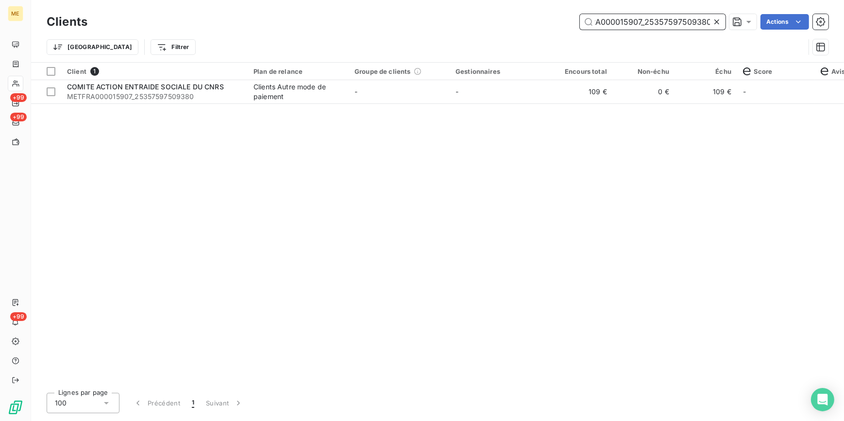
type input "METFRA000015907_25357597509380"
click at [585, 97] on td "109 €" at bounding box center [582, 91] width 62 height 23
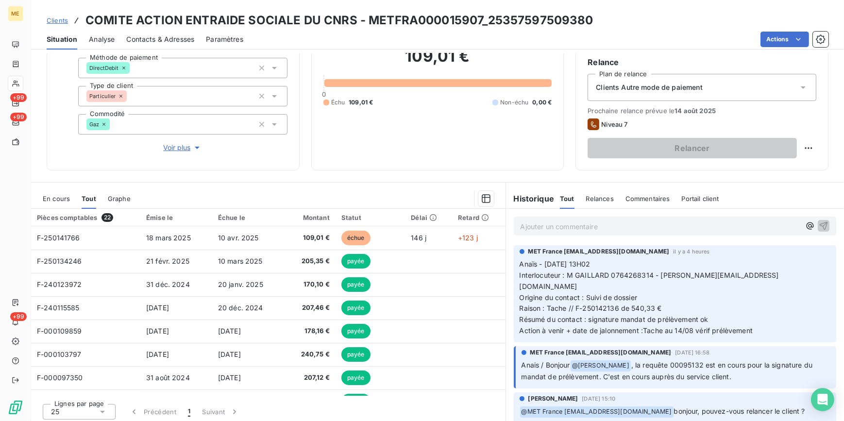
scroll to position [44, 0]
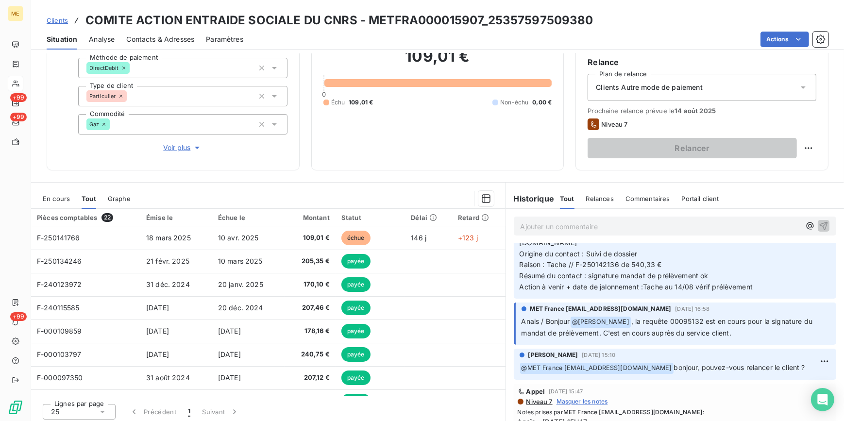
click at [68, 18] on div "Clients COMITE ACTION ENTRAIDE SOCIALE DU CNRS - METFRA000015907_25357597509380" at bounding box center [320, 20] width 547 height 17
click at [62, 19] on span "Clients" at bounding box center [57, 21] width 21 height 8
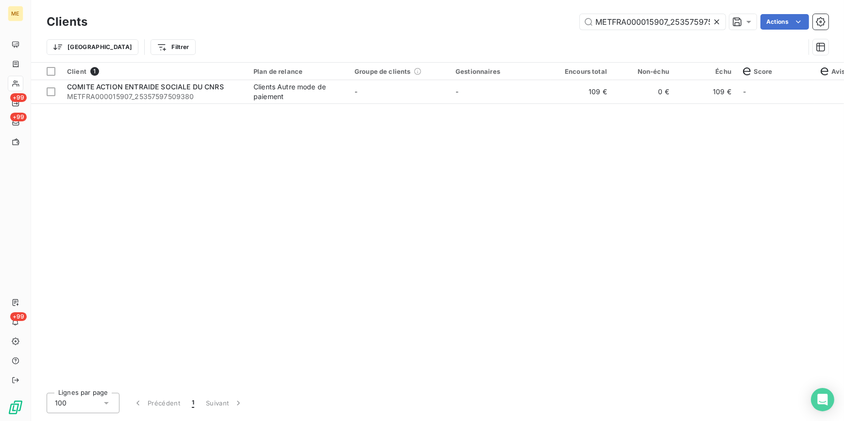
click at [716, 19] on icon at bounding box center [717, 22] width 10 height 10
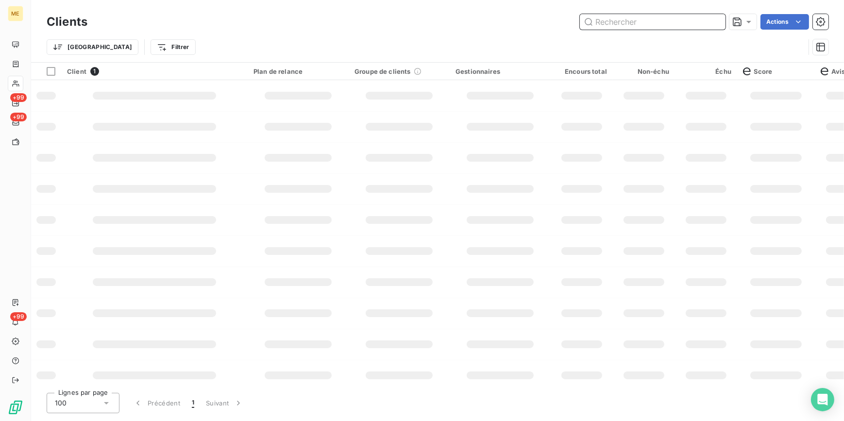
click at [700, 19] on input "text" at bounding box center [653, 22] width 146 height 16
paste input "METFRA000007282_24215774172472"
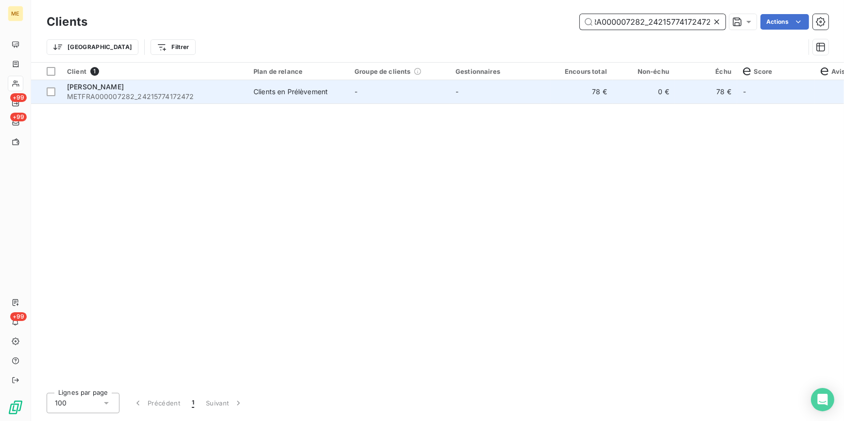
type input "METFRA000007282_24215774172472"
click at [580, 97] on td "78 €" at bounding box center [582, 91] width 62 height 23
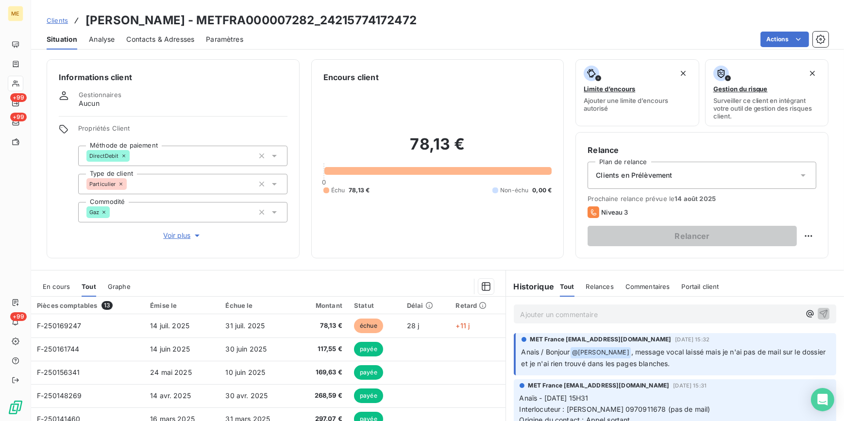
click at [51, 21] on span "Clients" at bounding box center [57, 21] width 21 height 8
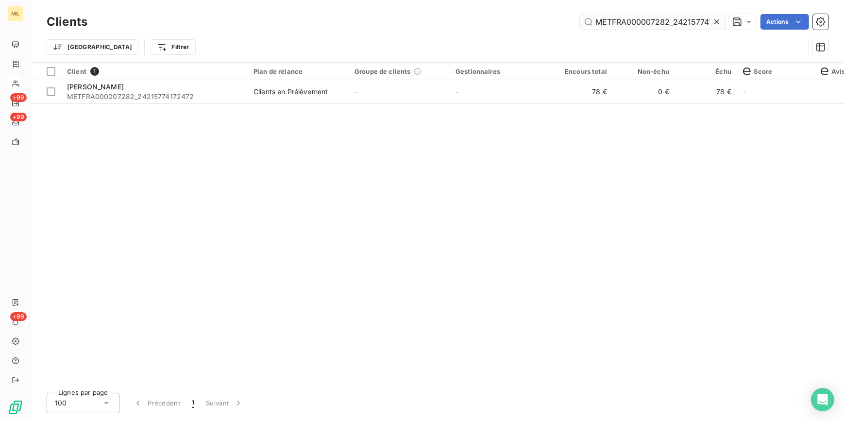
click at [718, 25] on icon at bounding box center [717, 22] width 10 height 10
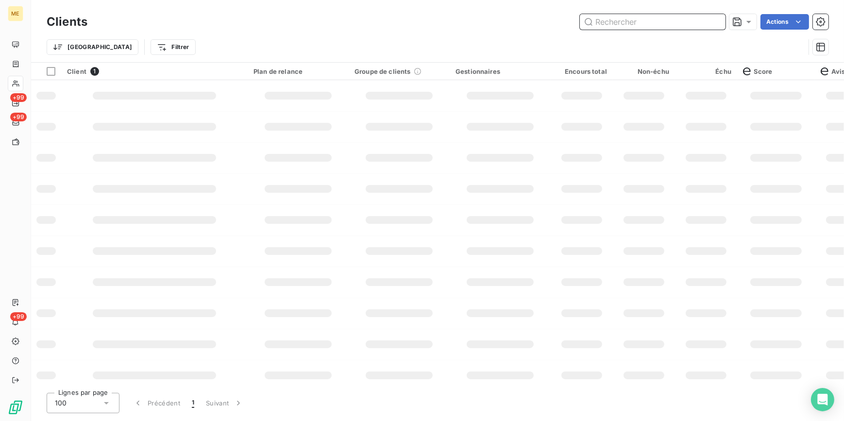
click at [715, 24] on input "text" at bounding box center [653, 22] width 146 height 16
paste input "METFRA000007932_05550651204915"
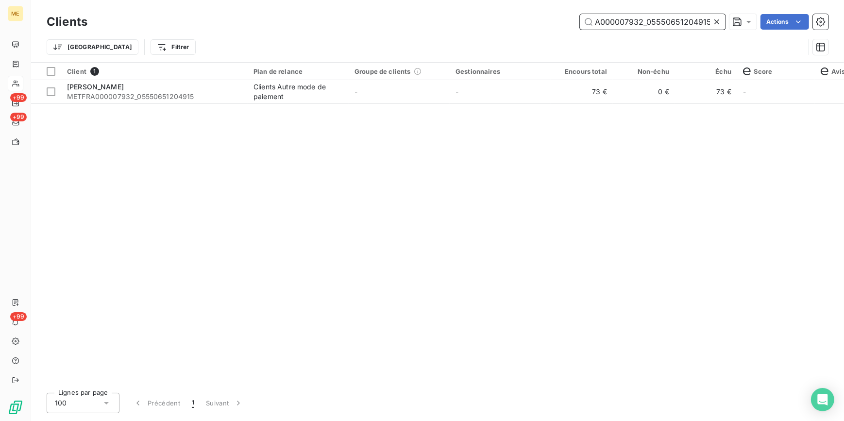
type input "METFRA000007932_05550651204915"
click at [622, 93] on td "0 €" at bounding box center [644, 91] width 62 height 23
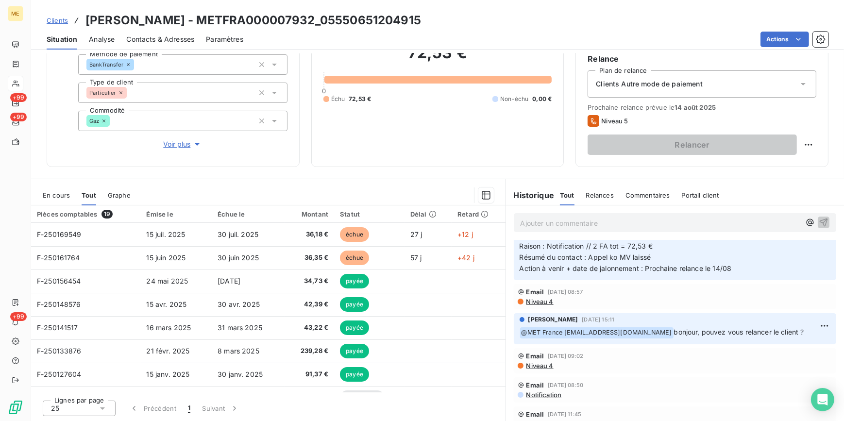
scroll to position [88, 0]
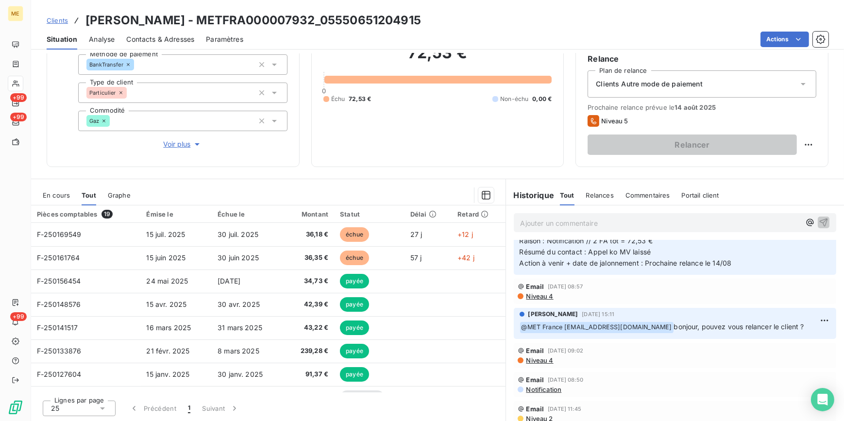
click at [55, 23] on span "Clients" at bounding box center [57, 21] width 21 height 8
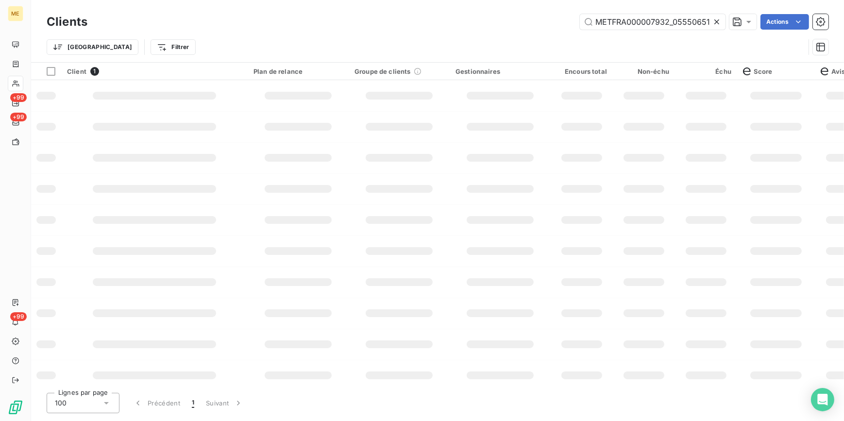
scroll to position [0, 26]
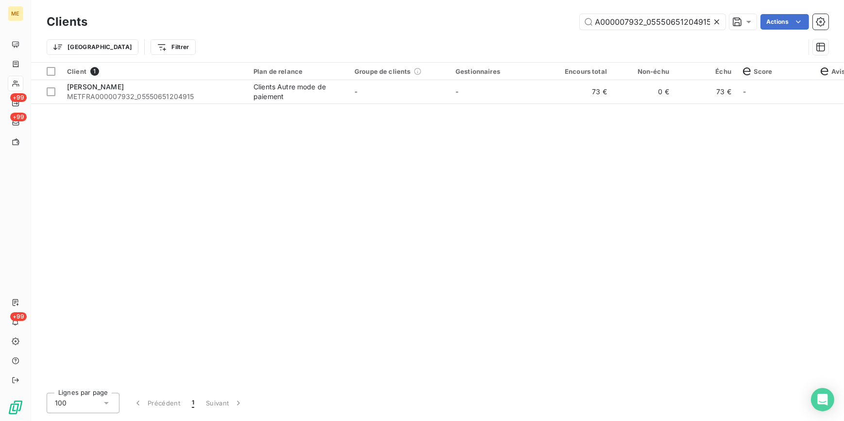
click at [719, 17] on icon at bounding box center [717, 22] width 10 height 10
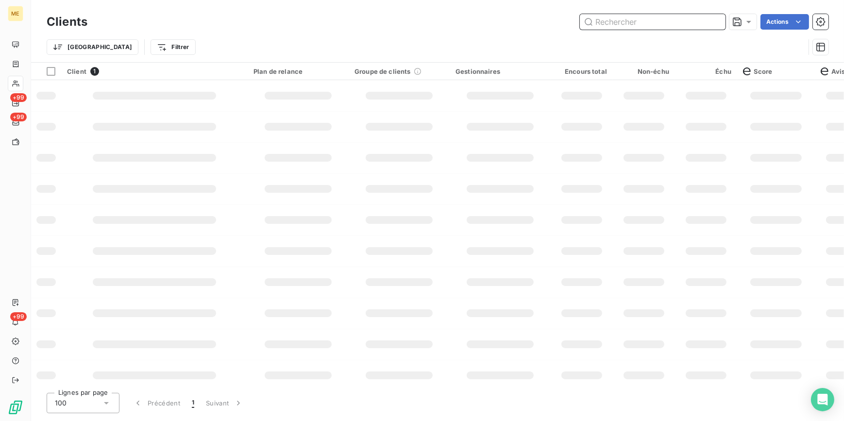
click at [708, 17] on input "text" at bounding box center [653, 22] width 146 height 16
paste input "METFRA000007540_43772937771015"
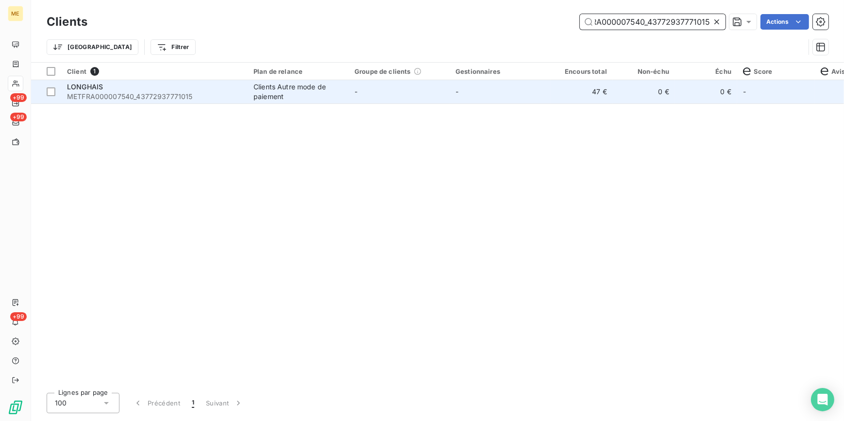
type input "METFRA000007540_43772937771015"
click at [660, 94] on td "0 €" at bounding box center [644, 91] width 62 height 23
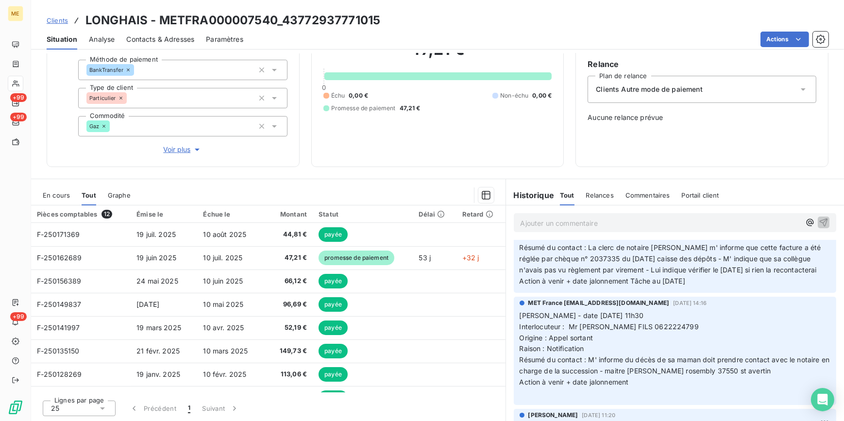
scroll to position [88, 0]
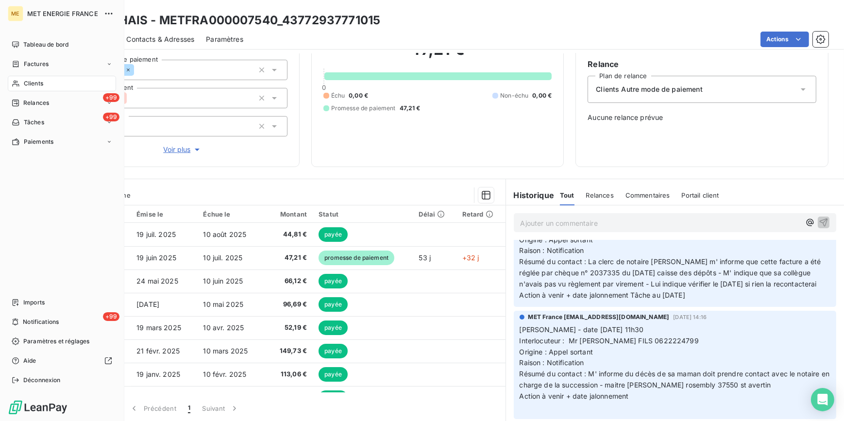
click at [47, 92] on nav "Tableau de bord Factures Clients +99 Relances +99 Tâches Paiements" at bounding box center [62, 93] width 108 height 113
click at [41, 106] on div "+99 Relances" at bounding box center [62, 103] width 108 height 16
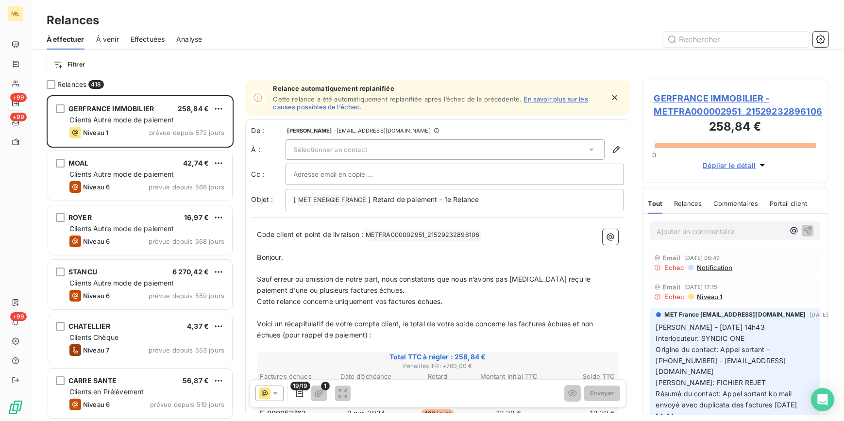
scroll to position [320, 180]
click at [143, 42] on span "Effectuées" at bounding box center [148, 39] width 34 height 10
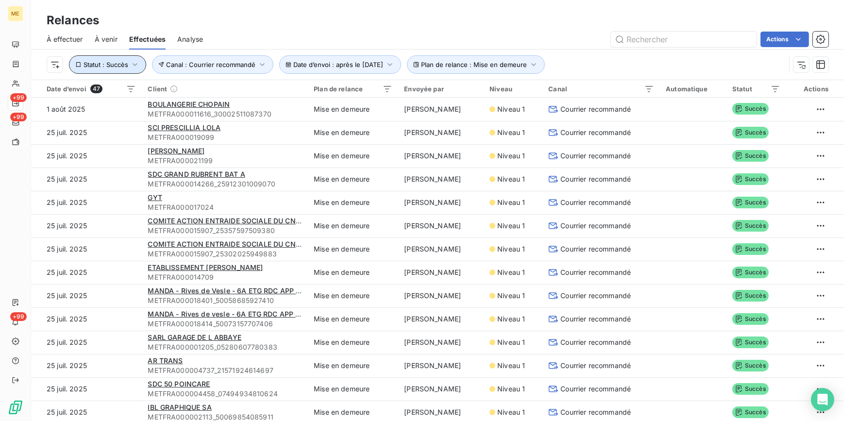
click at [127, 68] on button "Statut : Succès" at bounding box center [107, 64] width 77 height 18
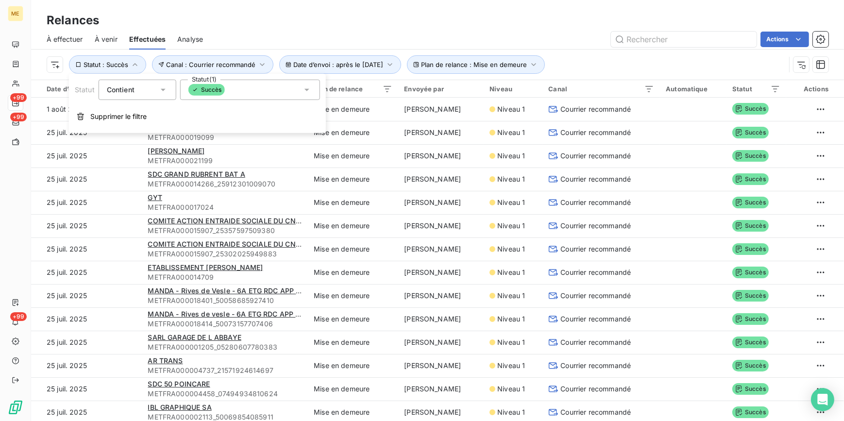
click at [248, 87] on div "Succès" at bounding box center [250, 90] width 140 height 20
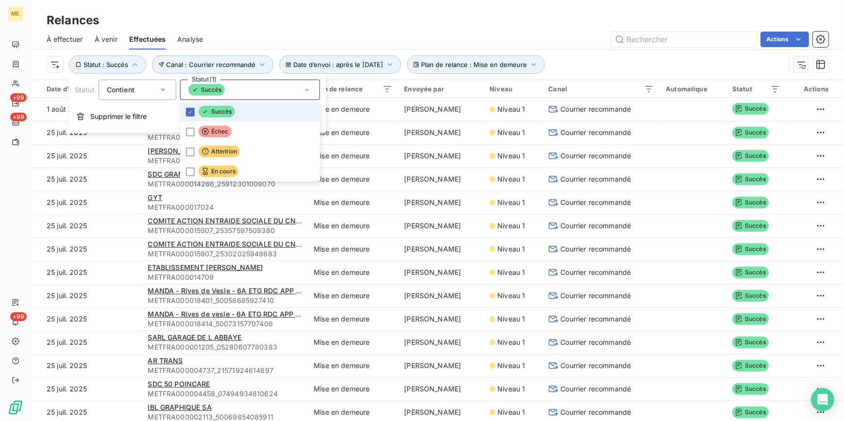
click at [184, 114] on li "Succès" at bounding box center [250, 112] width 140 height 20
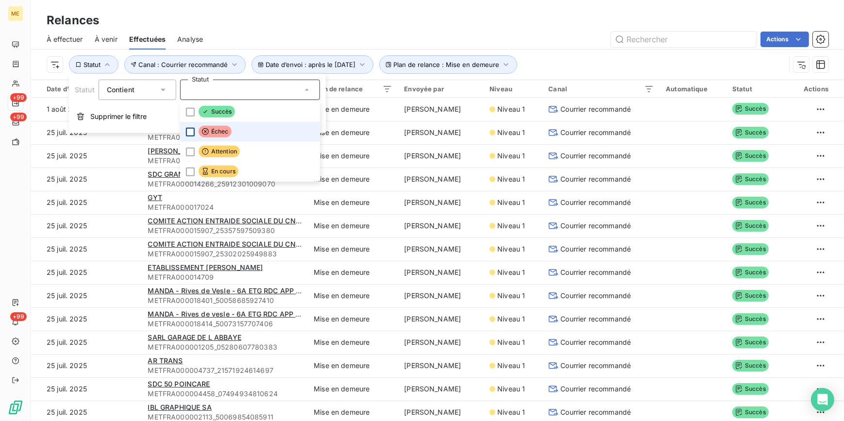
click at [190, 127] on div at bounding box center [190, 131] width 9 height 9
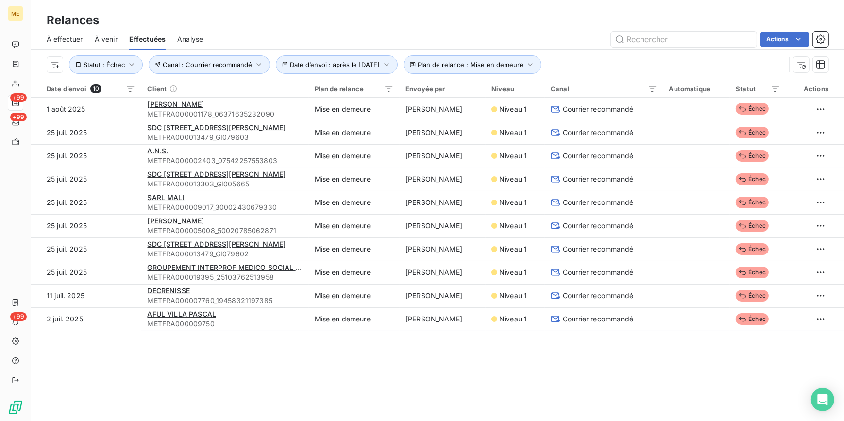
click at [403, 10] on div "Relances À effectuer À venir Effectuées Analyse Actions Date d’envoi : après le…" at bounding box center [437, 40] width 813 height 80
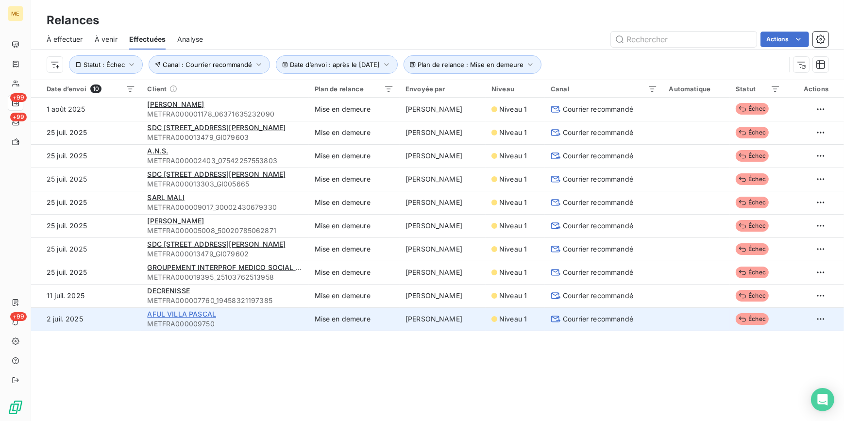
click at [191, 316] on span "AFUL VILLA PASCAL" at bounding box center [181, 314] width 69 height 8
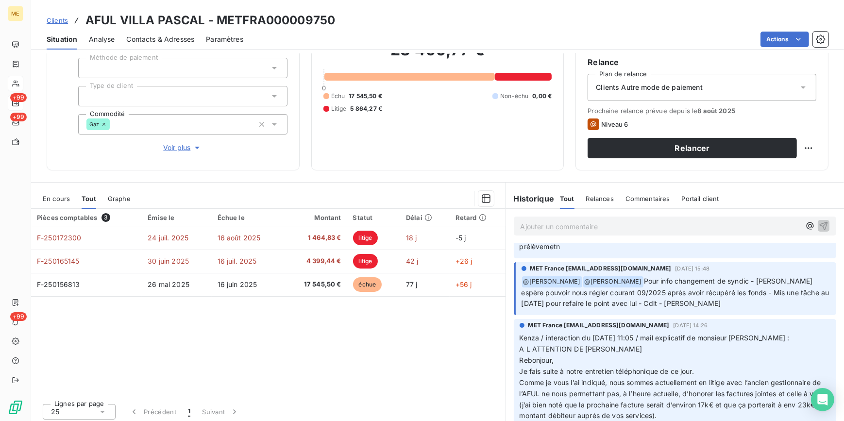
scroll to position [44, 0]
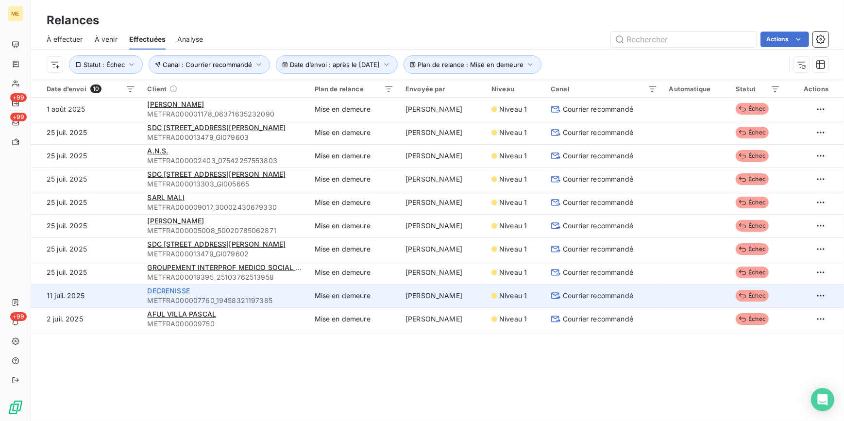
click at [170, 292] on span "DECRENISSE" at bounding box center [168, 291] width 43 height 8
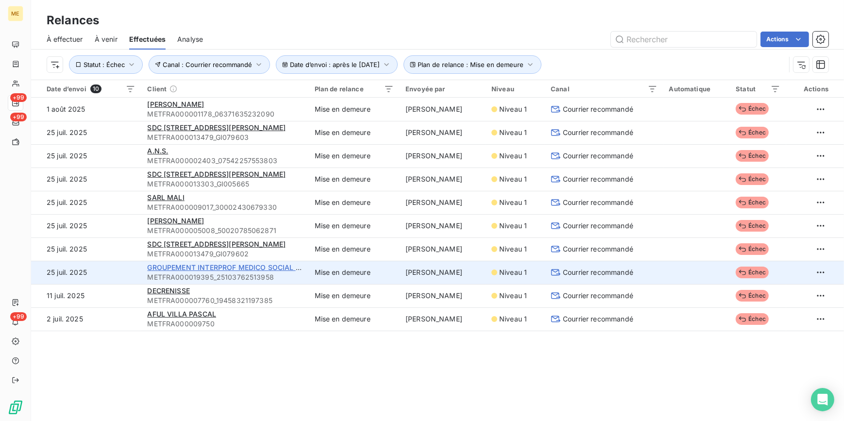
click at [178, 265] on span "GROUPEMENT INTERPROF MEDICO SOCIAL B D R" at bounding box center [230, 267] width 166 height 8
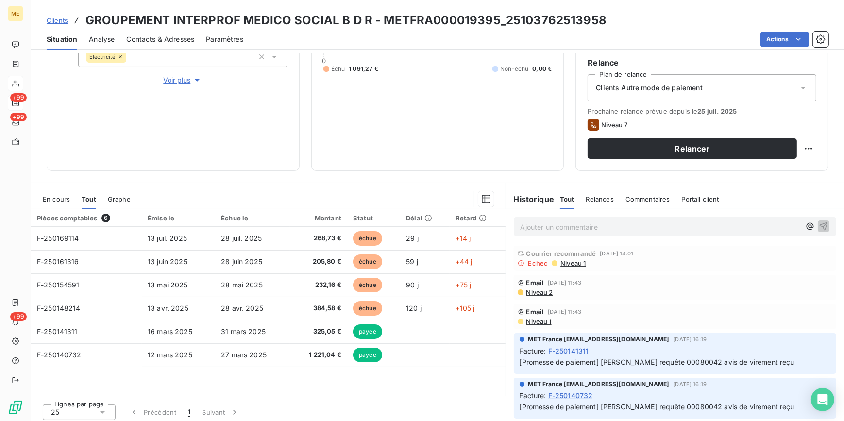
scroll to position [159, 0]
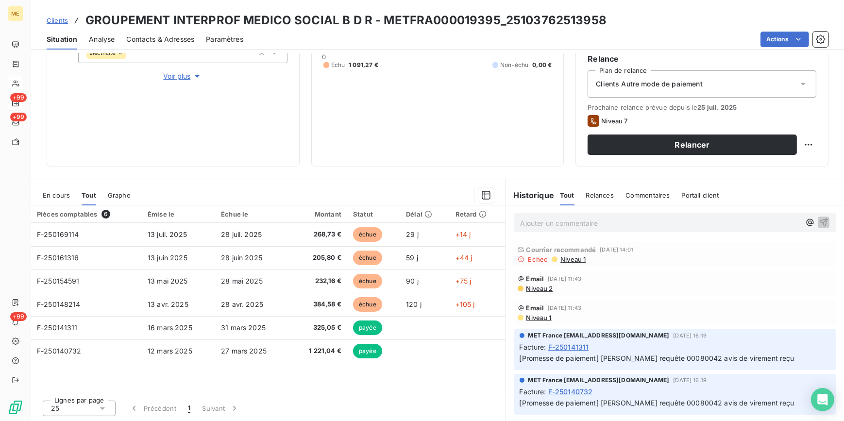
click at [565, 257] on span "Niveau 1" at bounding box center [572, 259] width 26 height 8
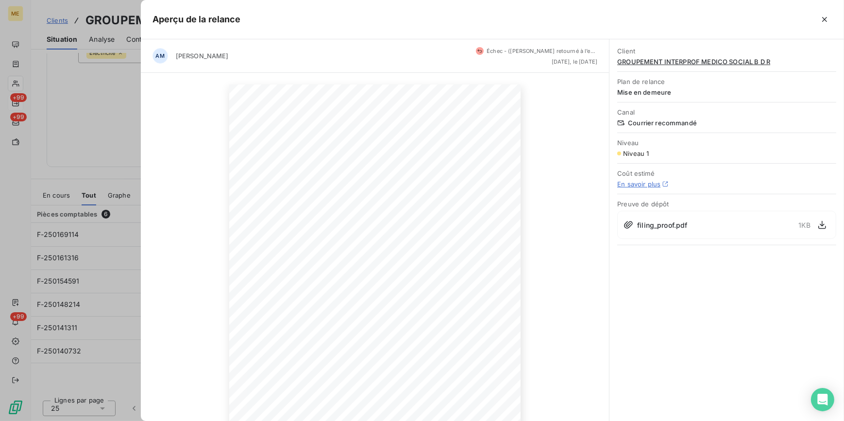
click at [92, 132] on div at bounding box center [422, 210] width 844 height 421
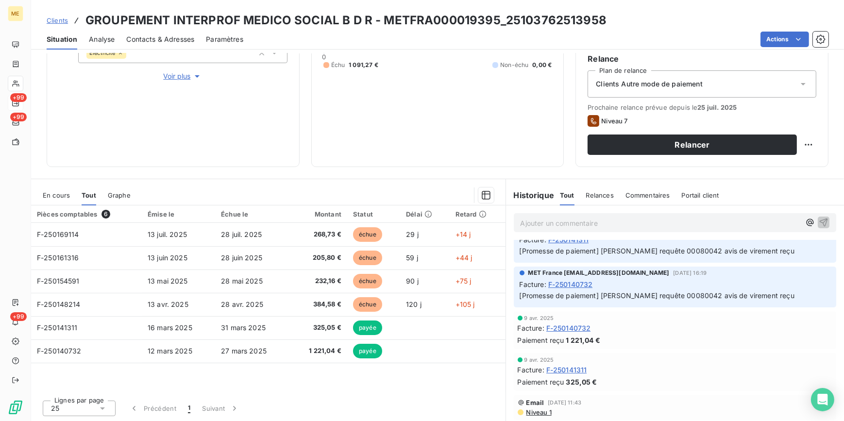
scroll to position [0, 0]
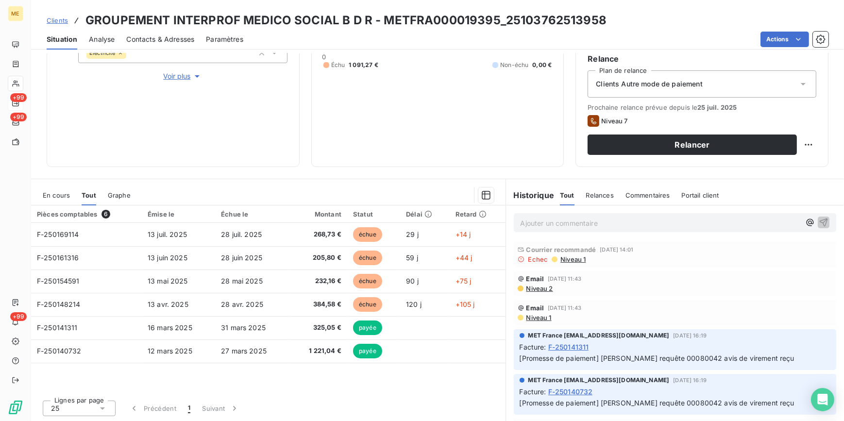
click at [571, 257] on span "Niveau 1" at bounding box center [572, 259] width 26 height 8
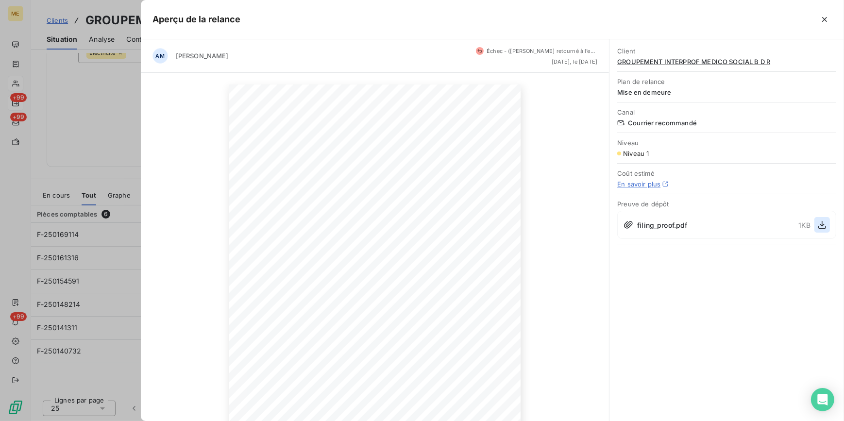
click at [822, 221] on icon "button" at bounding box center [822, 225] width 8 height 8
click at [106, 106] on div at bounding box center [422, 210] width 844 height 421
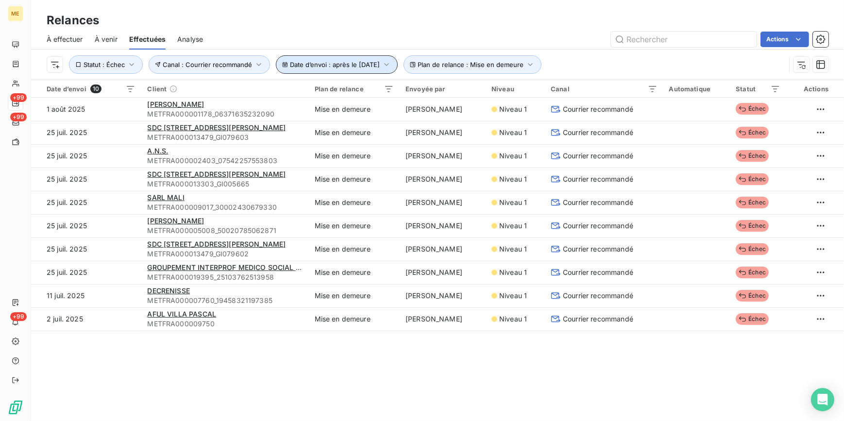
click at [372, 68] on span "Date d’envoi : après le [DATE]" at bounding box center [335, 65] width 90 height 8
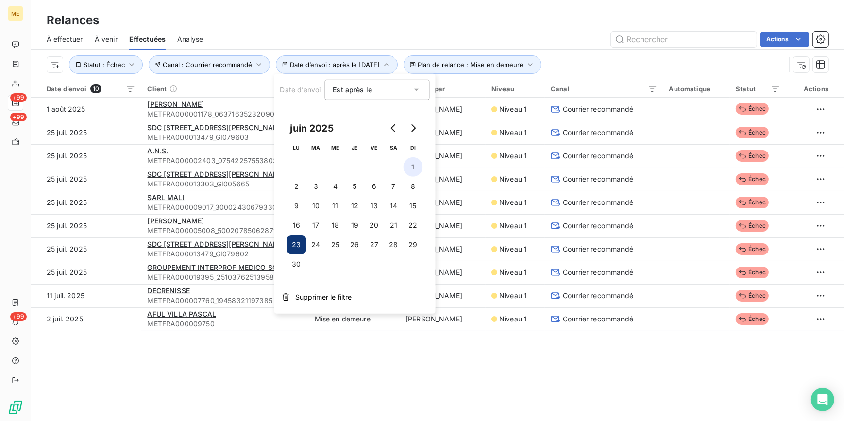
click at [411, 164] on button "1" at bounding box center [413, 166] width 19 height 19
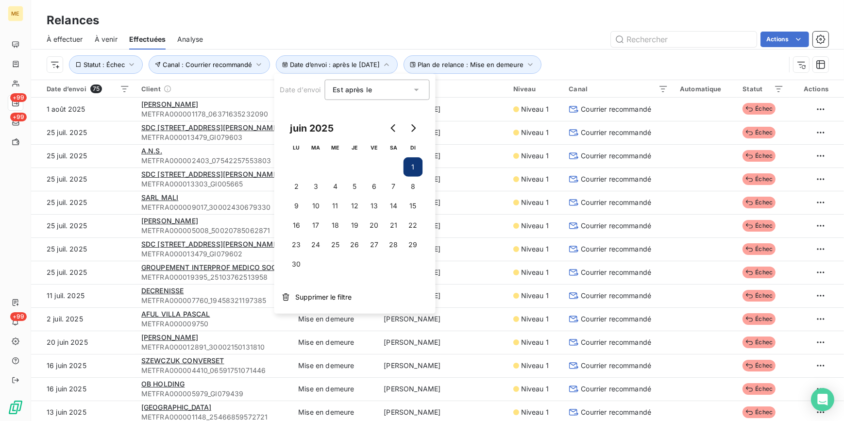
click at [549, 22] on div "Relances" at bounding box center [437, 20] width 813 height 17
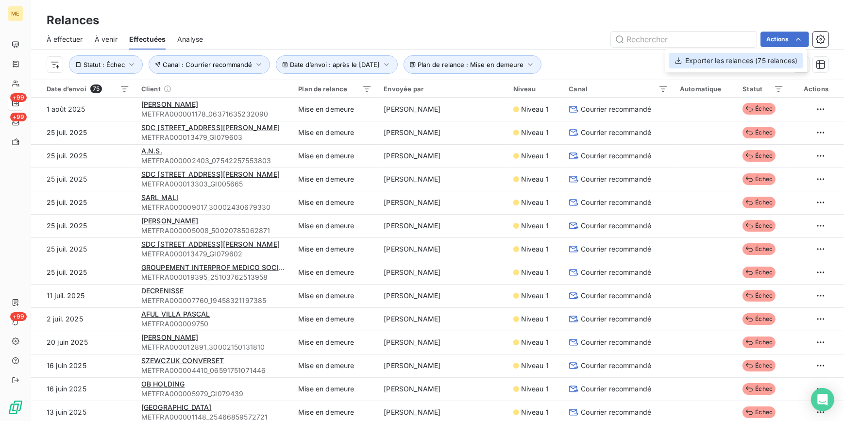
click at [778, 64] on div "Exporter les relances (75 relances)" at bounding box center [736, 61] width 135 height 16
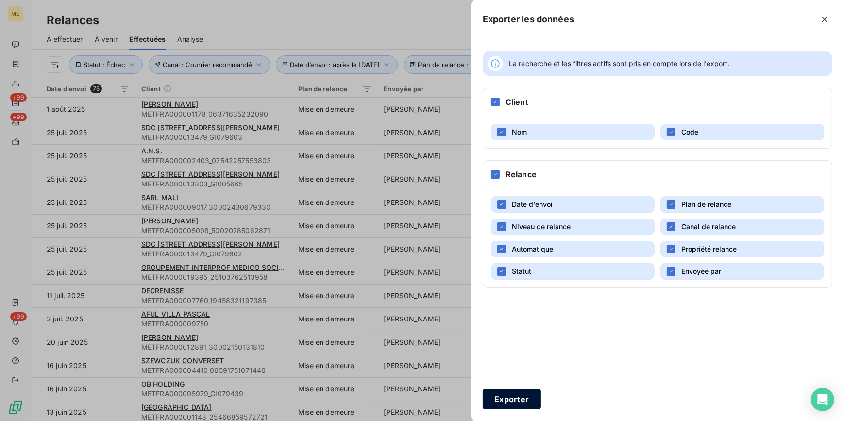
click at [511, 396] on button "Exporter" at bounding box center [512, 399] width 58 height 20
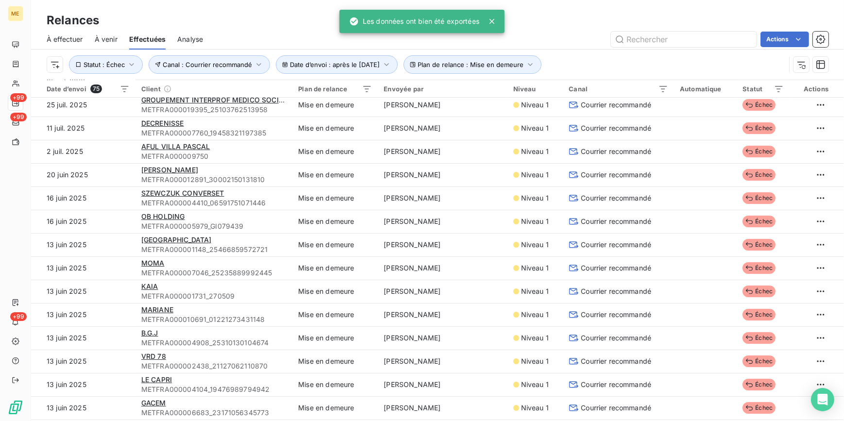
scroll to position [220, 0]
